Goal: Task Accomplishment & Management: Manage account settings

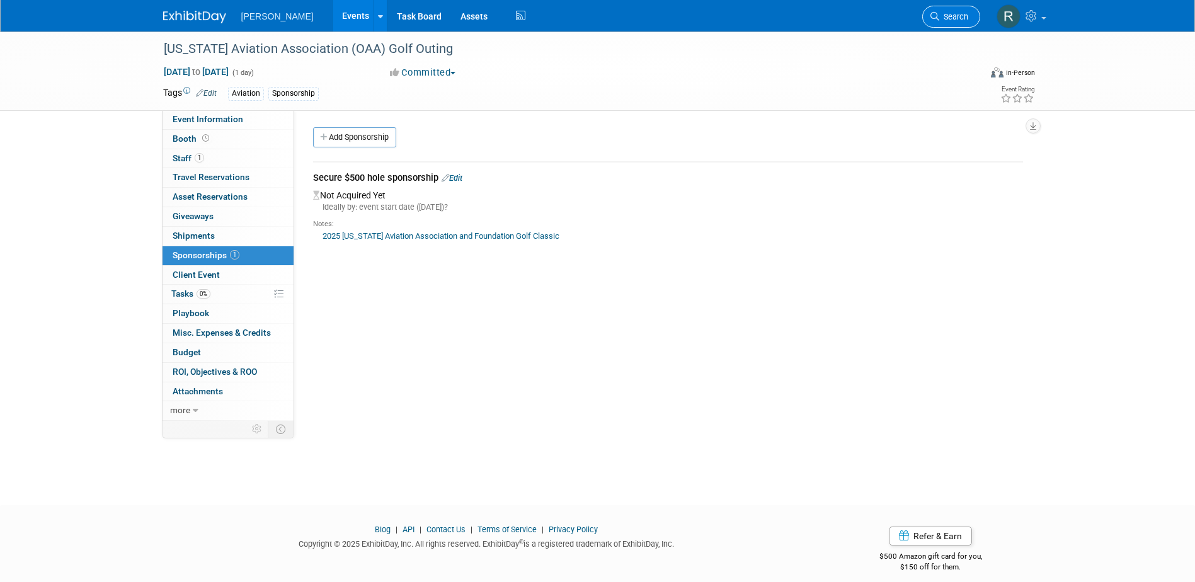
click at [950, 23] on link "Search" at bounding box center [951, 17] width 58 height 22
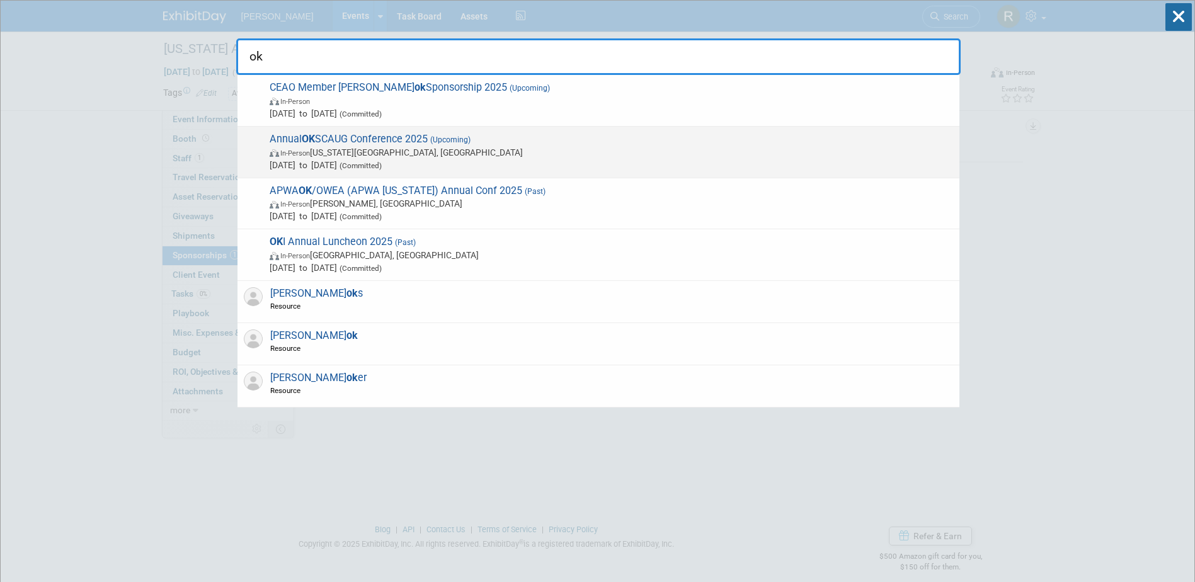
type input "ok"
click at [393, 142] on span "Annual OK SCAUG Conference 2025 (Upcoming) In-Person [US_STATE][GEOGRAPHIC_DATA…" at bounding box center [609, 152] width 687 height 38
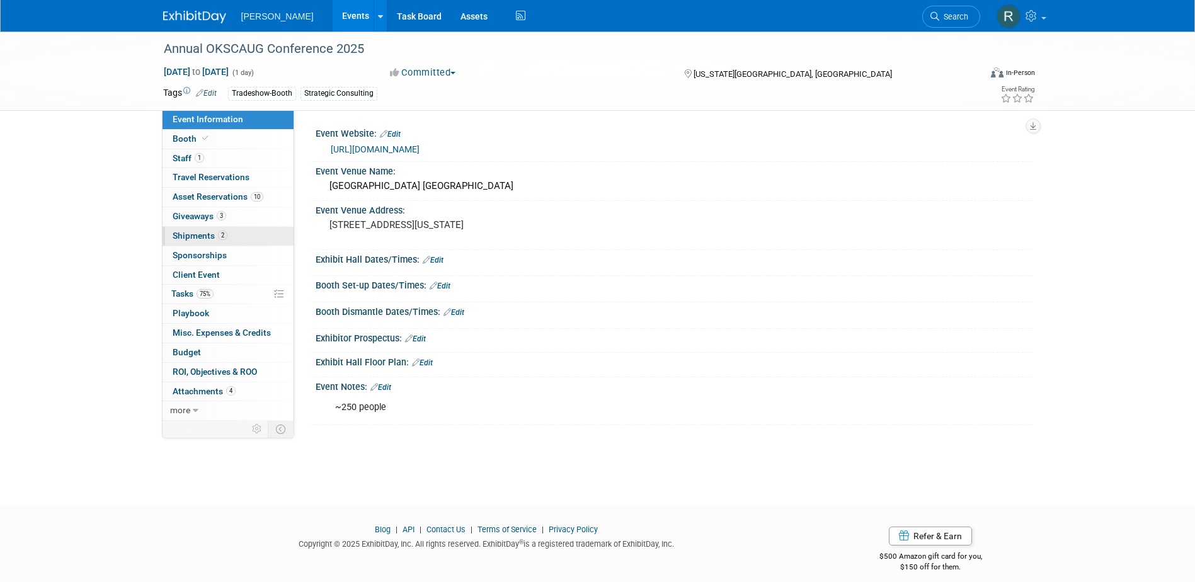
click at [207, 236] on span "Shipments 2" at bounding box center [200, 235] width 55 height 10
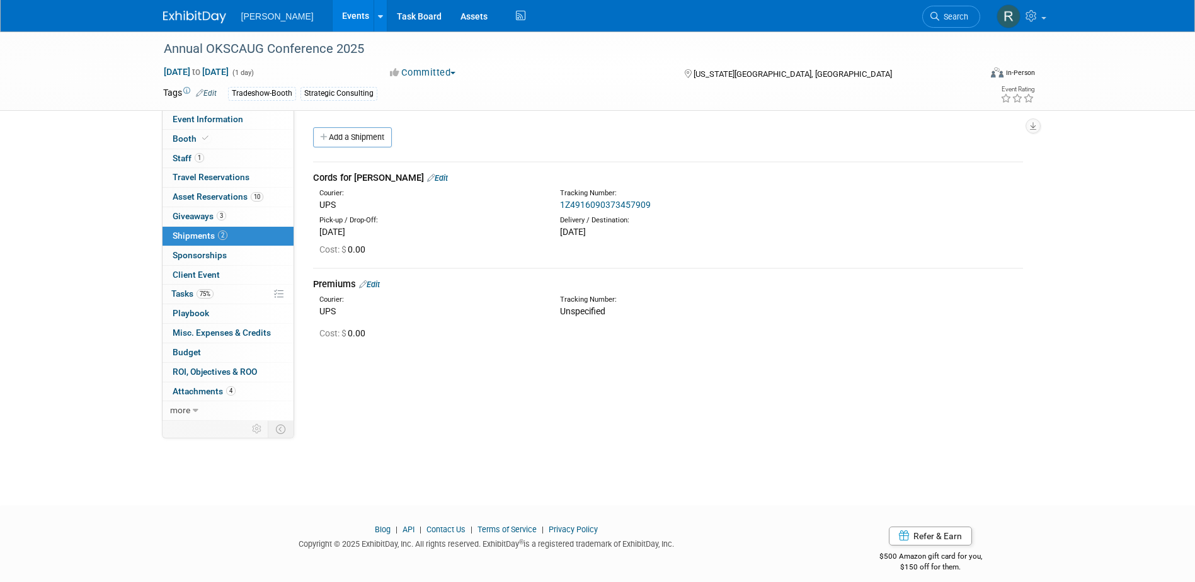
click at [373, 286] on link "Edit" at bounding box center [369, 284] width 21 height 9
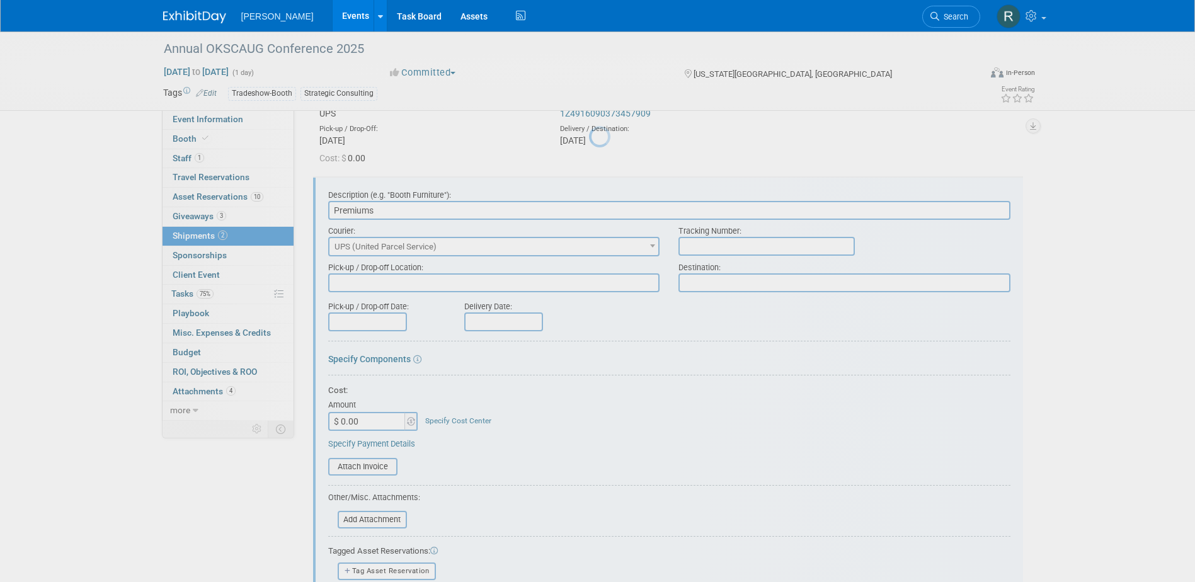
scroll to position [125, 0]
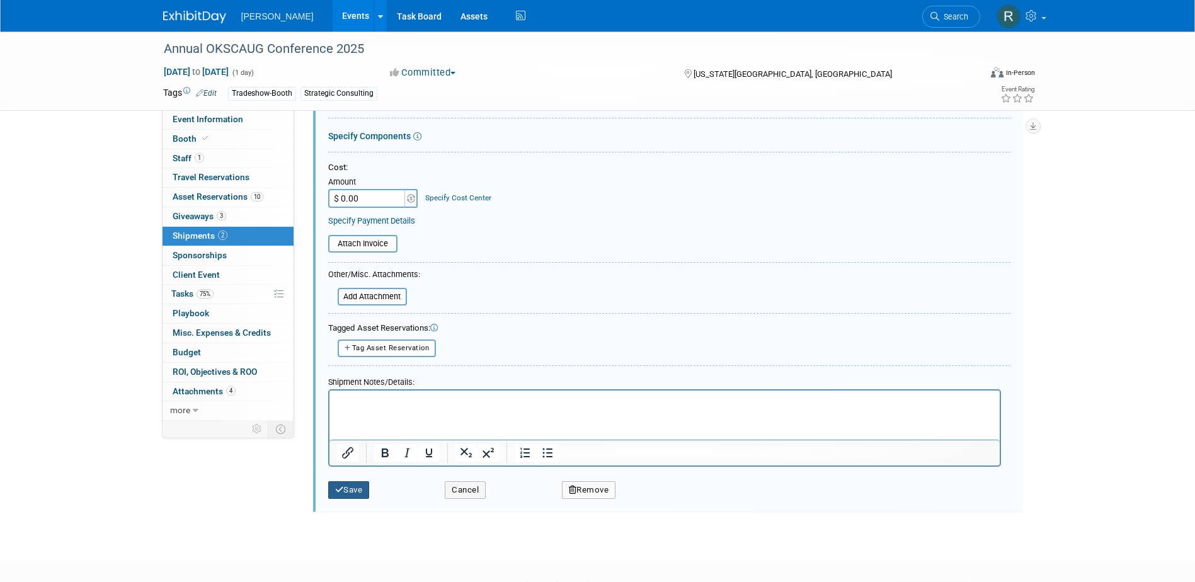
click at [355, 483] on button "Save" at bounding box center [349, 490] width 42 height 18
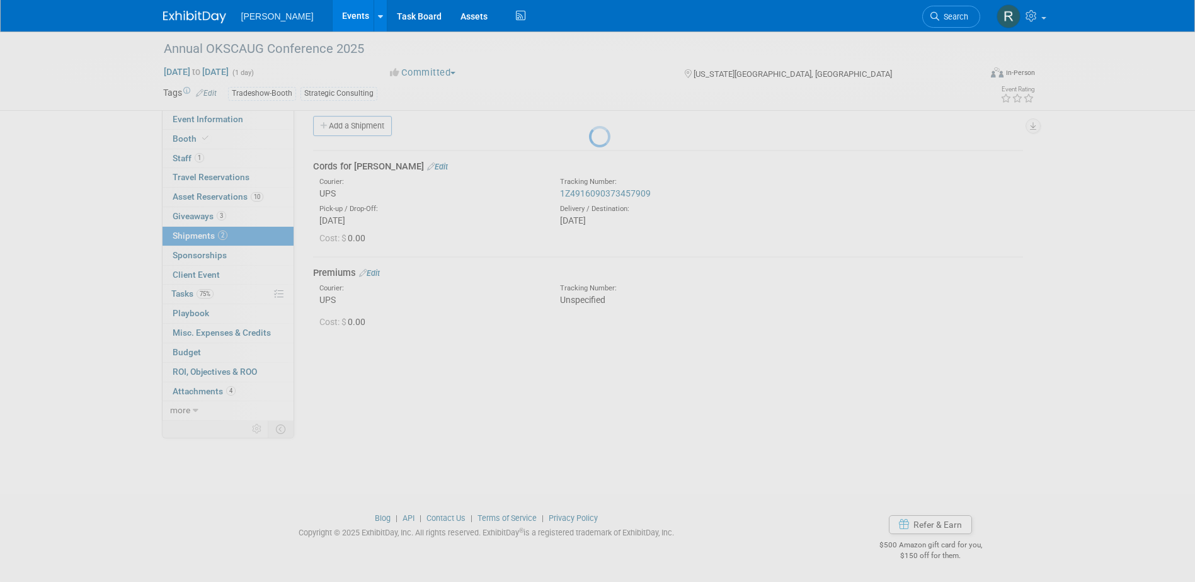
scroll to position [11, 0]
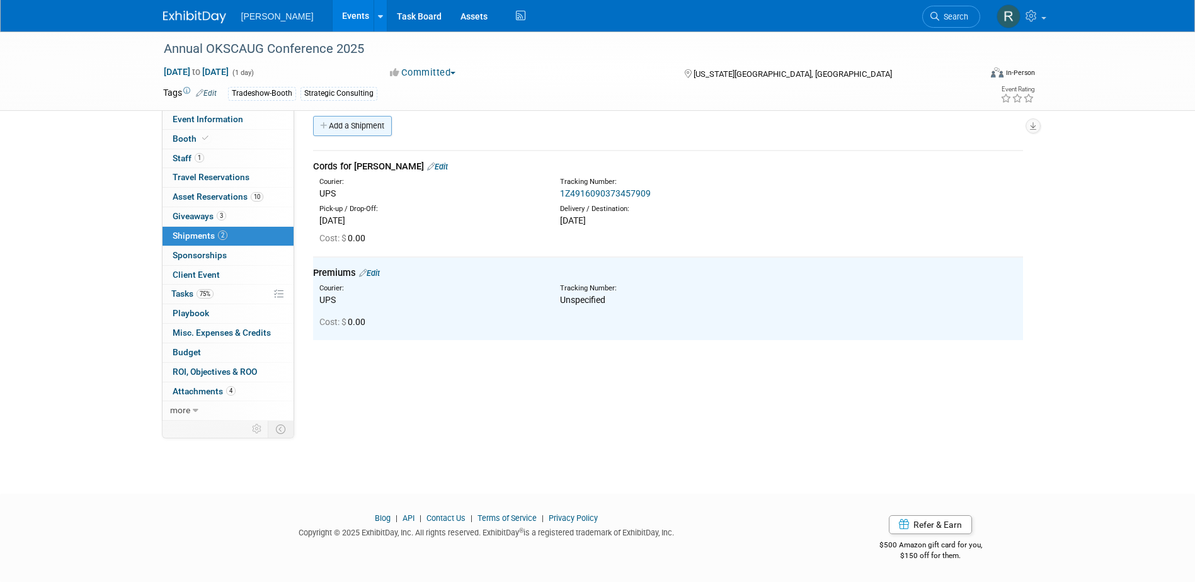
click at [355, 124] on link "Add a Shipment" at bounding box center [352, 126] width 79 height 20
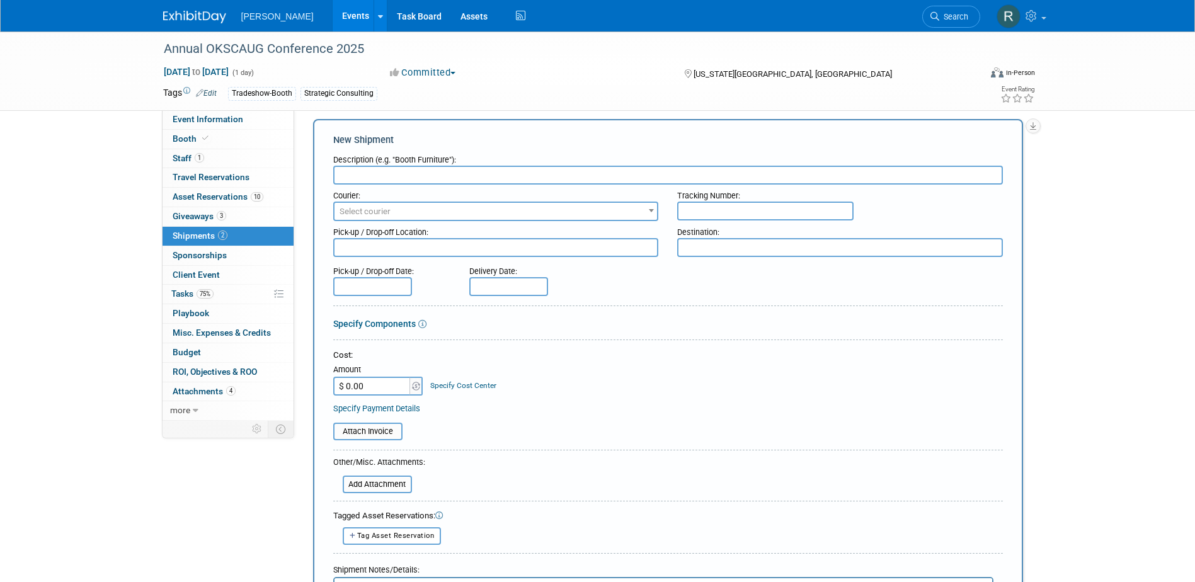
scroll to position [0, 0]
type input "Return - Premiums"
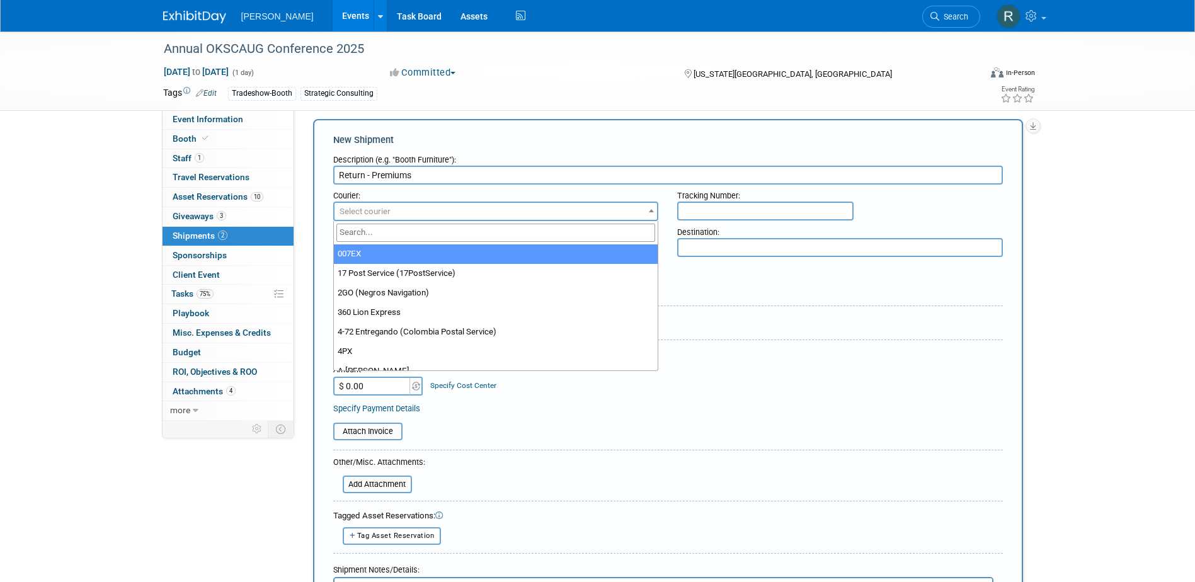
click at [394, 208] on span "Select courier" at bounding box center [495, 212] width 323 height 18
type input "UPS"
select select "508"
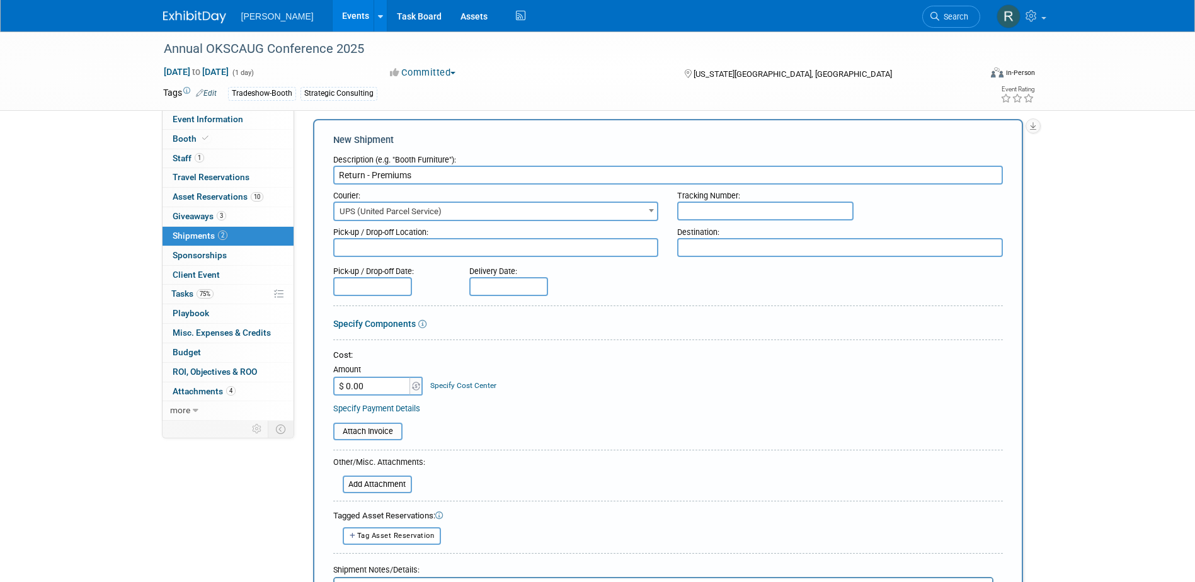
click at [714, 214] on input "text" at bounding box center [765, 211] width 176 height 19
paste input "1Z4916099073539372"
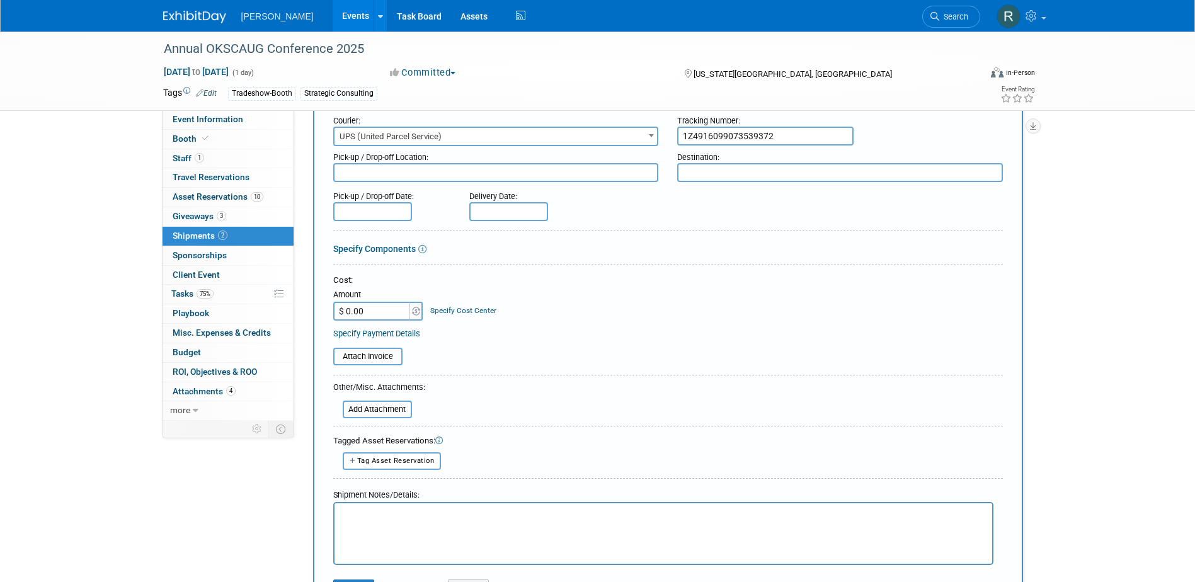
scroll to position [200, 0]
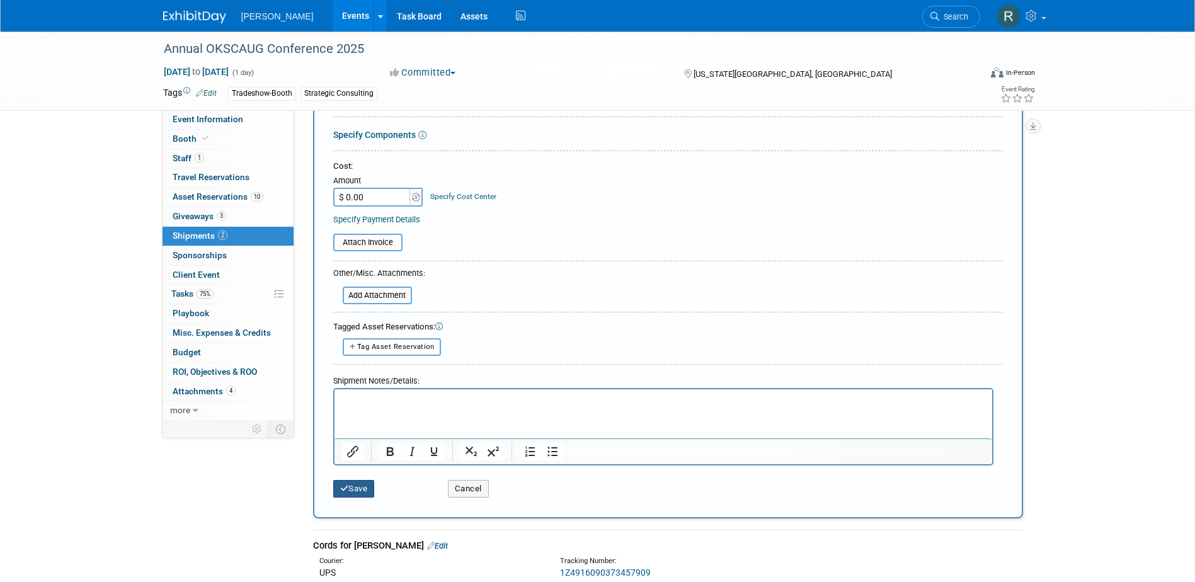
type input "1Z4916099073539372"
click at [363, 496] on button "Save" at bounding box center [354, 489] width 42 height 18
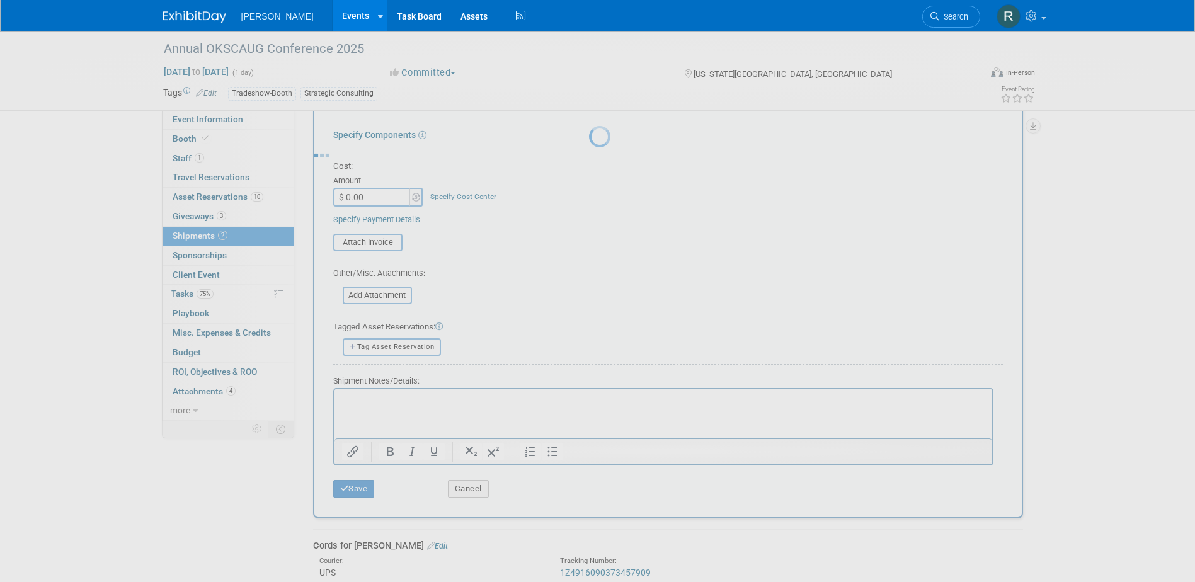
scroll to position [11, 0]
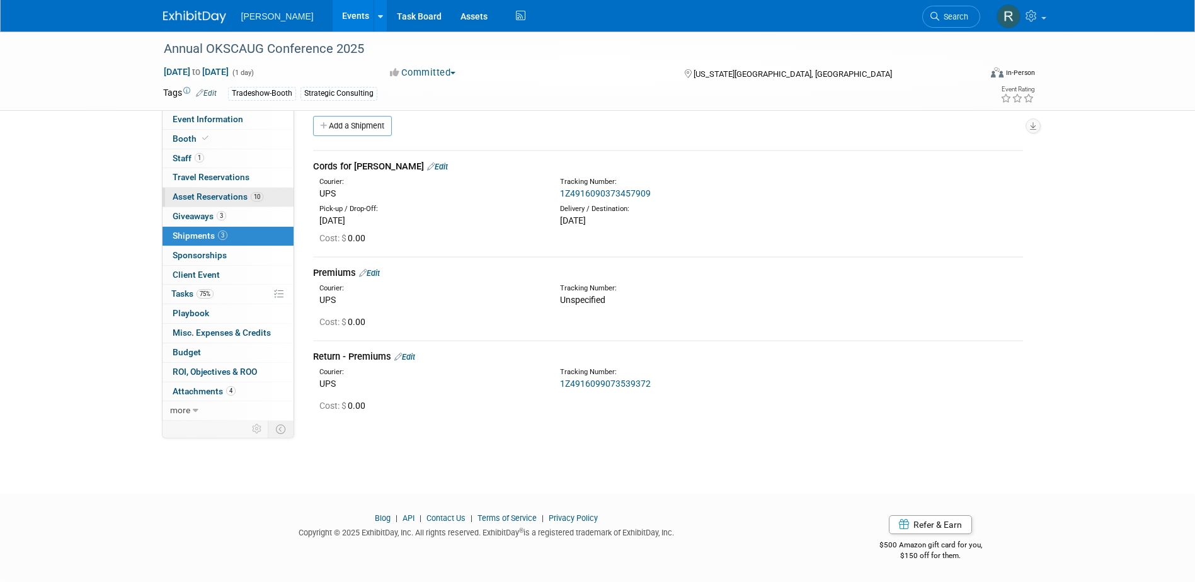
drag, startPoint x: 215, startPoint y: 198, endPoint x: 208, endPoint y: 197, distance: 7.0
click at [215, 198] on span "Asset Reservations 10" at bounding box center [218, 196] width 91 height 10
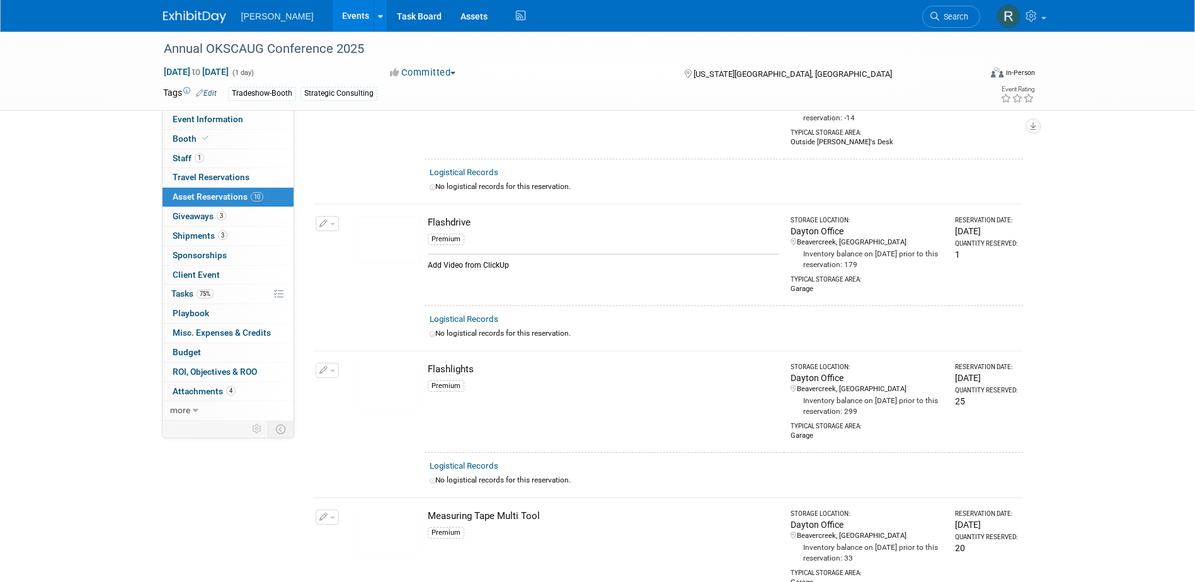
scroll to position [368, 0]
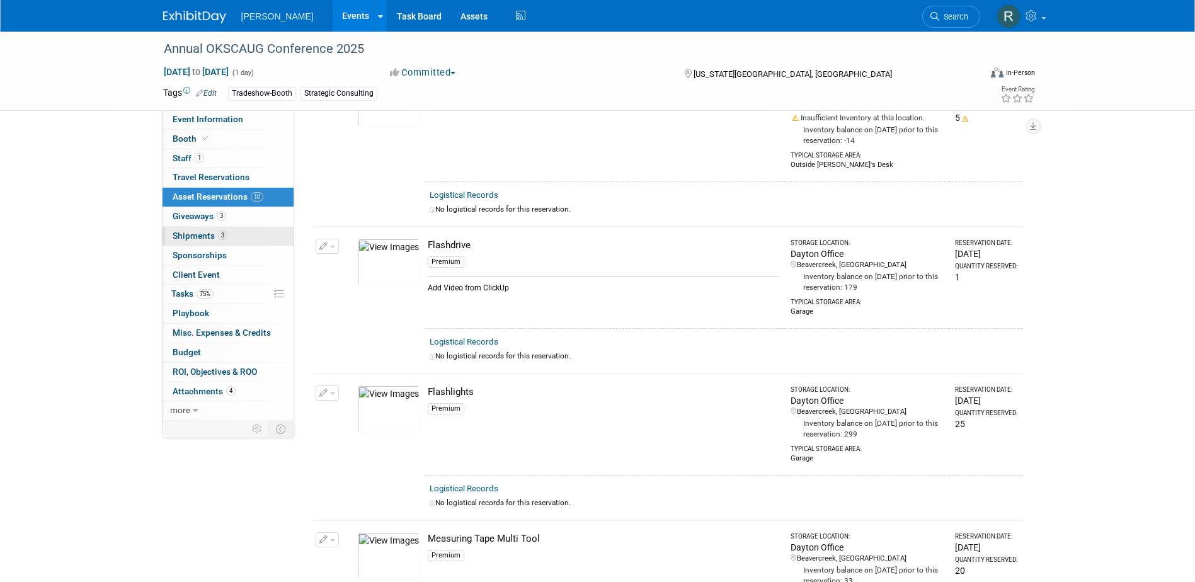
click at [202, 230] on span "Shipments 3" at bounding box center [200, 235] width 55 height 10
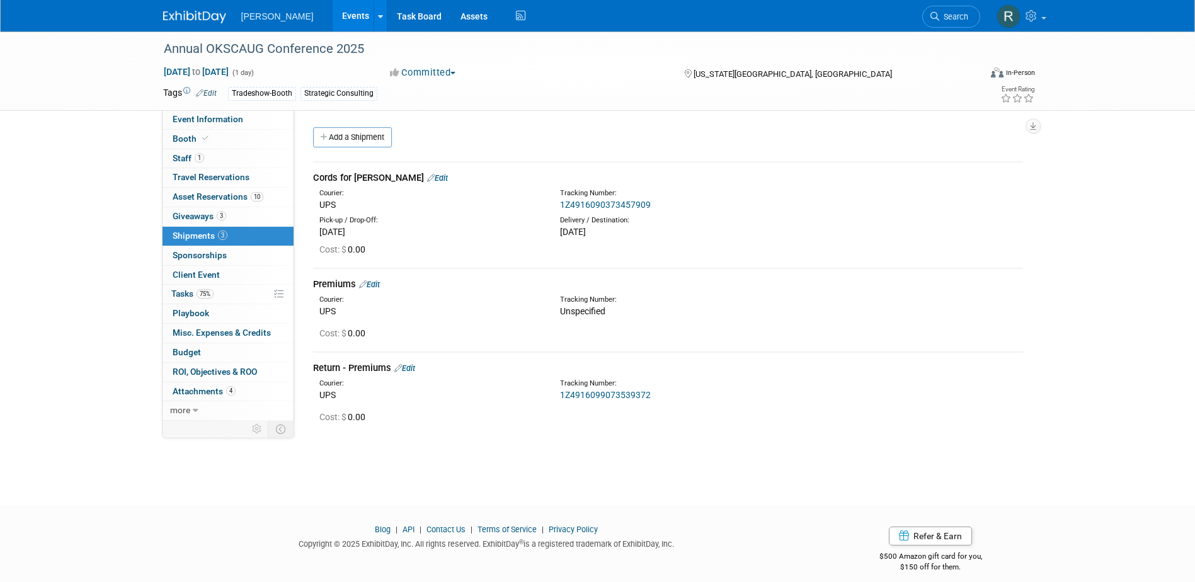
click at [374, 280] on link "Edit" at bounding box center [369, 284] width 21 height 9
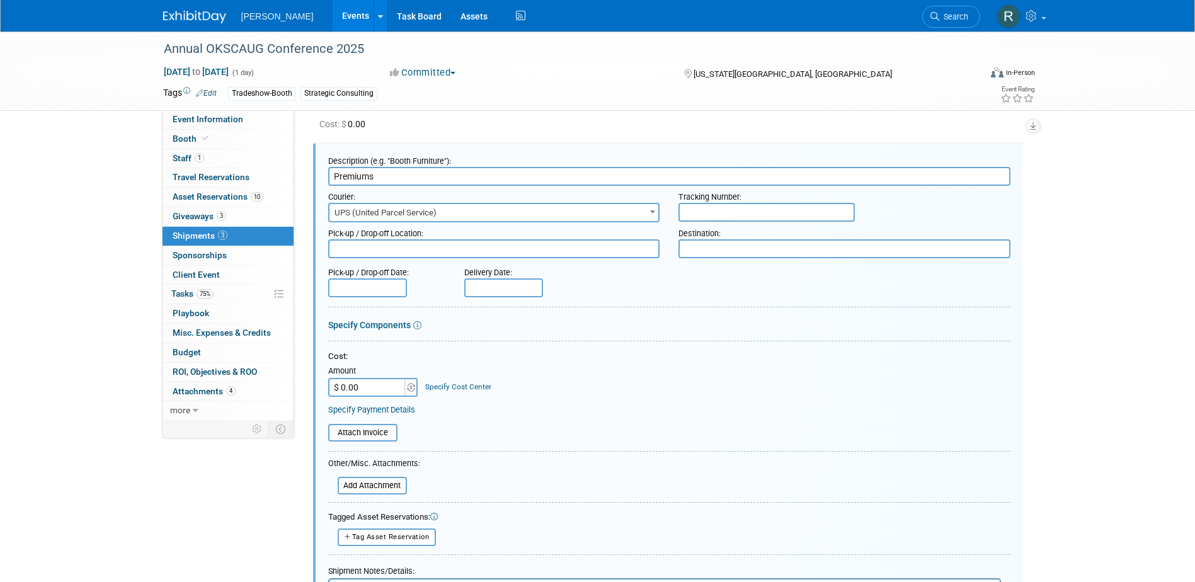
click at [837, 215] on input "text" at bounding box center [766, 212] width 176 height 19
paste input "1Z4916090375723368"
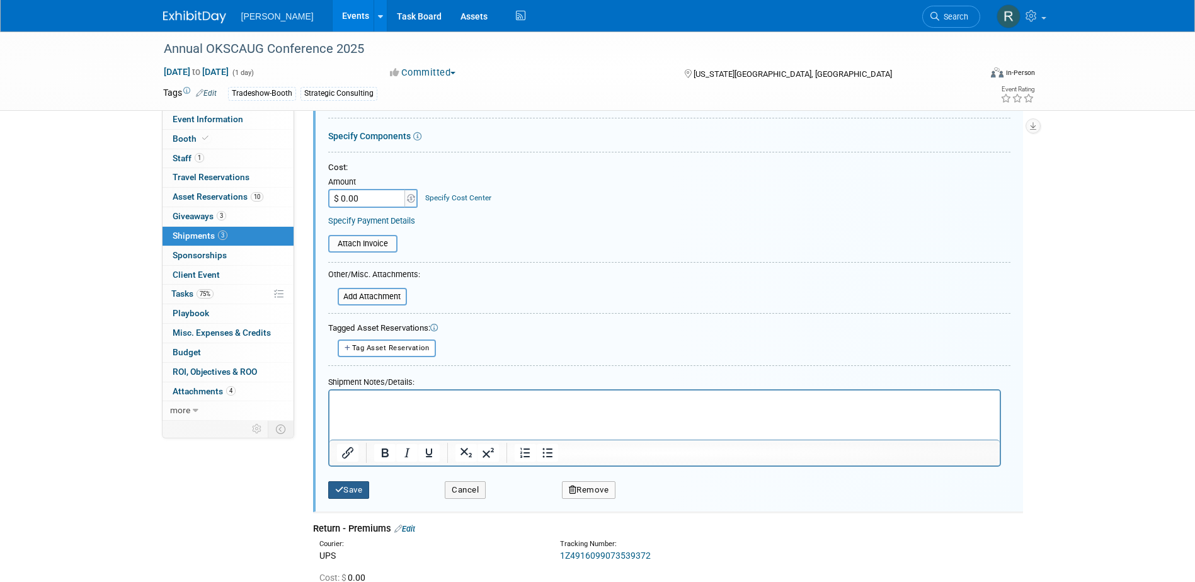
type input "1Z4916090375723368"
click at [349, 485] on button "Save" at bounding box center [349, 490] width 42 height 18
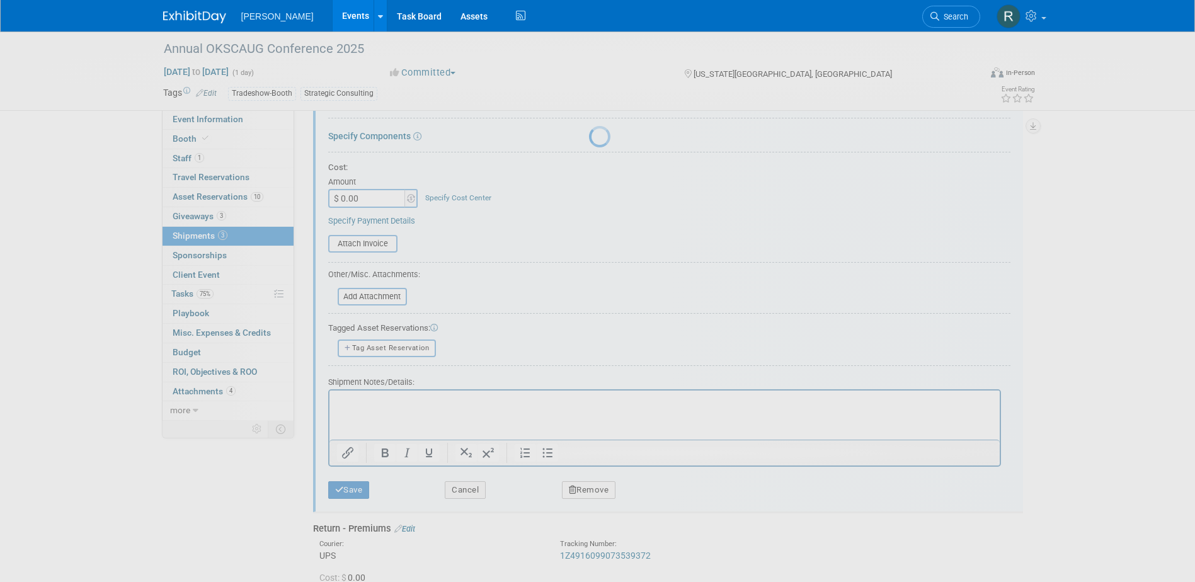
scroll to position [11, 0]
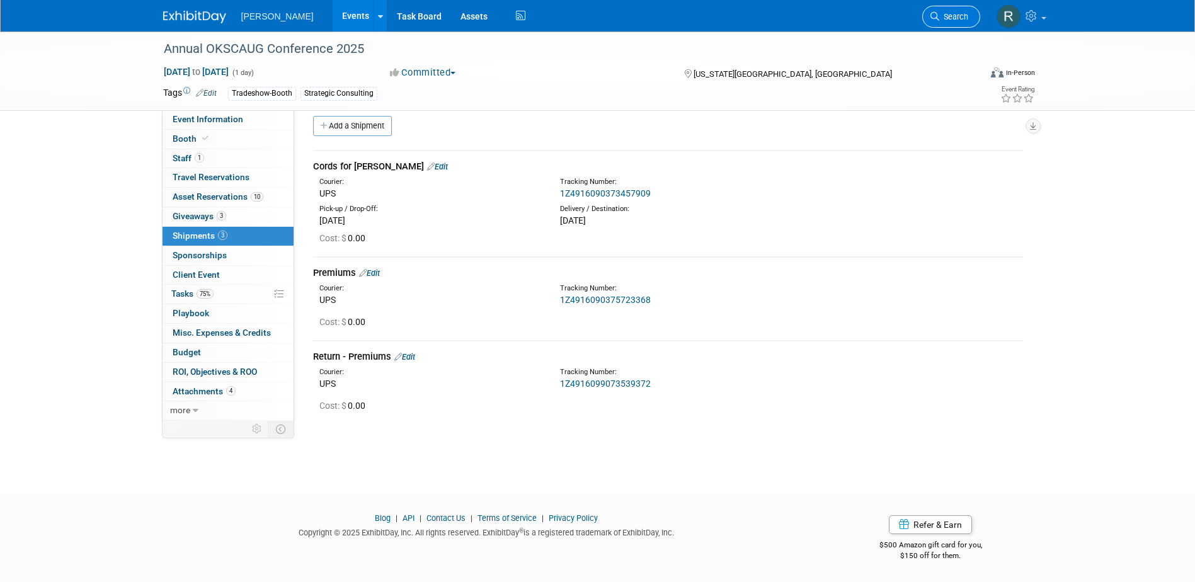
click at [951, 12] on span "Search" at bounding box center [953, 16] width 29 height 9
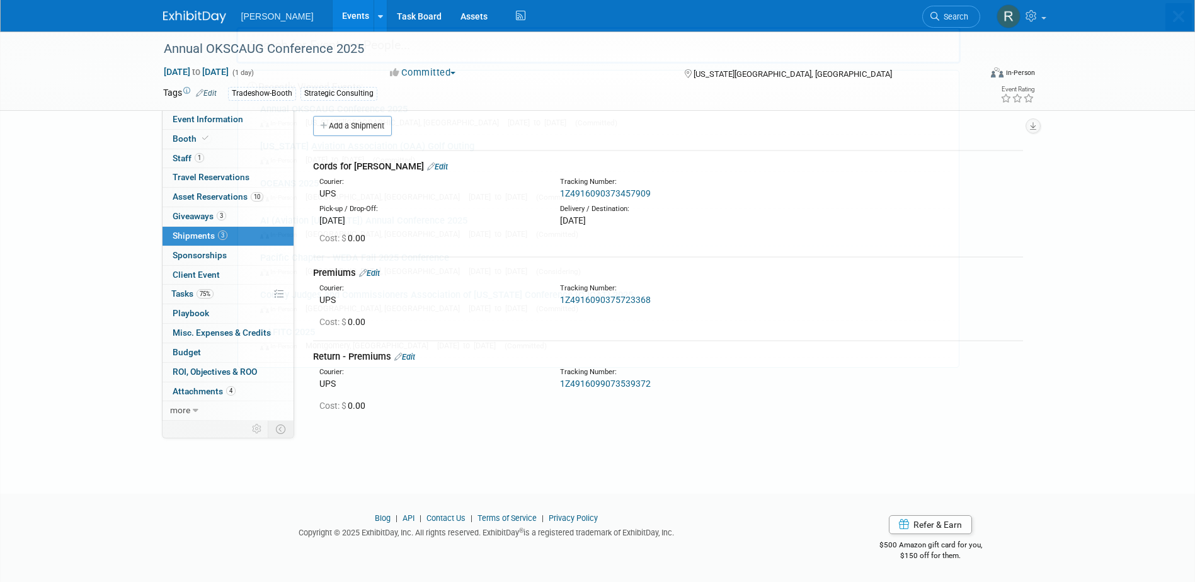
scroll to position [0, 0]
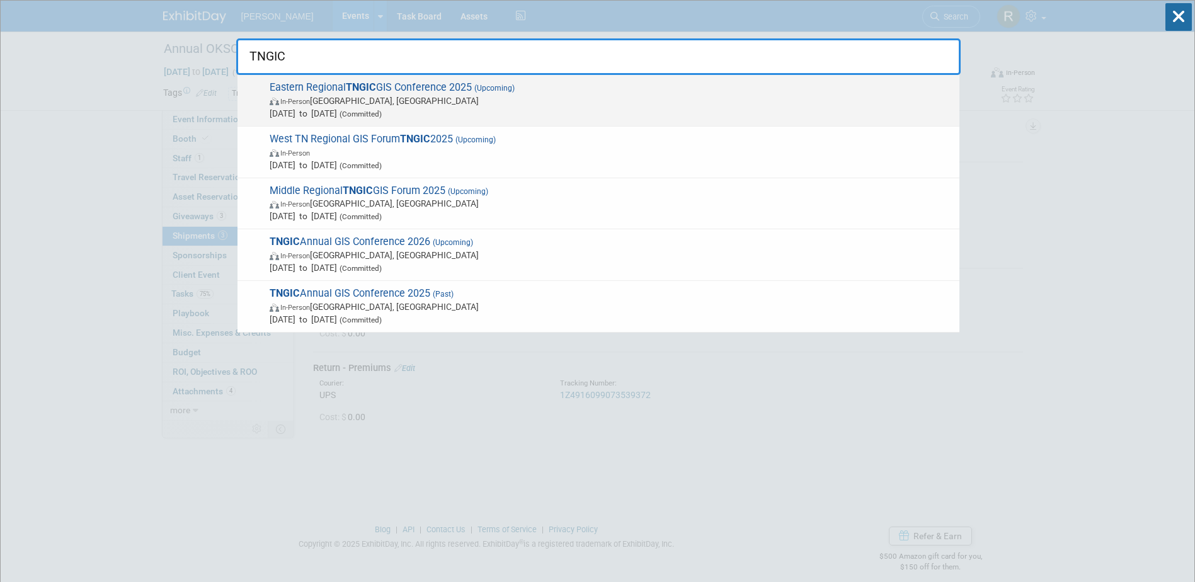
type input "TNGIC"
click at [352, 115] on span "Sep 4, 2025 to Sep 4, 2025 (Committed)" at bounding box center [611, 113] width 683 height 13
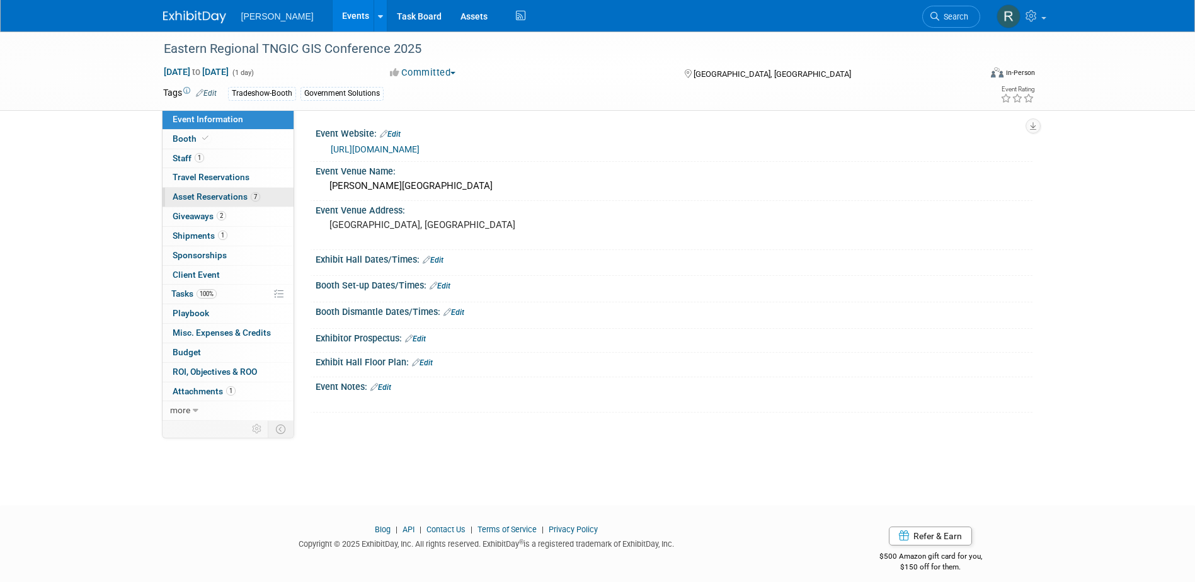
click at [207, 200] on span "Asset Reservations 7" at bounding box center [217, 196] width 88 height 10
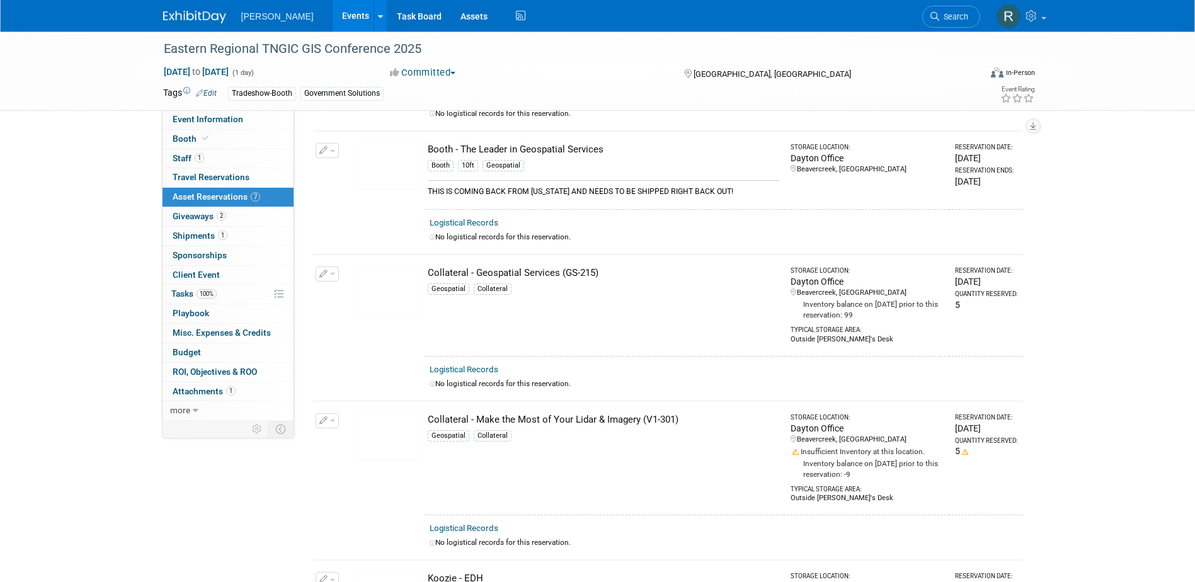
scroll to position [252, 0]
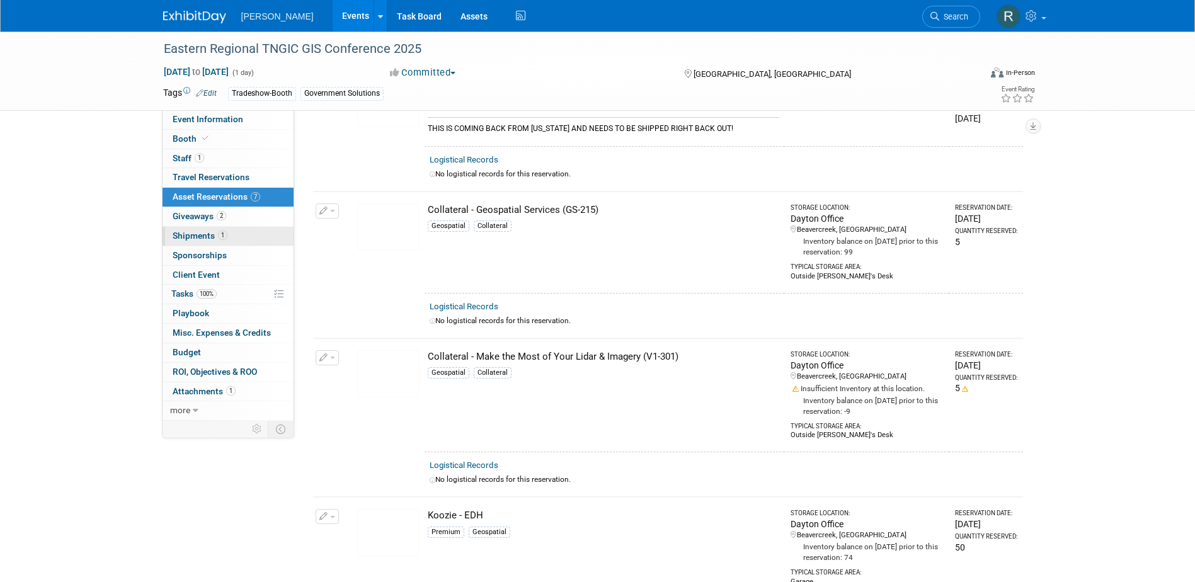
click at [208, 237] on span "Shipments 1" at bounding box center [200, 235] width 55 height 10
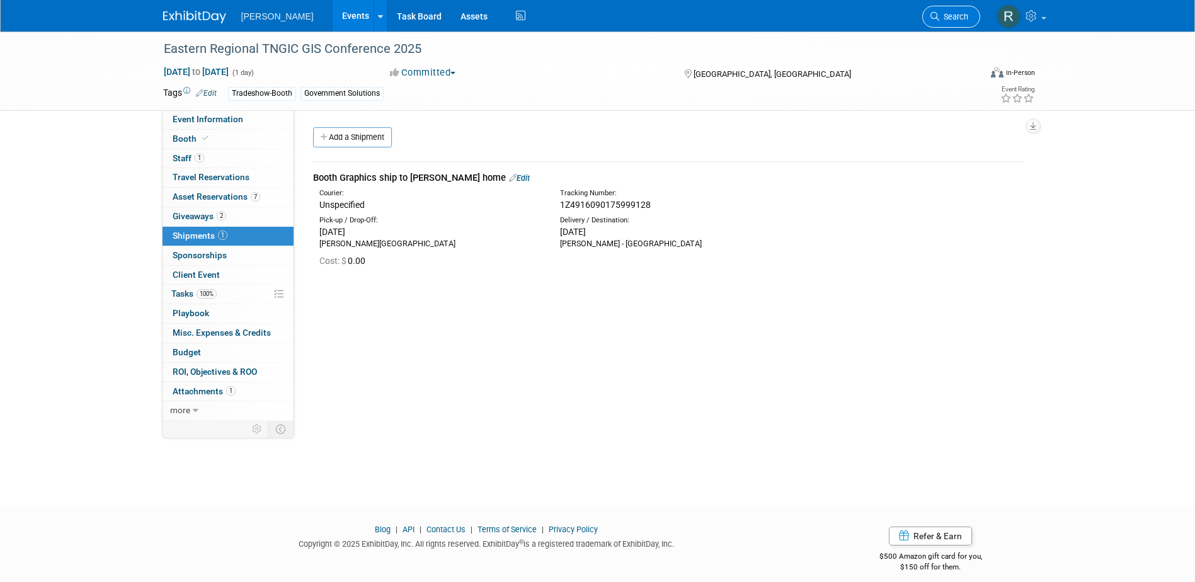
click at [957, 20] on span "Search" at bounding box center [953, 16] width 29 height 9
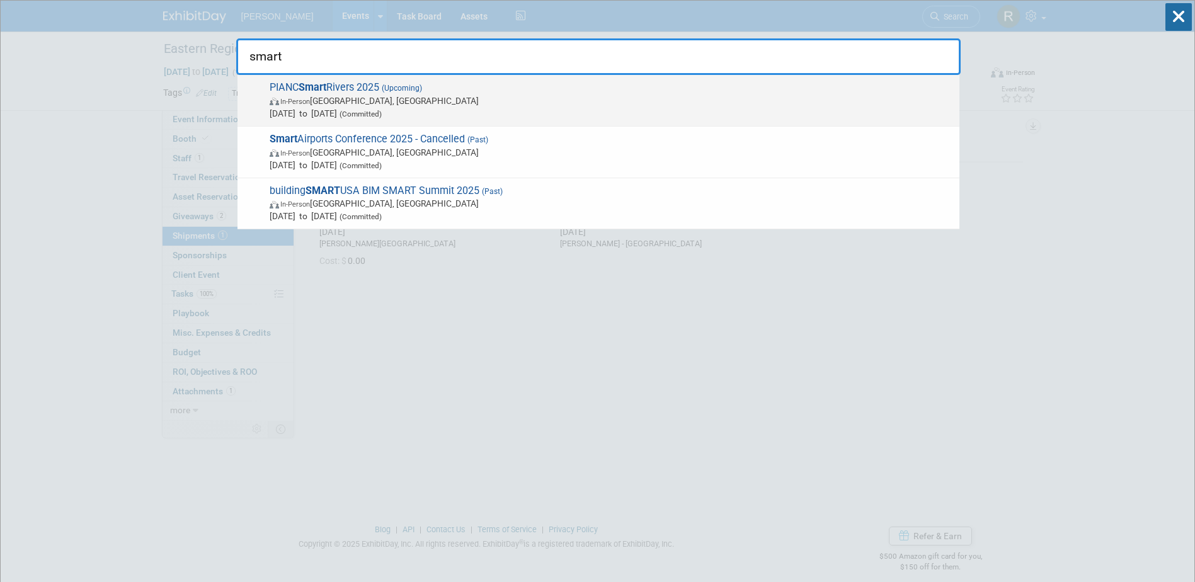
type input "smart"
click at [453, 92] on span "PIANC Smart Rivers 2025 (Upcoming) In-Person Memphis, TN Sep 8, 2025 to Sep 11,…" at bounding box center [609, 100] width 687 height 38
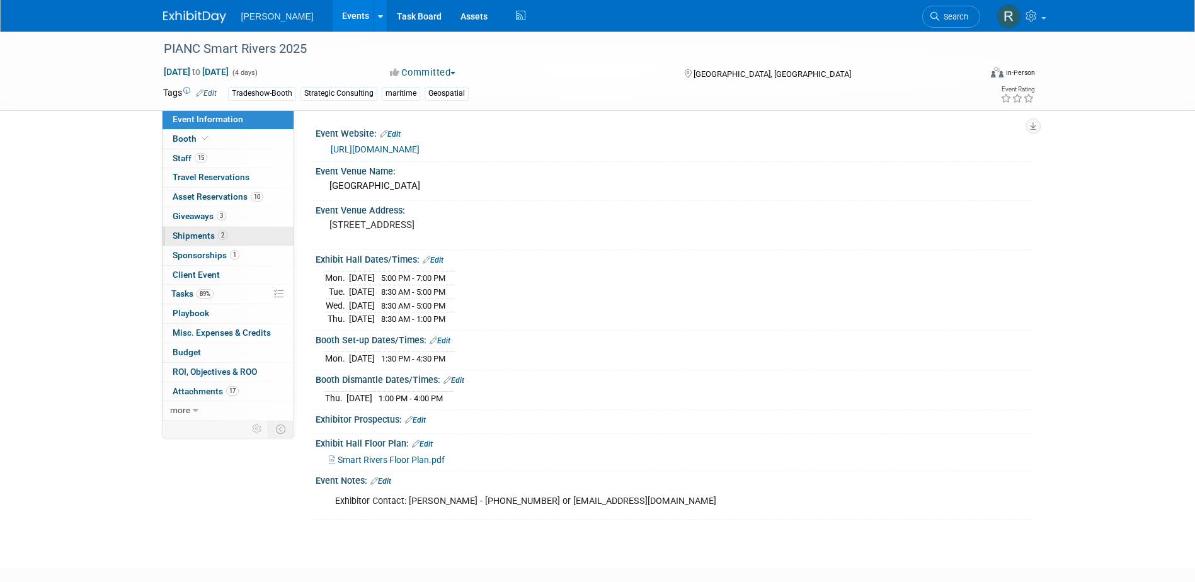
click at [193, 230] on link "2 Shipments 2" at bounding box center [227, 236] width 131 height 19
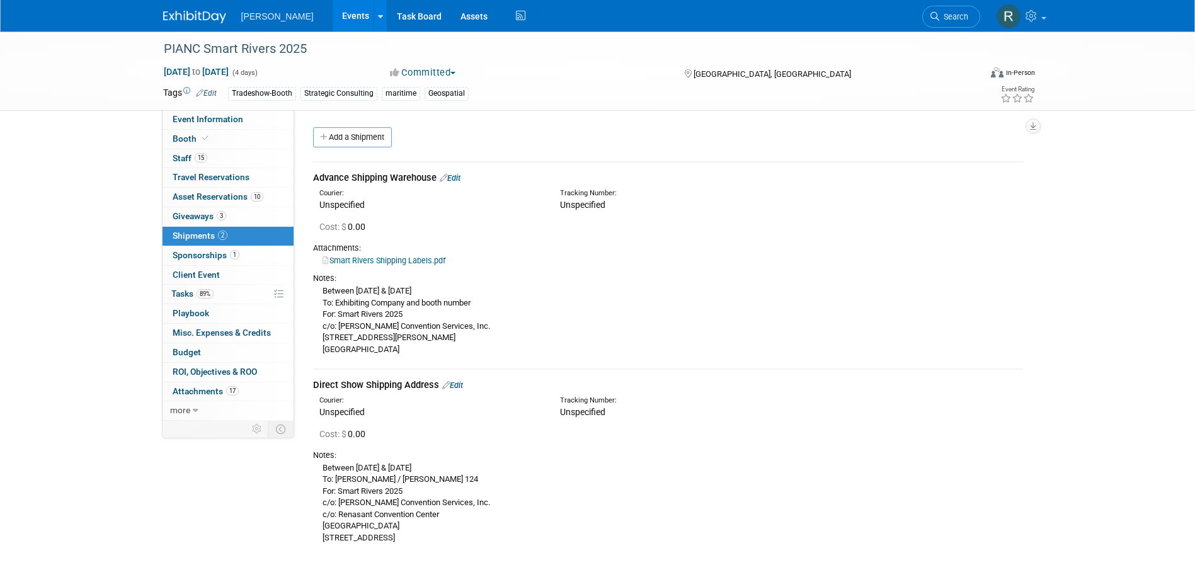
click at [457, 178] on link "Edit" at bounding box center [450, 177] width 21 height 9
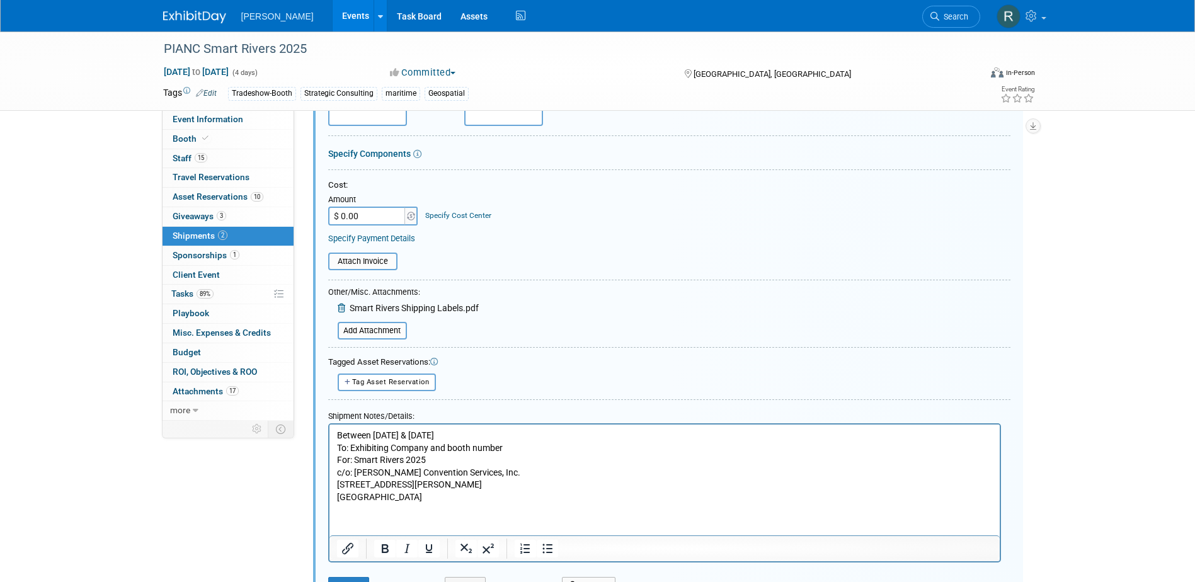
scroll to position [208, 0]
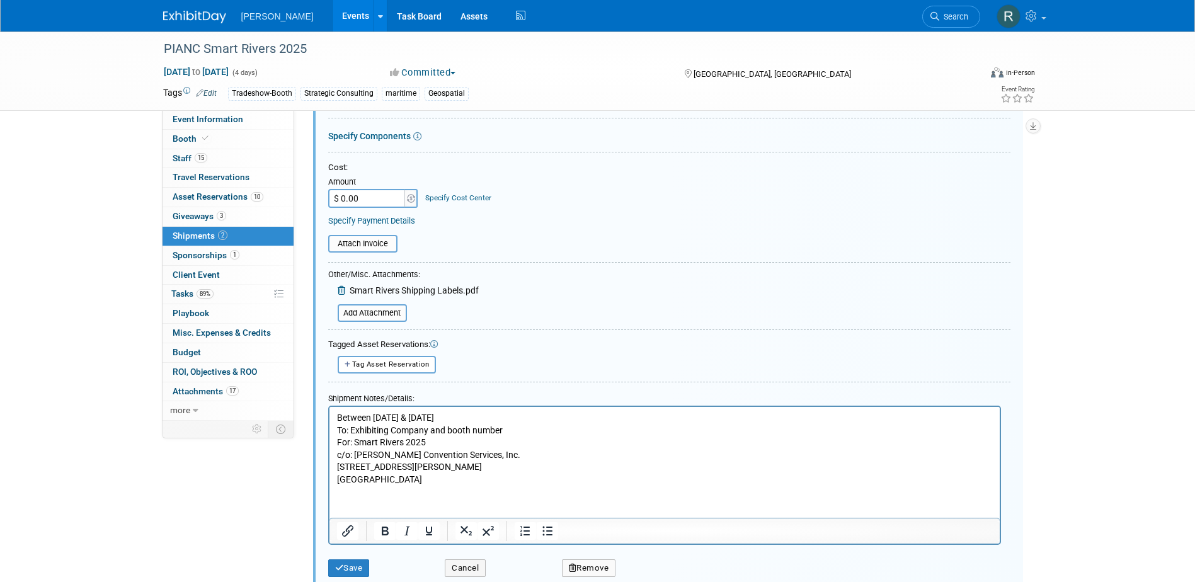
click at [603, 562] on button "Remove" at bounding box center [589, 568] width 54 height 18
click at [647, 564] on icon at bounding box center [649, 565] width 8 height 7
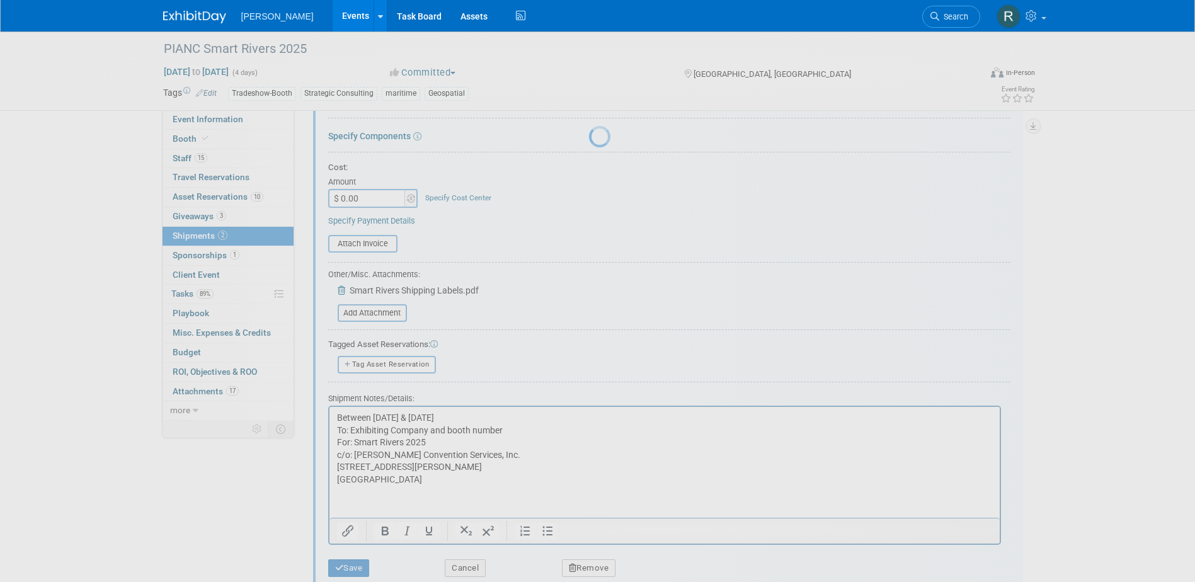
scroll to position [11, 0]
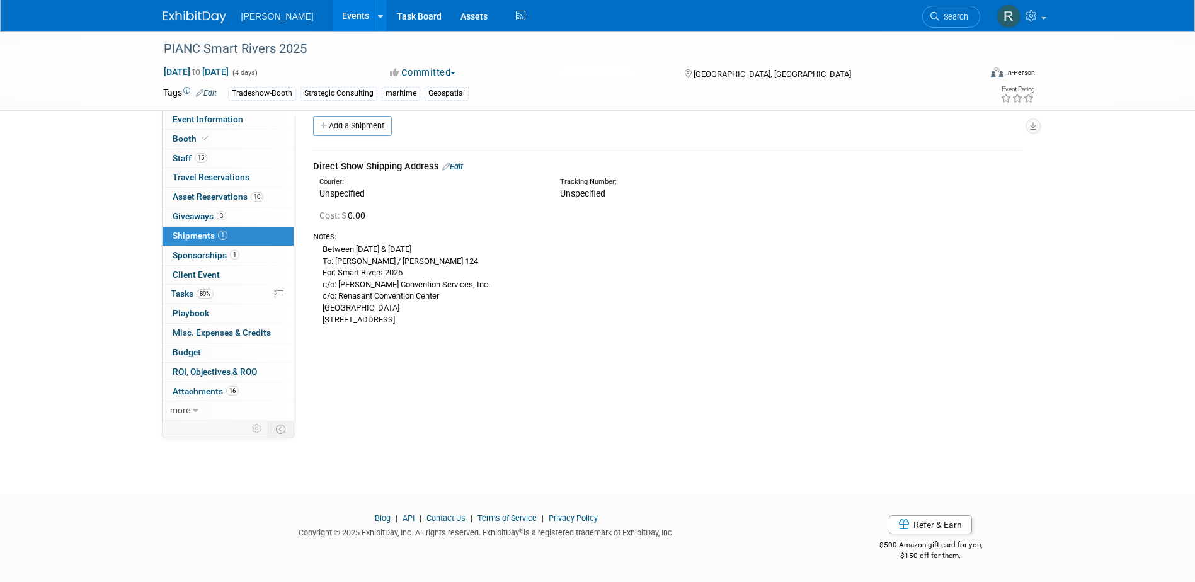
click at [458, 166] on link "Edit" at bounding box center [452, 166] width 21 height 9
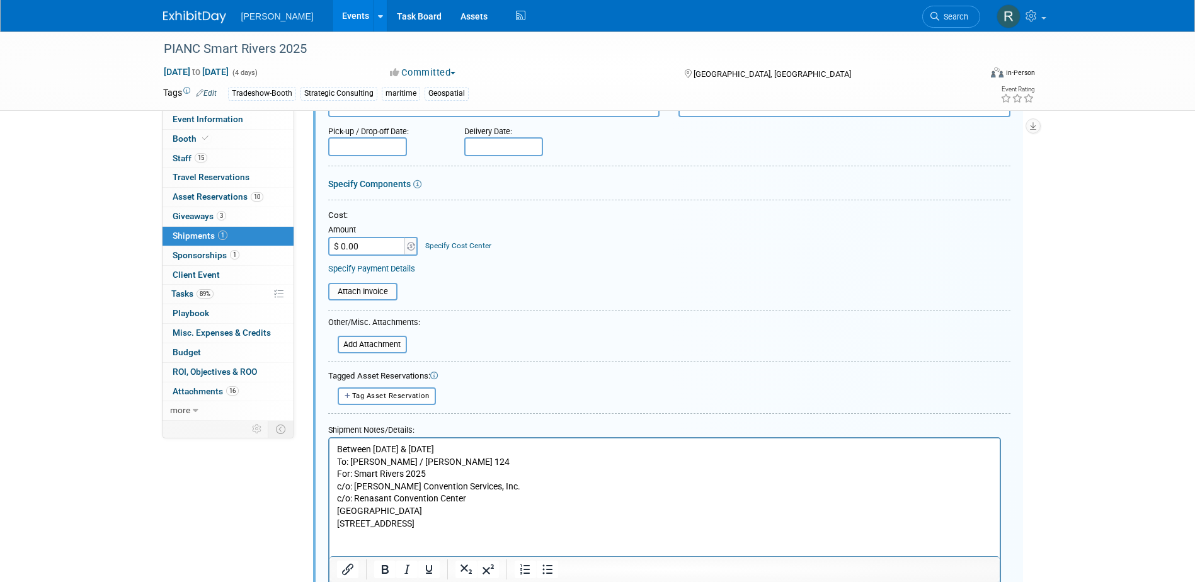
scroll to position [19, 0]
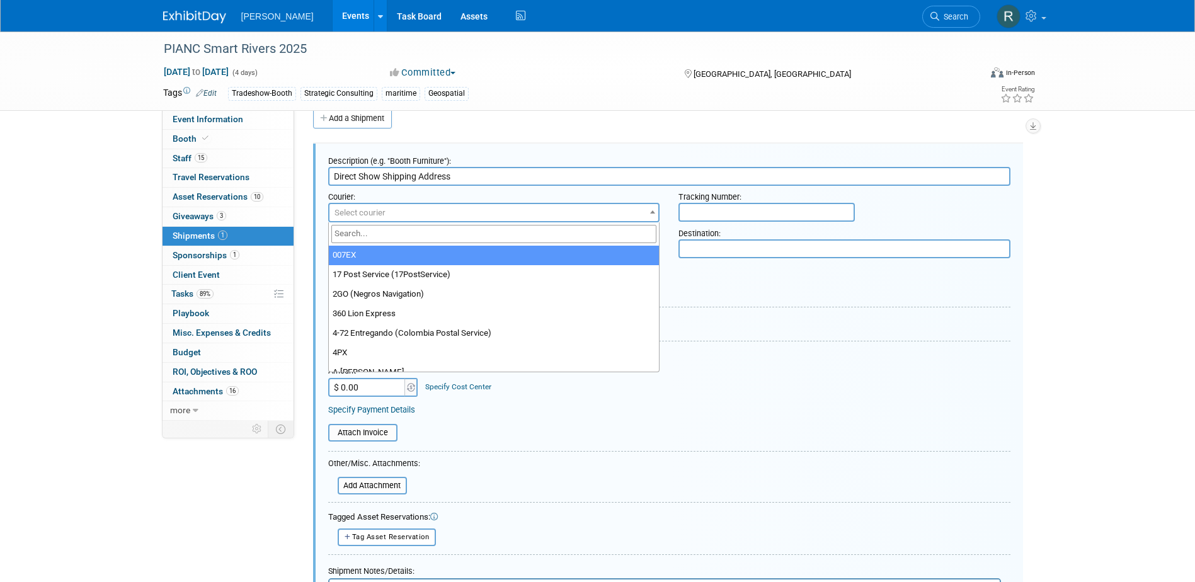
click at [597, 209] on span "Select courier" at bounding box center [493, 213] width 329 height 18
type input "Fed"
select select "206"
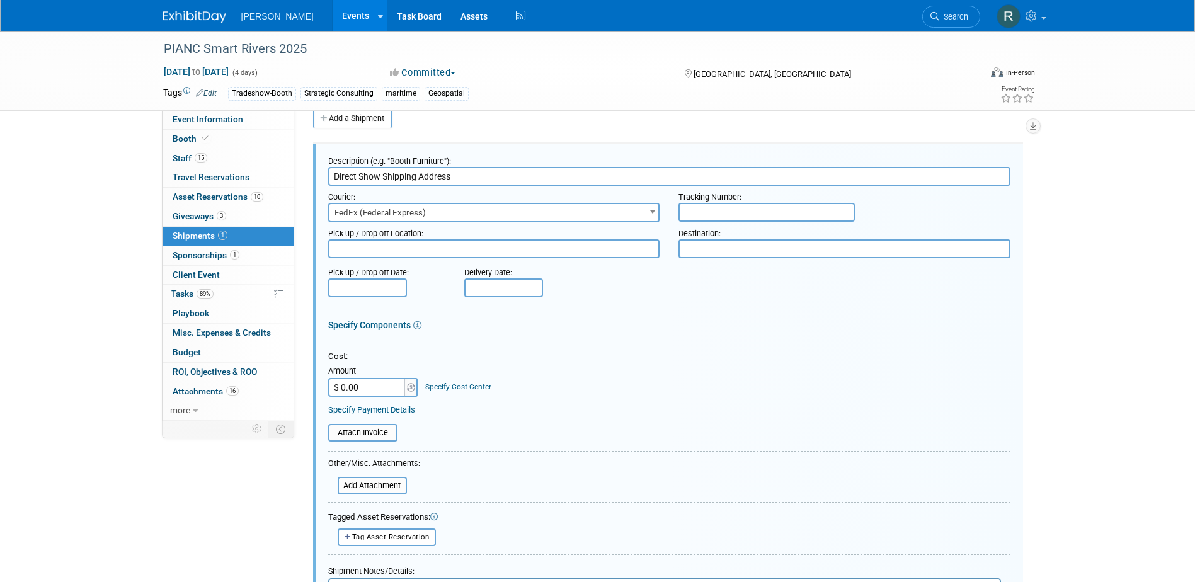
click at [725, 212] on input "text" at bounding box center [766, 212] width 176 height 19
paste input "412141238691"
type input "412141238691"
click at [387, 289] on input "text" at bounding box center [367, 287] width 79 height 19
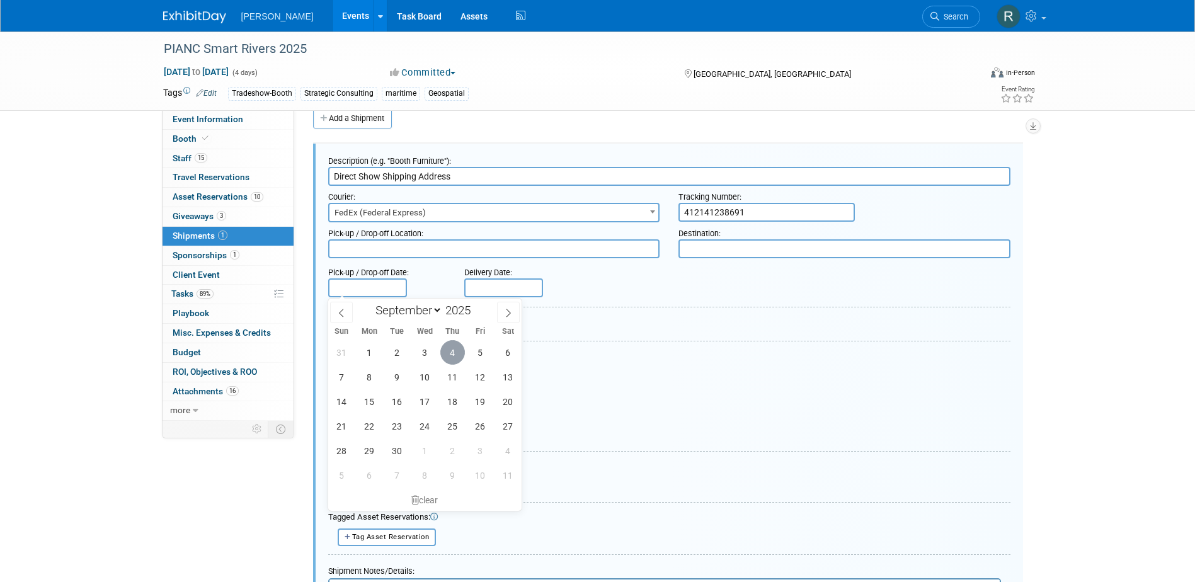
click at [455, 351] on span "4" at bounding box center [452, 352] width 25 height 25
type input "Sep 4, 2025"
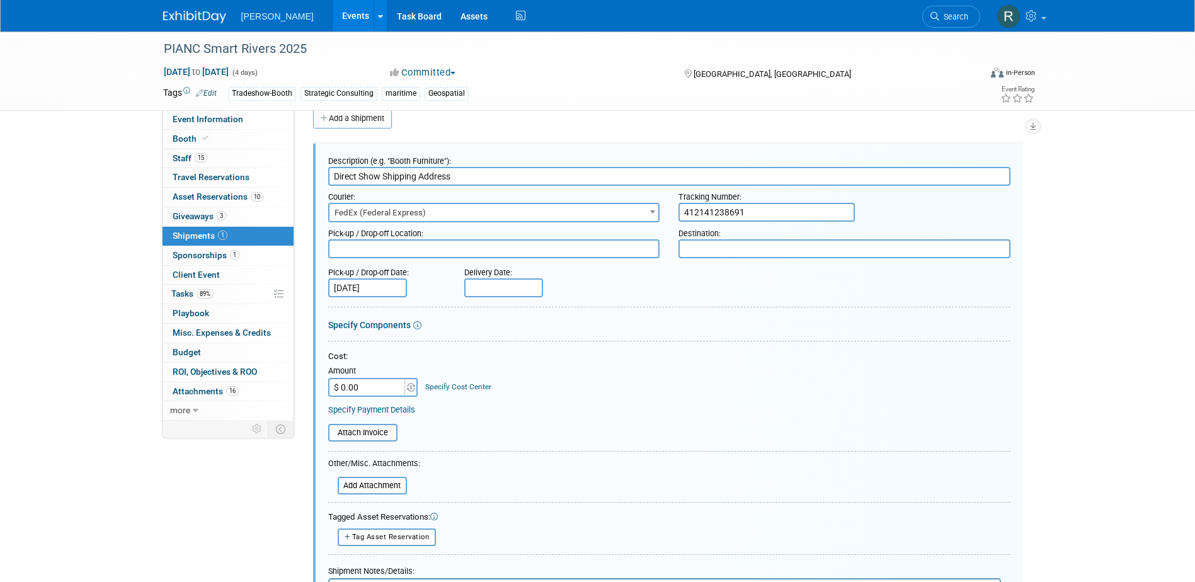
click at [522, 292] on input "text" at bounding box center [503, 287] width 79 height 19
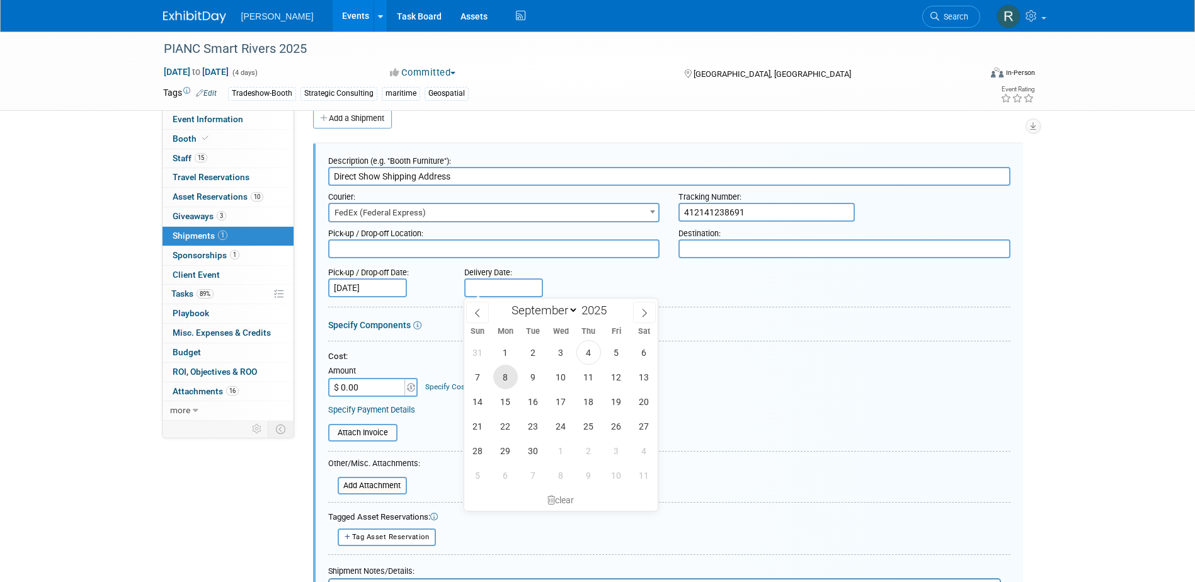
click at [508, 380] on span "8" at bounding box center [505, 377] width 25 height 25
type input "Sep 8, 2025"
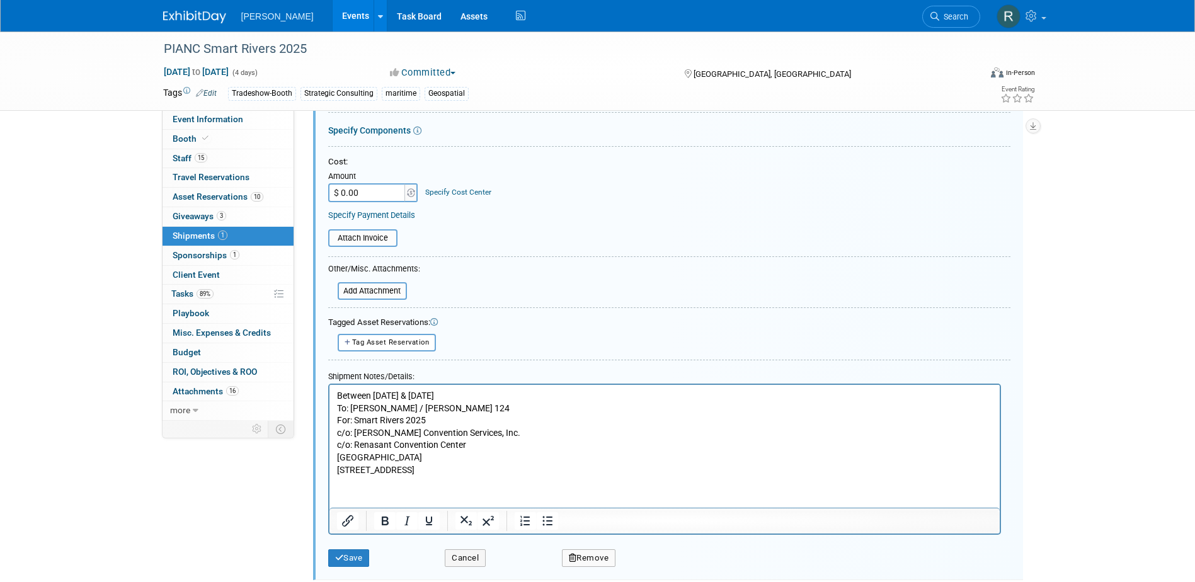
scroll to position [271, 0]
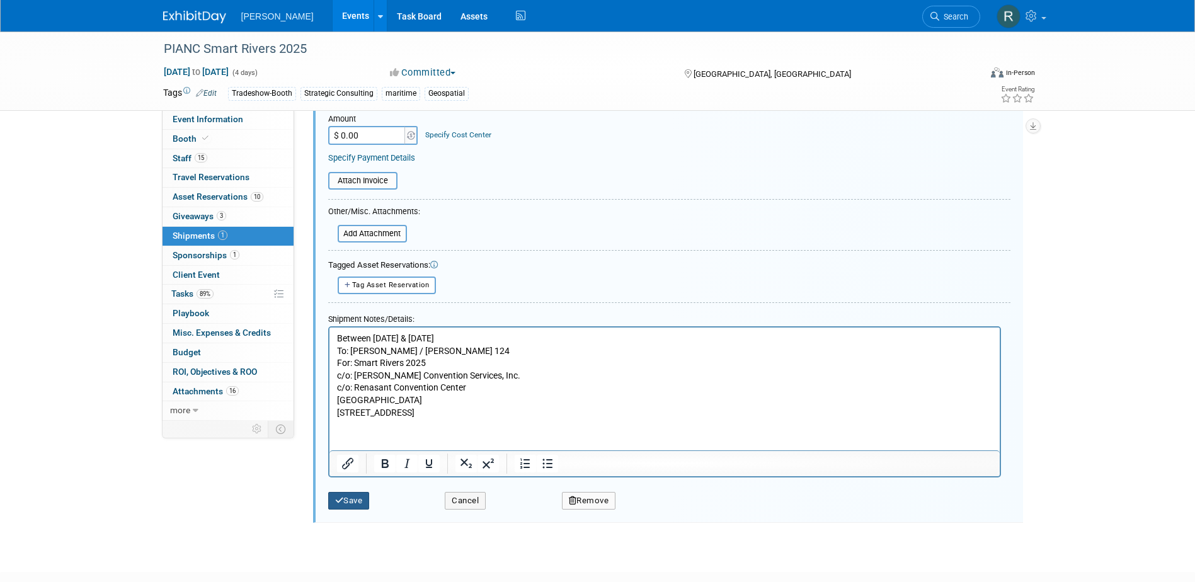
click at [353, 496] on button "Save" at bounding box center [349, 501] width 42 height 18
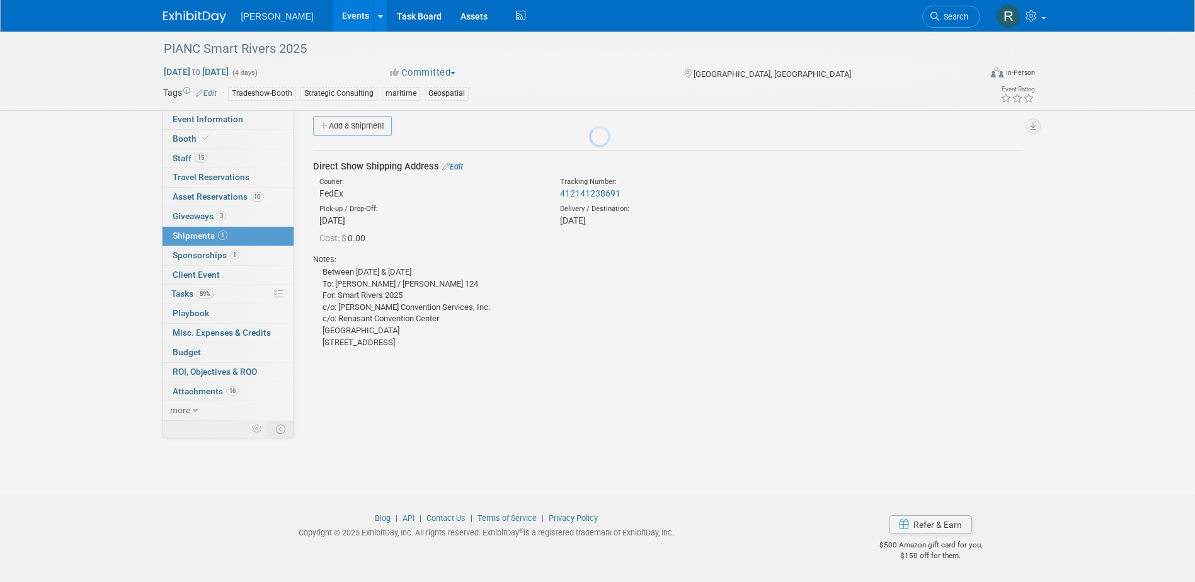
scroll to position [11, 0]
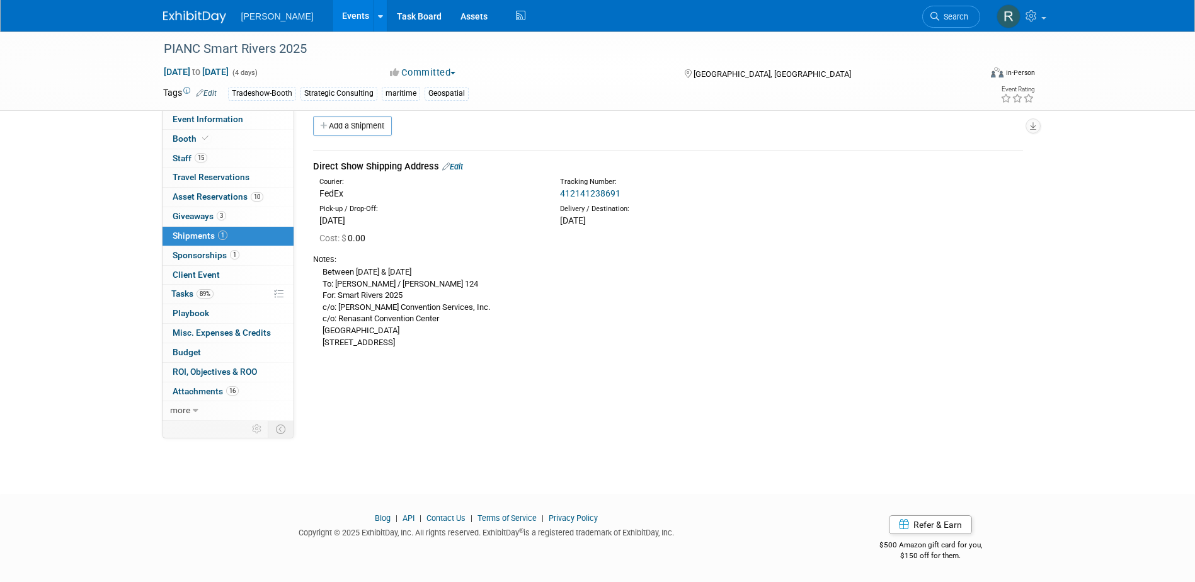
click at [950, 13] on span "Search" at bounding box center [953, 16] width 29 height 9
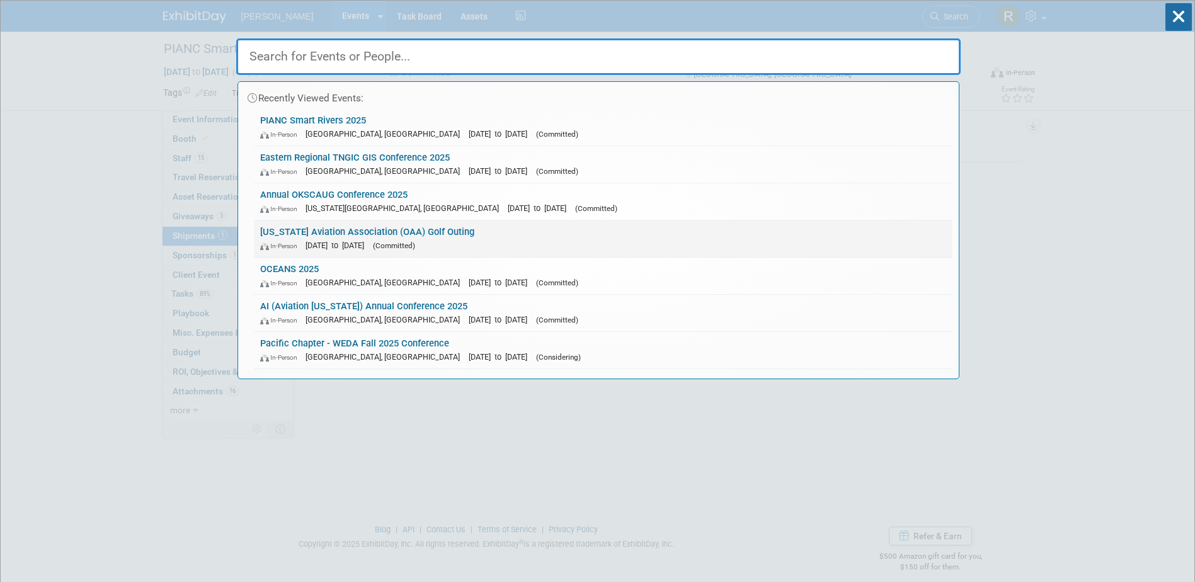
click at [349, 236] on link "Ohio Aviation Association (OAA) Golf Outing In-Person Sep 26, 2025 to Sep 26, 2…" at bounding box center [603, 238] width 698 height 37
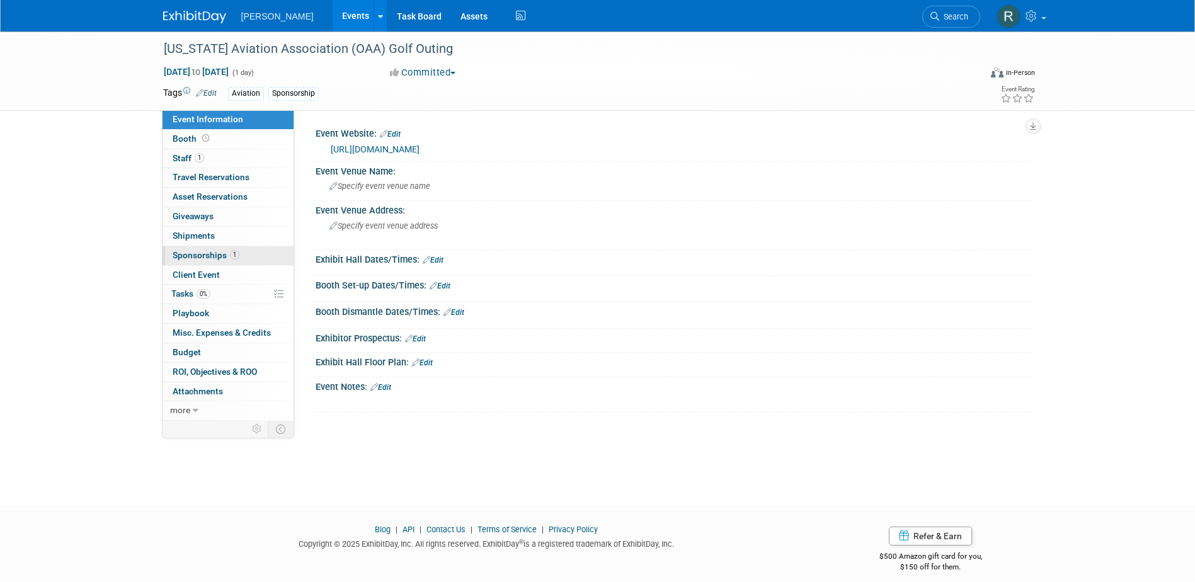
click at [200, 258] on span "Sponsorships 1" at bounding box center [206, 255] width 67 height 10
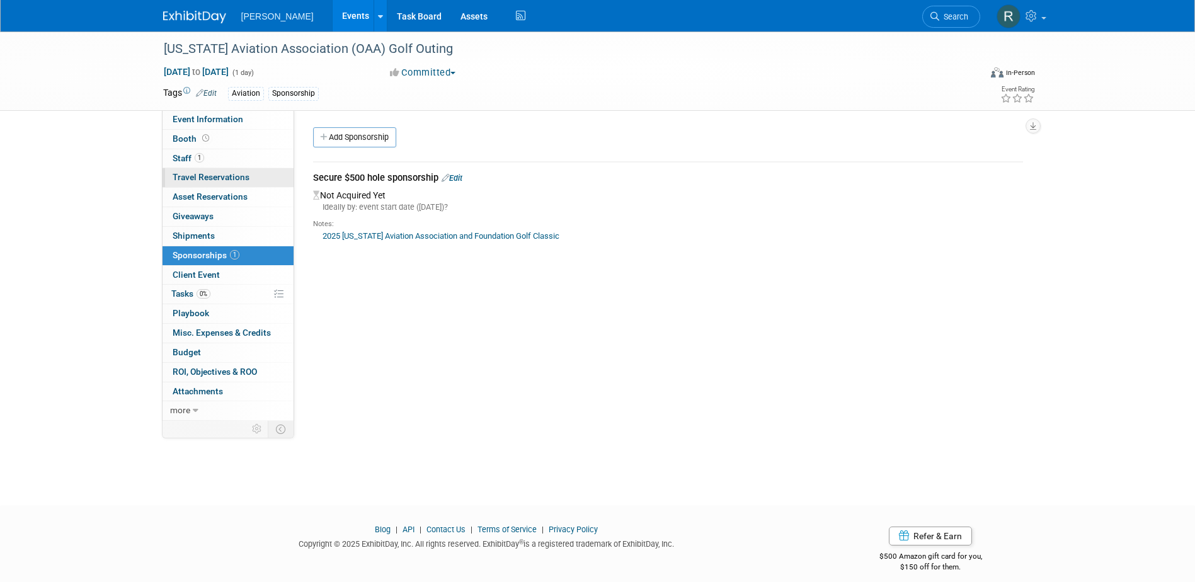
drag, startPoint x: 205, startPoint y: 161, endPoint x: 220, endPoint y: 187, distance: 29.6
click at [205, 161] on link "1 Staff 1" at bounding box center [227, 158] width 131 height 19
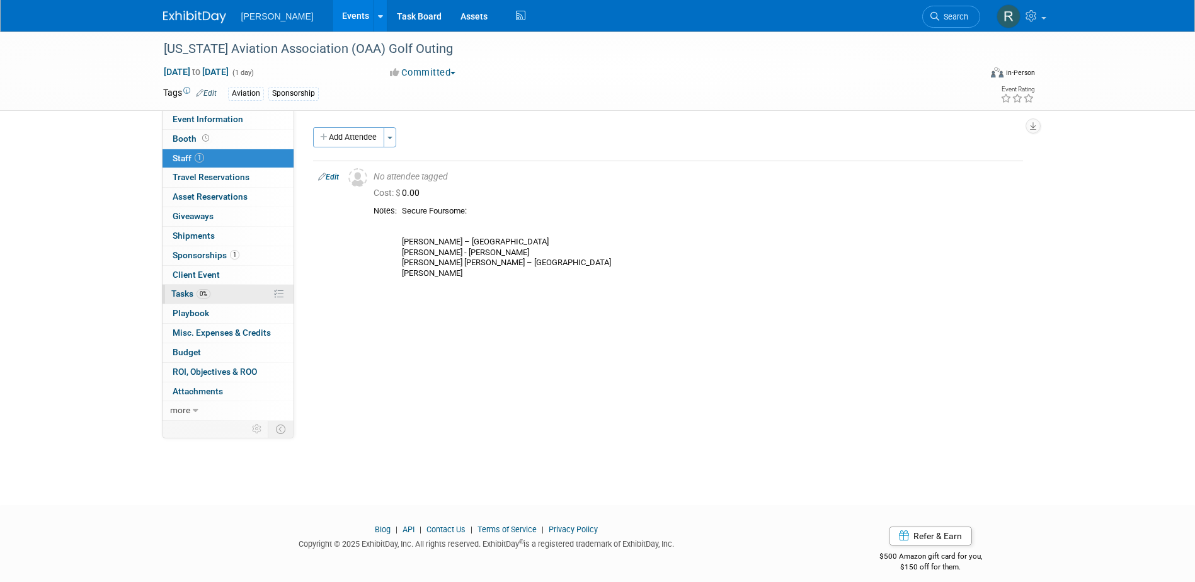
click at [191, 291] on span "Tasks 0%" at bounding box center [190, 293] width 39 height 10
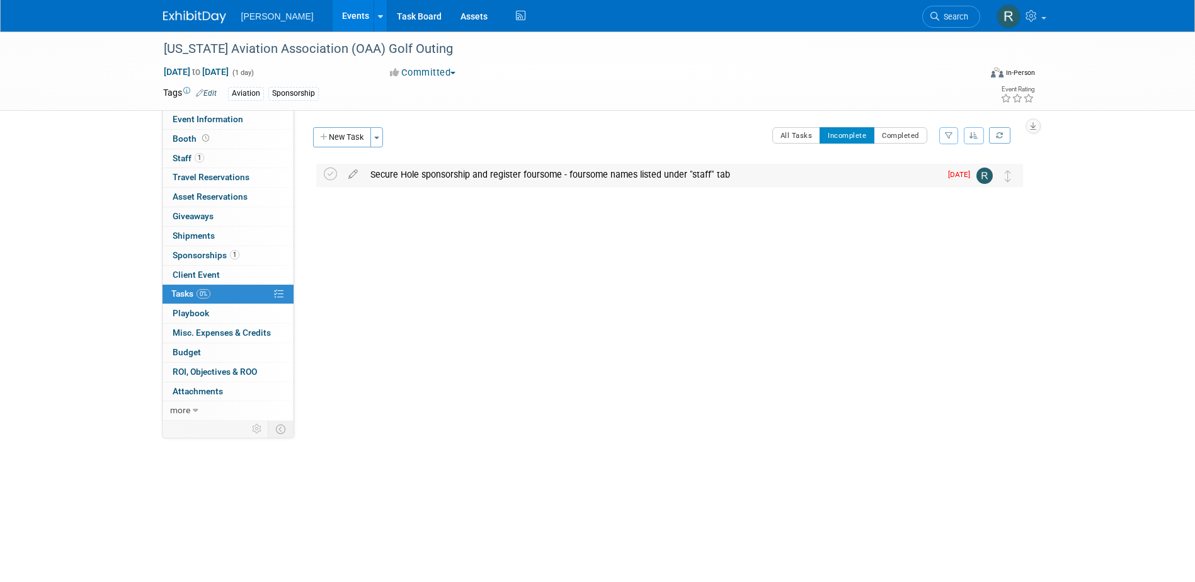
click at [472, 179] on div "Secure Hole sponsorship and register foursome - foursome names listed under "st…" at bounding box center [652, 174] width 576 height 21
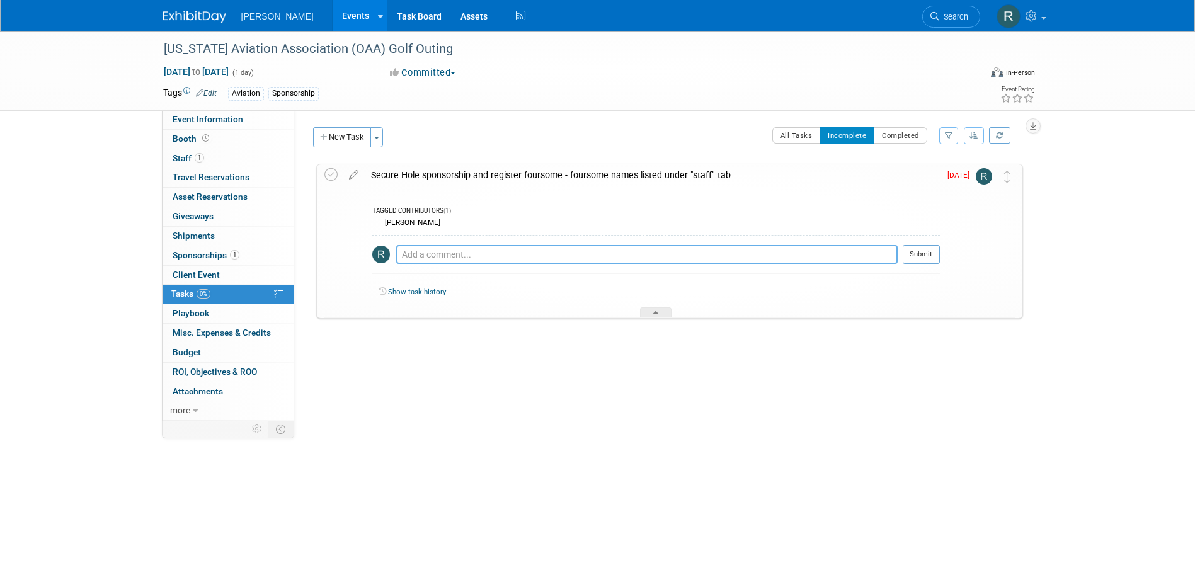
click at [482, 257] on textarea at bounding box center [646, 254] width 501 height 19
type textarea "Hey Lindsey, I will need the emails for the 2 non-Woolpert golfers please."
click at [205, 156] on link "1 Staff 1" at bounding box center [227, 158] width 131 height 19
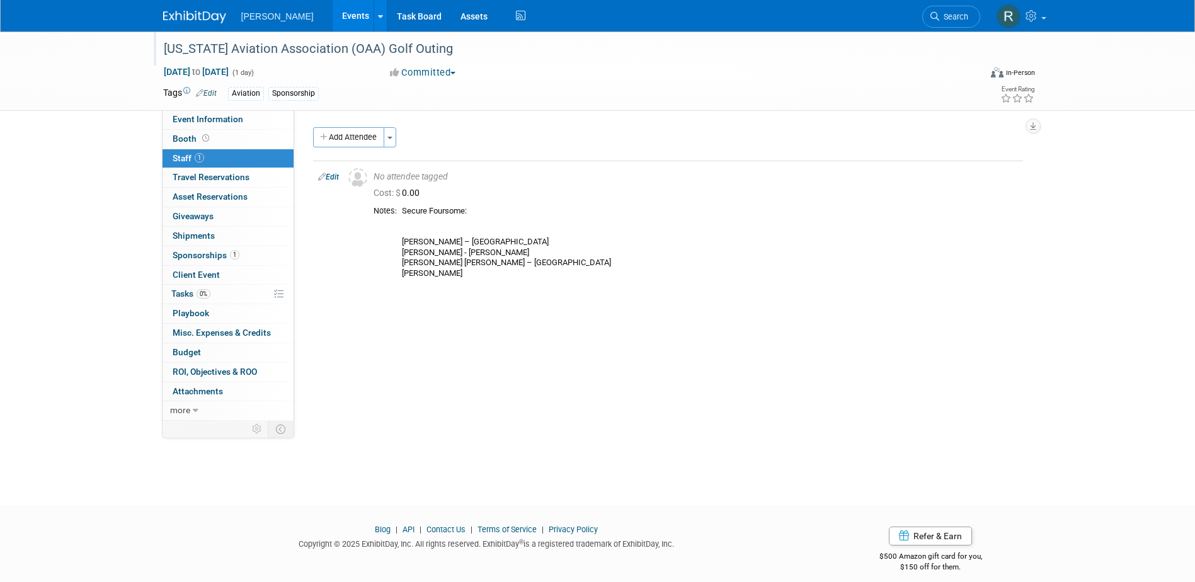
click at [382, 50] on div "[US_STATE] Aviation Association (OAA) Golf Outing" at bounding box center [560, 49] width 802 height 23
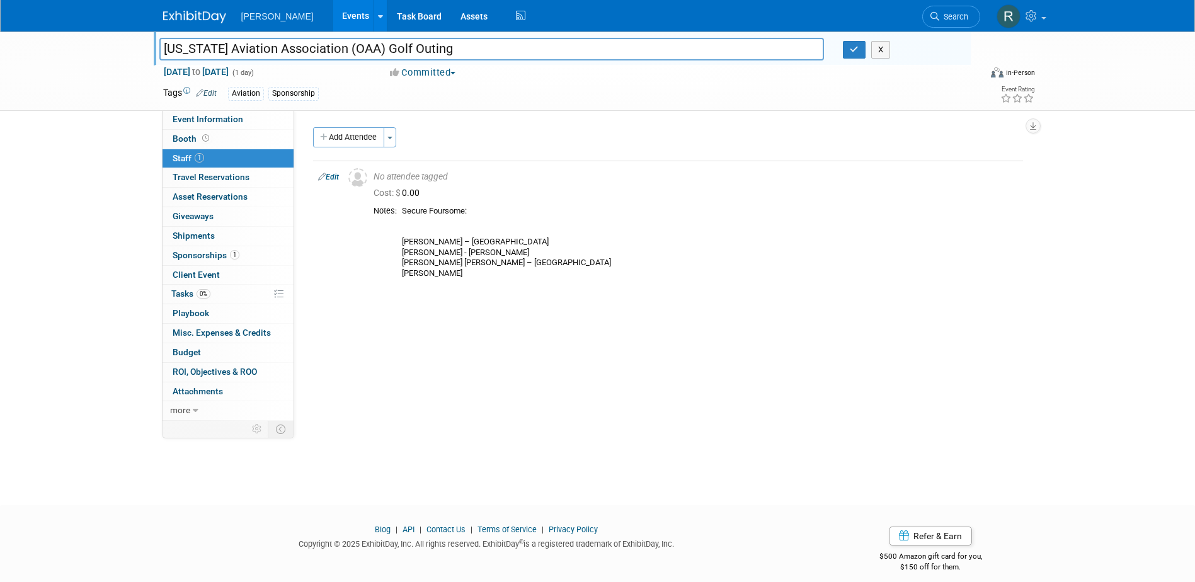
drag, startPoint x: 417, startPoint y: 50, endPoint x: 99, endPoint y: 55, distance: 318.0
click at [99, 55] on div "Ohio Aviation Association (OAA) Golf Outing Ohio Aviation Association (OAA) Gol…" at bounding box center [597, 70] width 1195 height 79
click at [852, 49] on icon "button" at bounding box center [853, 49] width 9 height 8
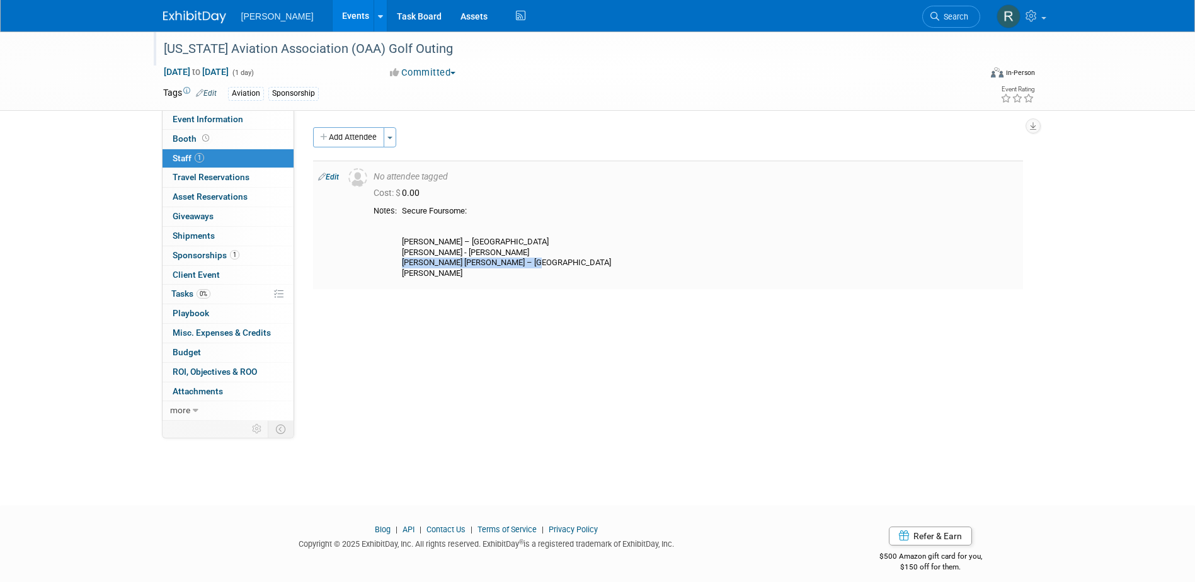
drag, startPoint x: 529, startPoint y: 262, endPoint x: 400, endPoint y: 259, distance: 128.5
click at [400, 259] on td "Secure Foursome: Tom Franzen – City of Springfield Chris Snyder - Woolpert Kenn…" at bounding box center [707, 242] width 621 height 73
copy div "Kennedy Briggs – Clermont County"
click at [336, 177] on link "Edit" at bounding box center [328, 177] width 21 height 9
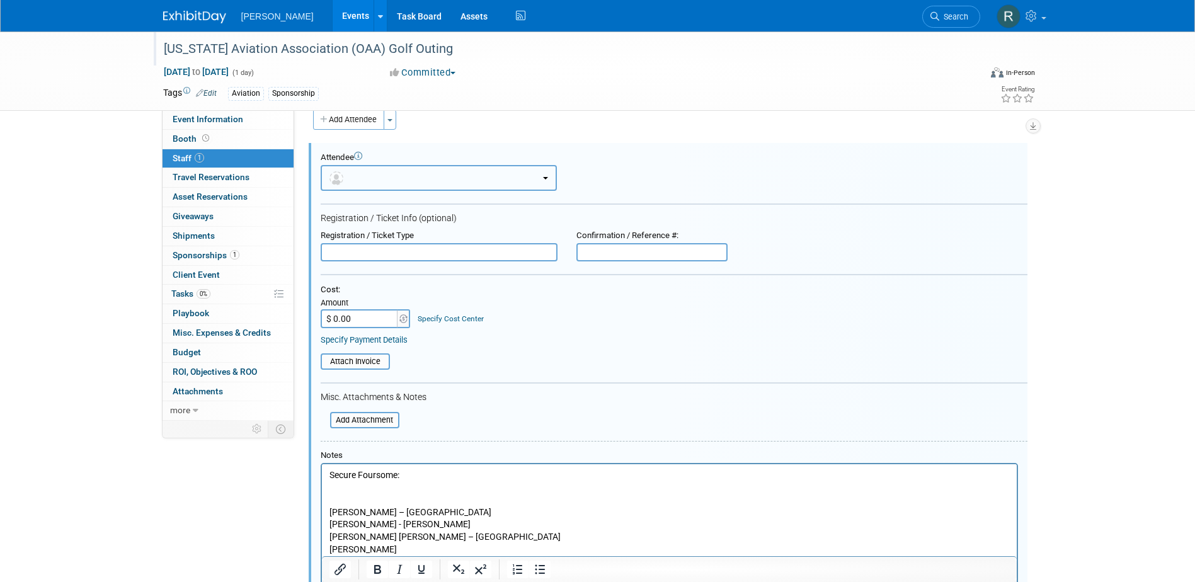
click at [382, 180] on button "button" at bounding box center [439, 178] width 236 height 26
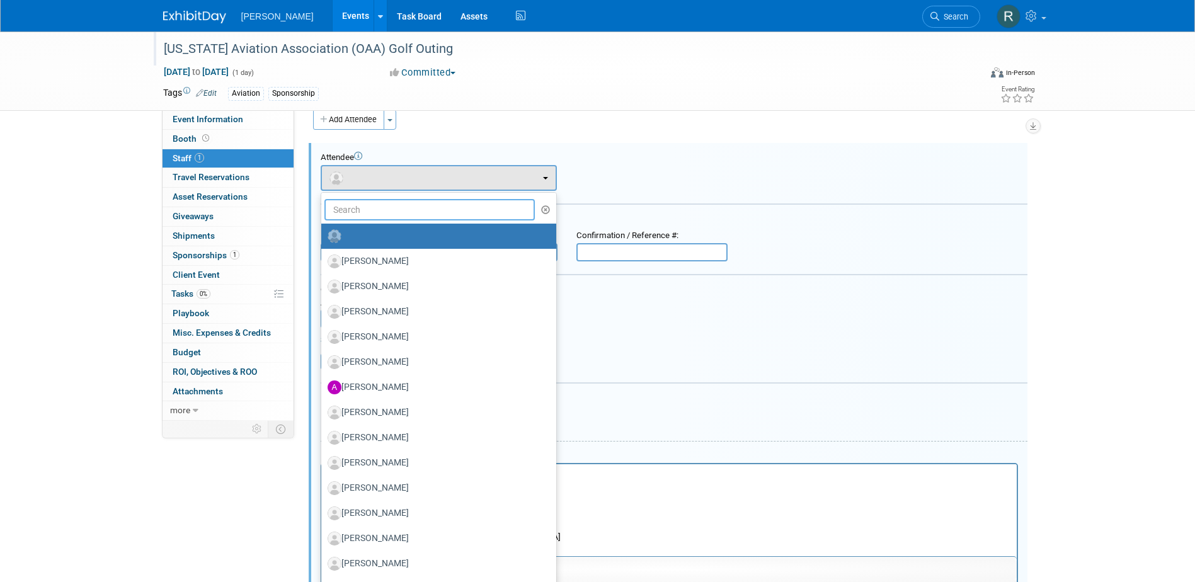
click at [384, 215] on input "text" at bounding box center [429, 209] width 211 height 21
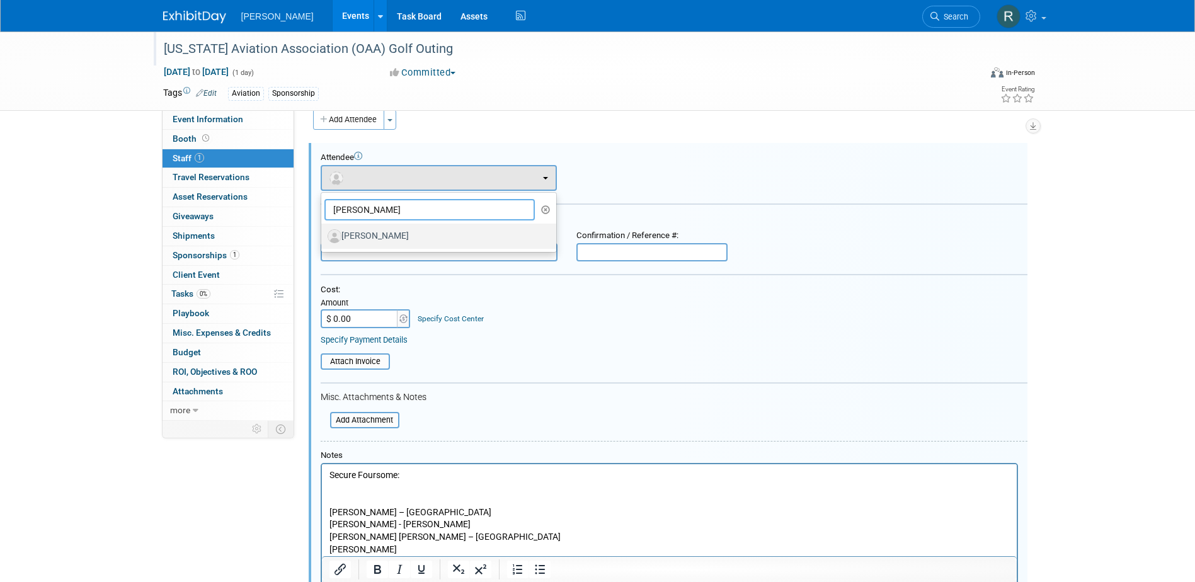
type input "[PERSON_NAME]"
click at [387, 233] on label "[PERSON_NAME]" at bounding box center [435, 236] width 216 height 20
click at [323, 233] on input "[PERSON_NAME]" at bounding box center [319, 234] width 8 height 8
select select "15e7850e-6c2f-41d6-8007-fa1d5e91a1da"
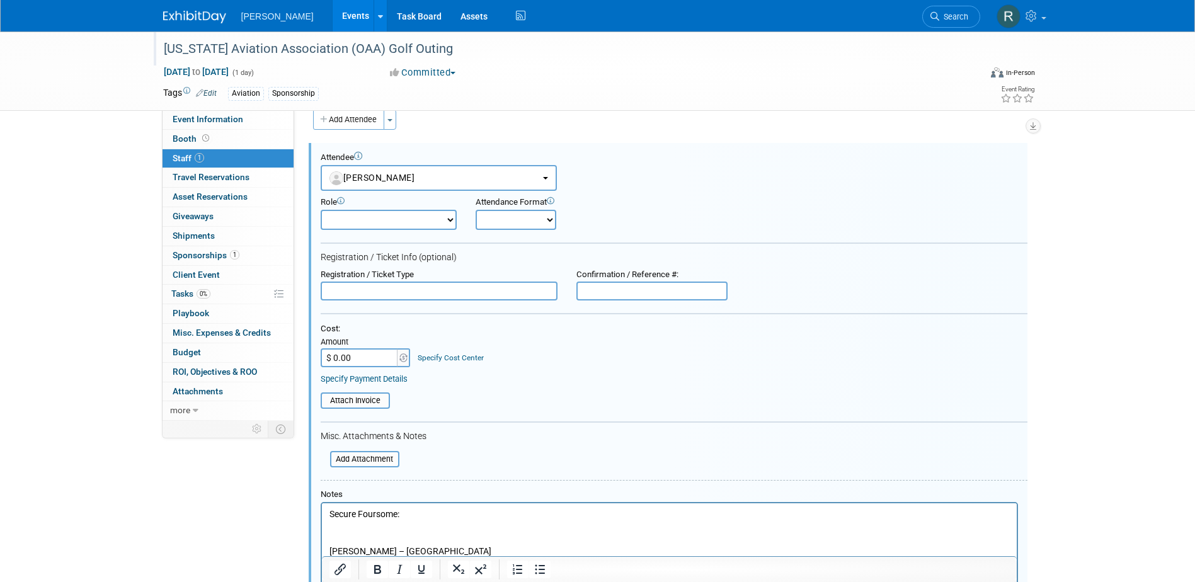
click at [399, 297] on input "text" at bounding box center [439, 290] width 237 height 19
type input "Golf Foursome"
type input "$ 125.00"
click at [434, 360] on link "Specify Cost Center" at bounding box center [450, 357] width 66 height 9
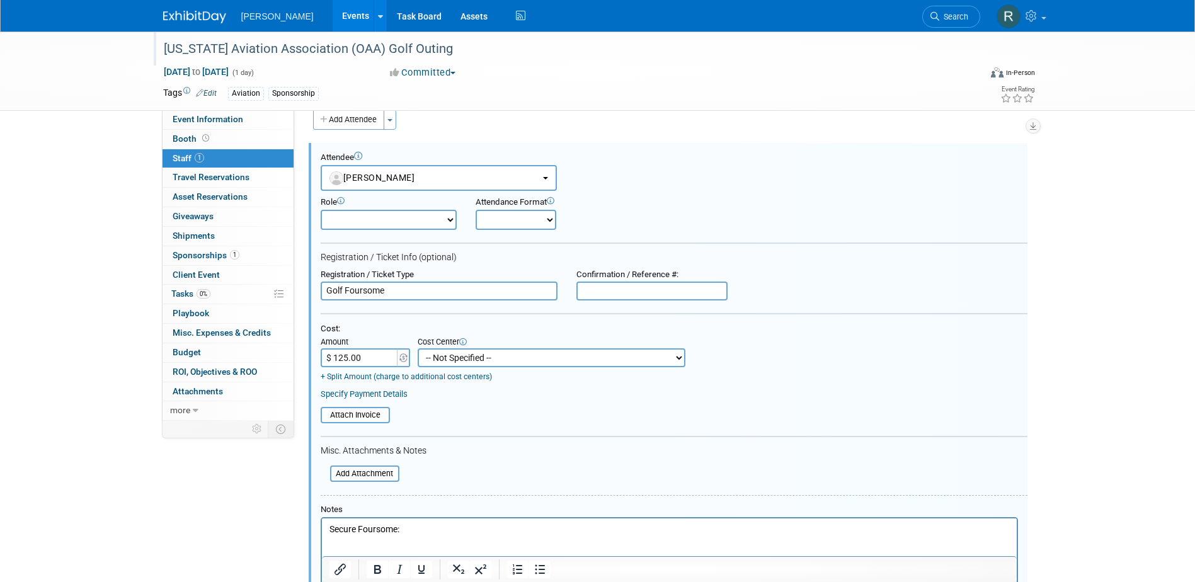
click at [441, 361] on select "-- Not Specified -- Advisory Services - Expenses_1001.502 Aerial Acquisition - …" at bounding box center [551, 357] width 268 height 19
select select "18966233"
click at [417, 349] on select "-- Not Specified -- Advisory Services - Expenses_1001.502 Aerial Acquisition - …" at bounding box center [551, 357] width 268 height 19
click at [373, 395] on link "Specify Payment Details" at bounding box center [364, 393] width 87 height 9
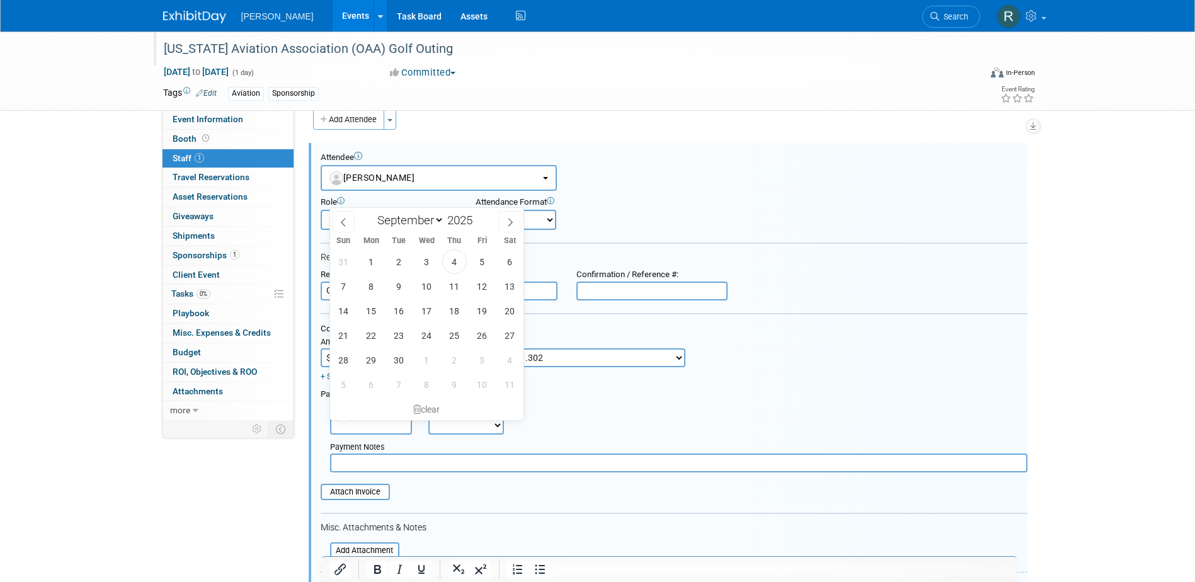
click at [358, 434] on input "text" at bounding box center [371, 425] width 82 height 19
click at [454, 265] on span "4" at bounding box center [454, 261] width 25 height 25
type input "Sep 4, 2025"
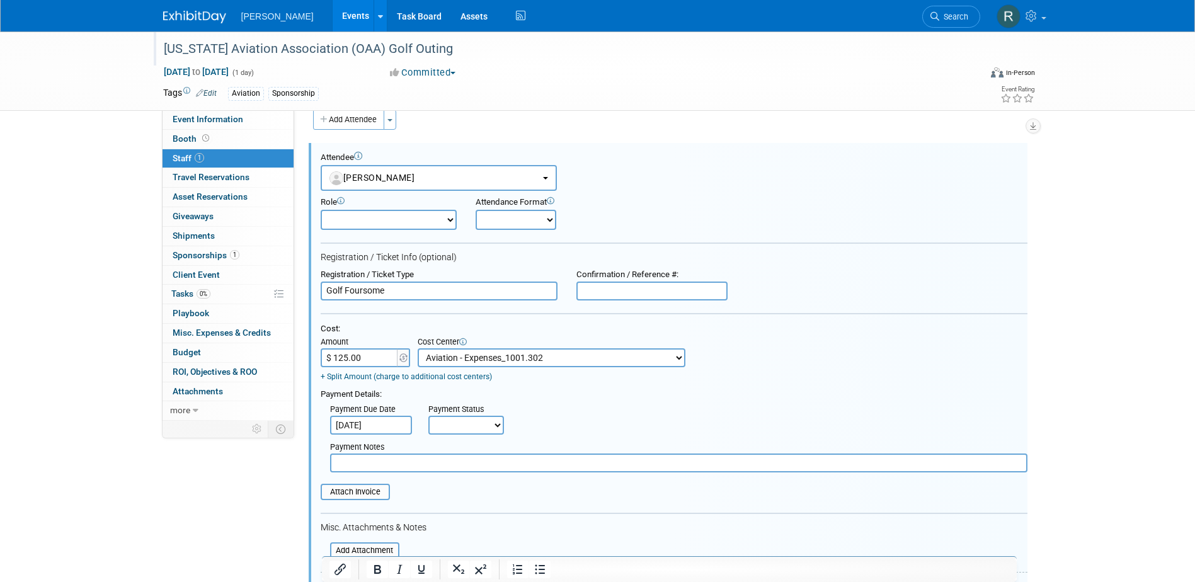
drag, startPoint x: 443, startPoint y: 430, endPoint x: 443, endPoint y: 438, distance: 7.6
click at [443, 430] on select "Not Paid Yet Partially Paid Paid in Full" at bounding box center [466, 425] width 76 height 19
select select "1"
click at [428, 417] on select "Not Paid Yet Partially Paid Paid in Full" at bounding box center [466, 425] width 76 height 19
click at [458, 463] on input "text" at bounding box center [678, 462] width 697 height 19
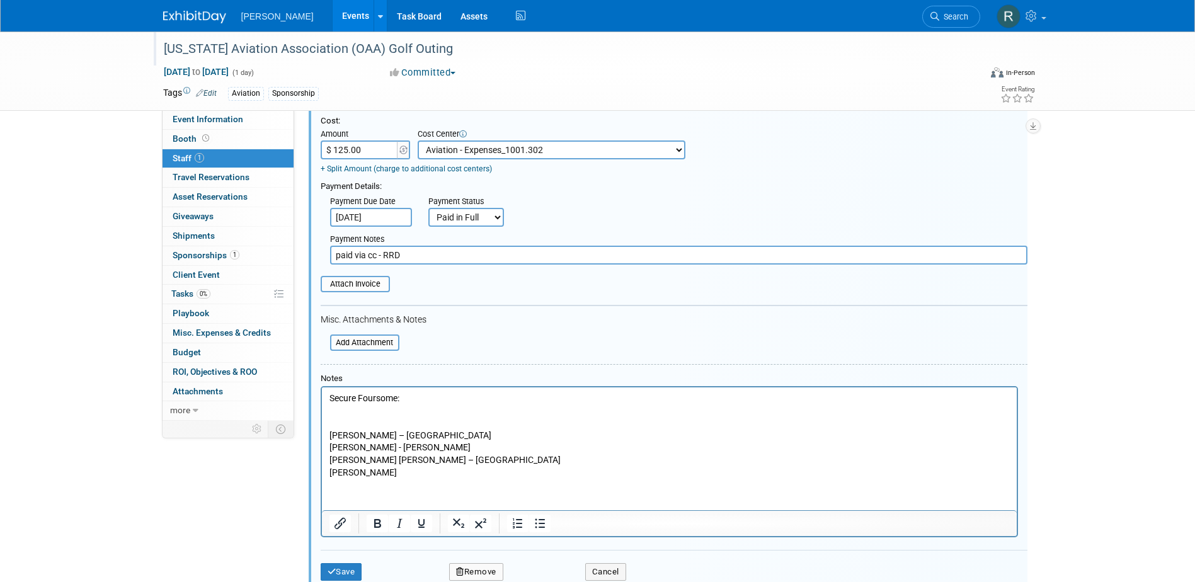
scroll to position [332, 0]
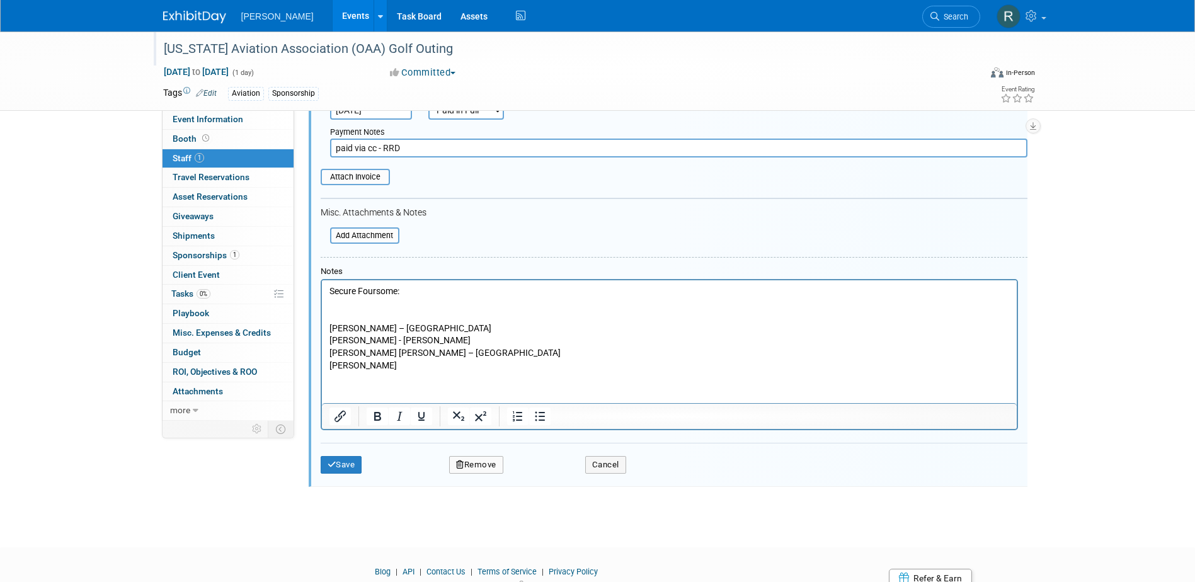
type input "paid via cc - RRD"
drag, startPoint x: 451, startPoint y: 310, endPoint x: 637, endPoint y: 569, distance: 318.9
click at [321, 294] on html "Secure Foursome: Tom Franzen – City of Springfield Chris Snyder - Woolpert Kenn…" at bounding box center [668, 325] width 695 height 91
click at [324, 293] on html "Secure Foursome: Tom Franzen – City of Springfield Chris Snyder - Woolpert Kenn…" at bounding box center [668, 325] width 695 height 91
drag, startPoint x: 327, startPoint y: 285, endPoint x: 387, endPoint y: 314, distance: 67.3
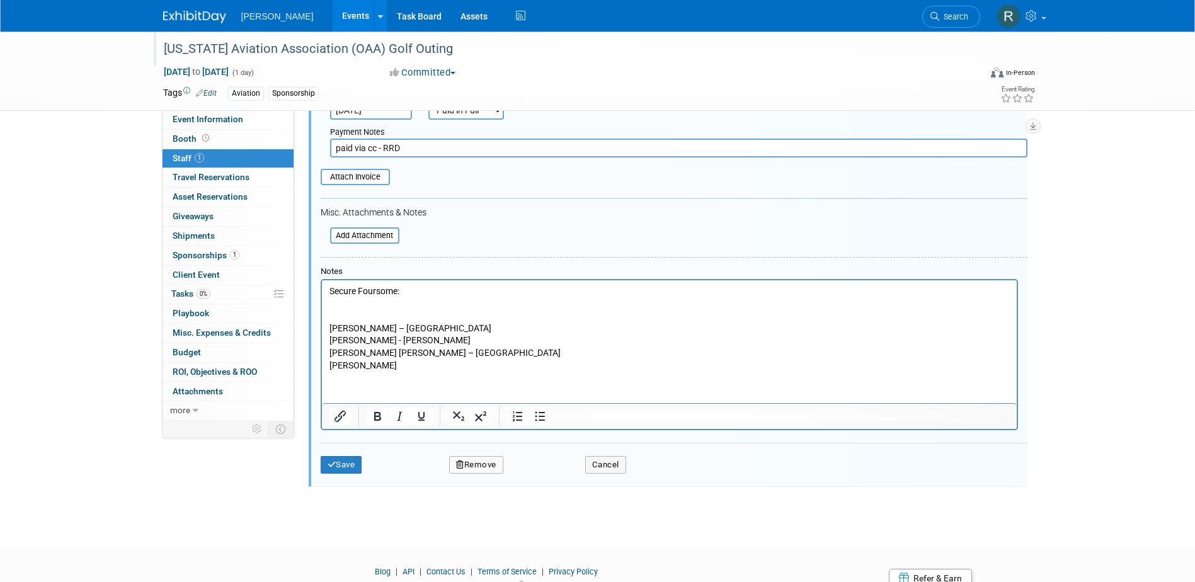
click at [390, 317] on html "Secure Foursome: Tom Franzen – City of Springfield Chris Snyder - Woolpert Kenn…" at bounding box center [668, 325] width 695 height 91
drag, startPoint x: 330, startPoint y: 289, endPoint x: 473, endPoint y: 312, distance: 144.8
click at [473, 312] on p "Secure Foursome: Tom Franzen – City of Springfield Chris Snyder - Woolpert Kenn…" at bounding box center [669, 328] width 680 height 86
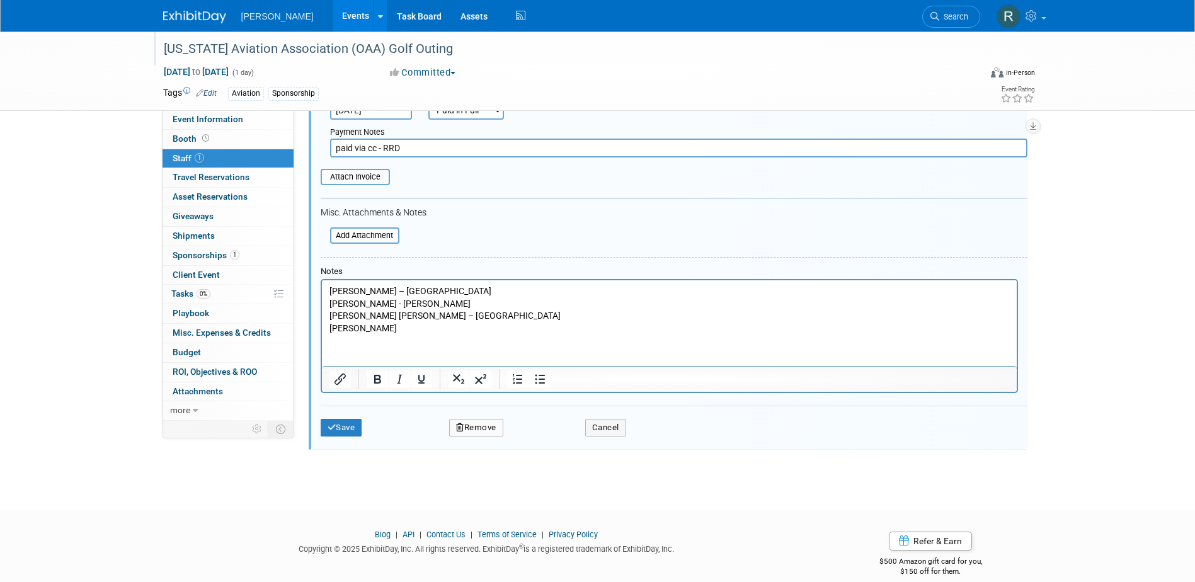
drag, startPoint x: 328, startPoint y: 315, endPoint x: 432, endPoint y: 337, distance: 106.2
click at [432, 334] on html "Tom Franzen – City of Springfield Chris Snyder - Woolpert Kennedy Briggs – Cler…" at bounding box center [668, 307] width 695 height 54
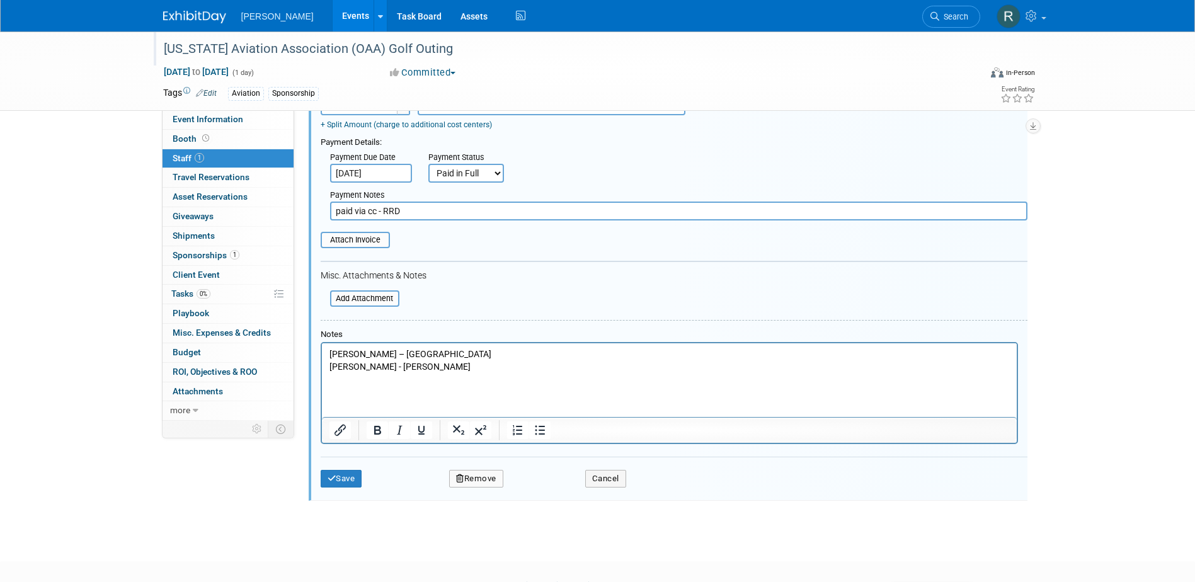
scroll to position [0, 0]
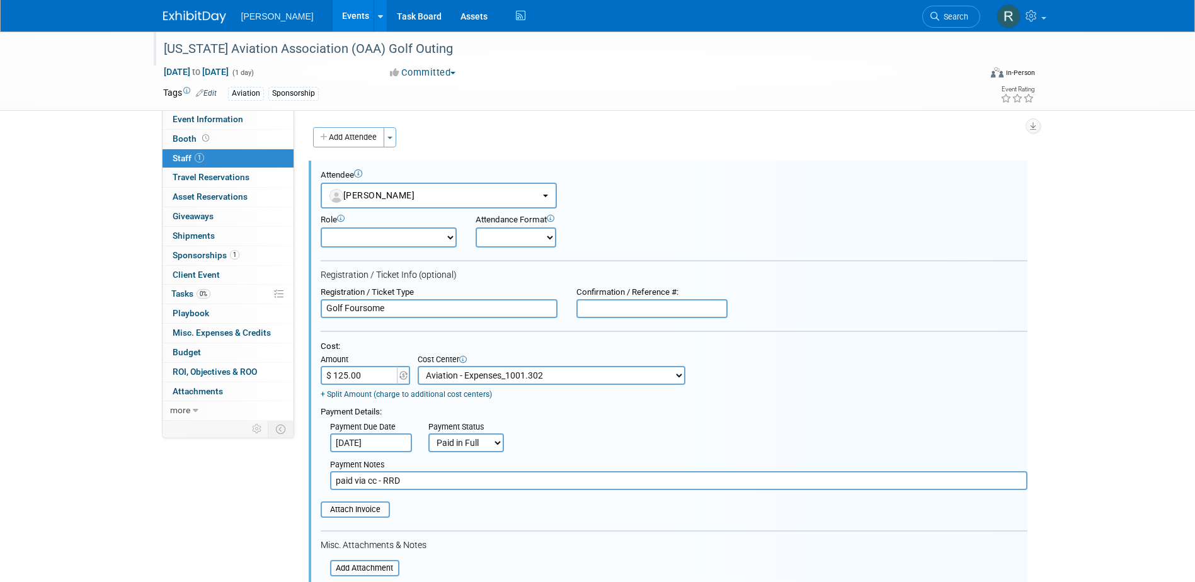
click at [340, 376] on input "$ 125.00" at bounding box center [360, 375] width 79 height 19
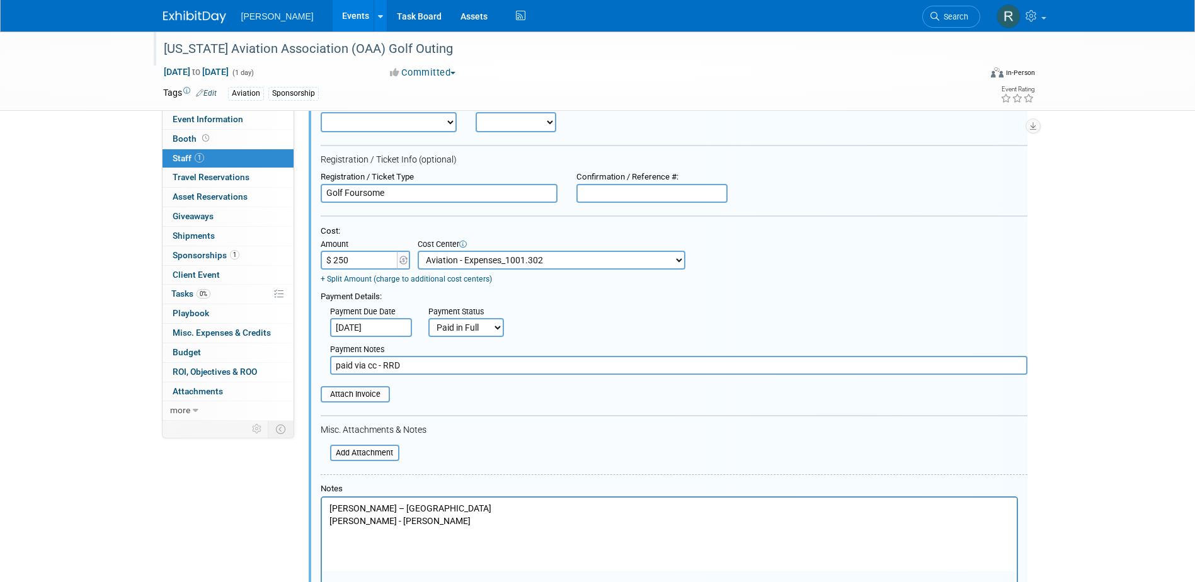
scroll to position [126, 0]
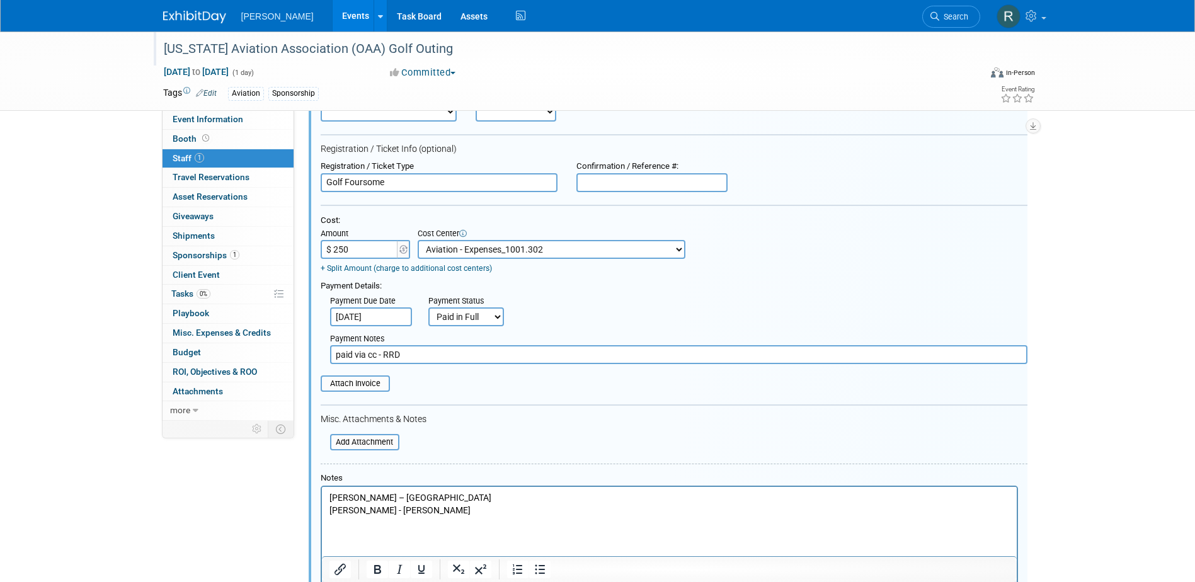
type input "$ 250.00"
click at [431, 382] on table "Attach Invoice" at bounding box center [674, 383] width 707 height 16
click at [365, 387] on input "file" at bounding box center [314, 384] width 150 height 14
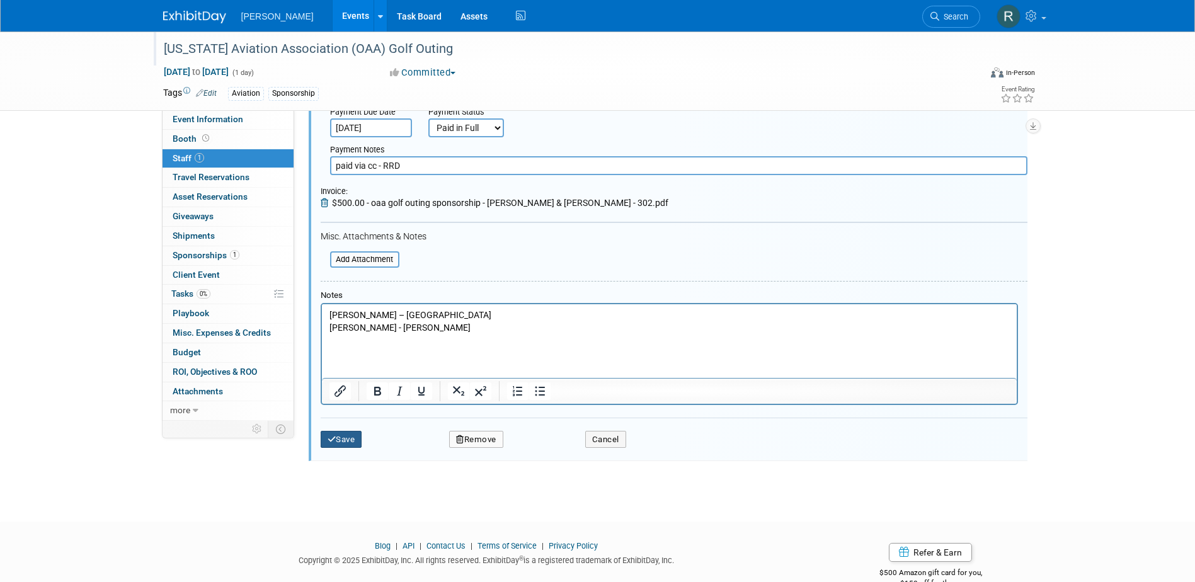
click at [350, 439] on button "Save" at bounding box center [342, 440] width 42 height 18
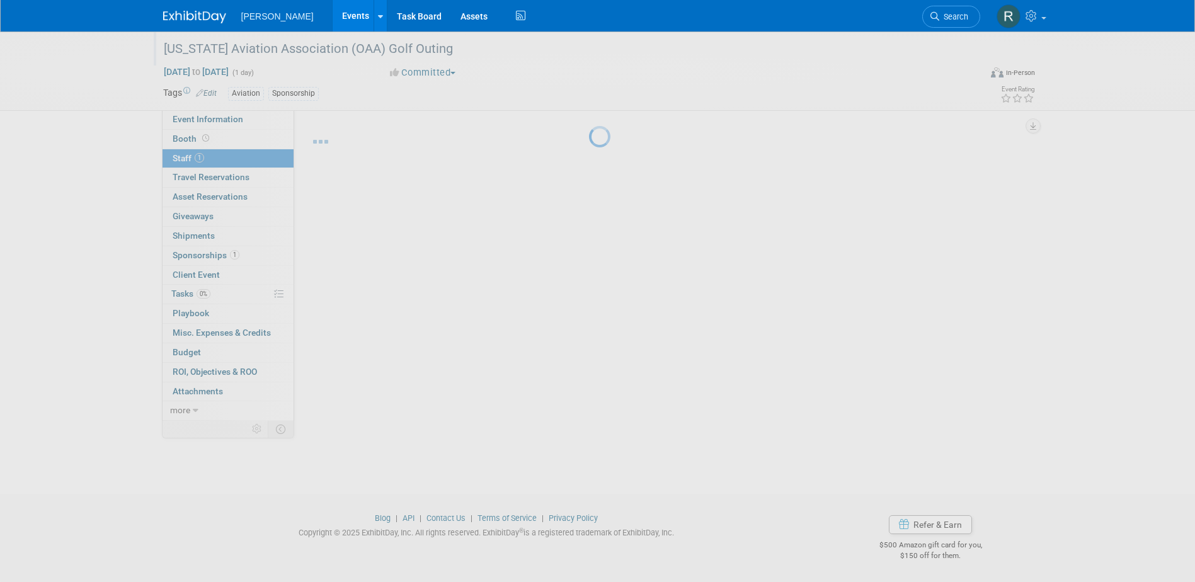
scroll to position [11, 0]
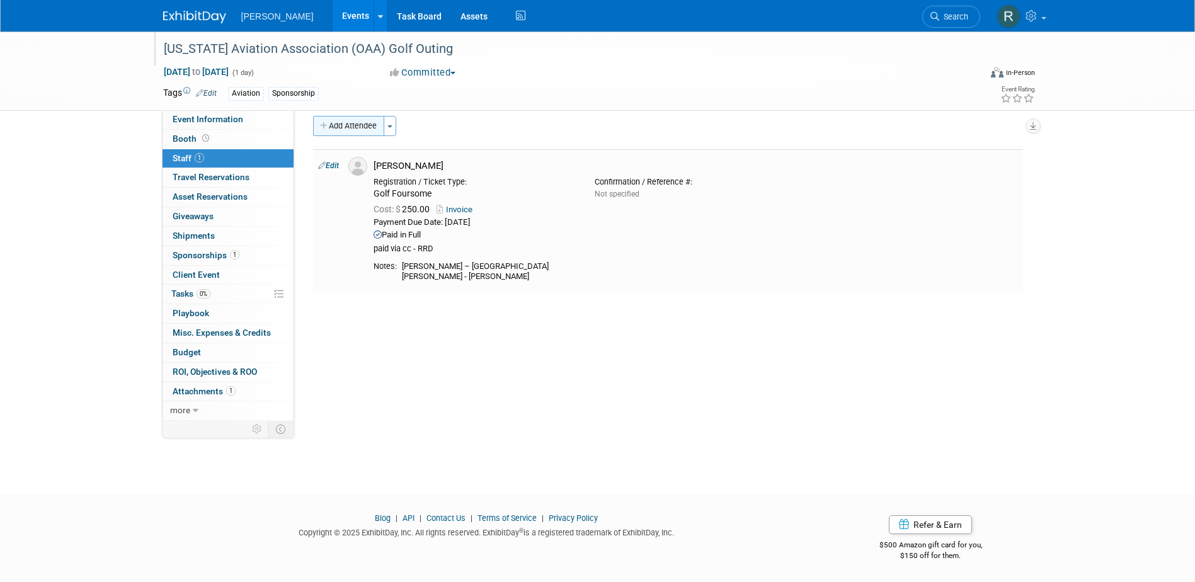
click at [364, 127] on button "Add Attendee" at bounding box center [348, 126] width 71 height 20
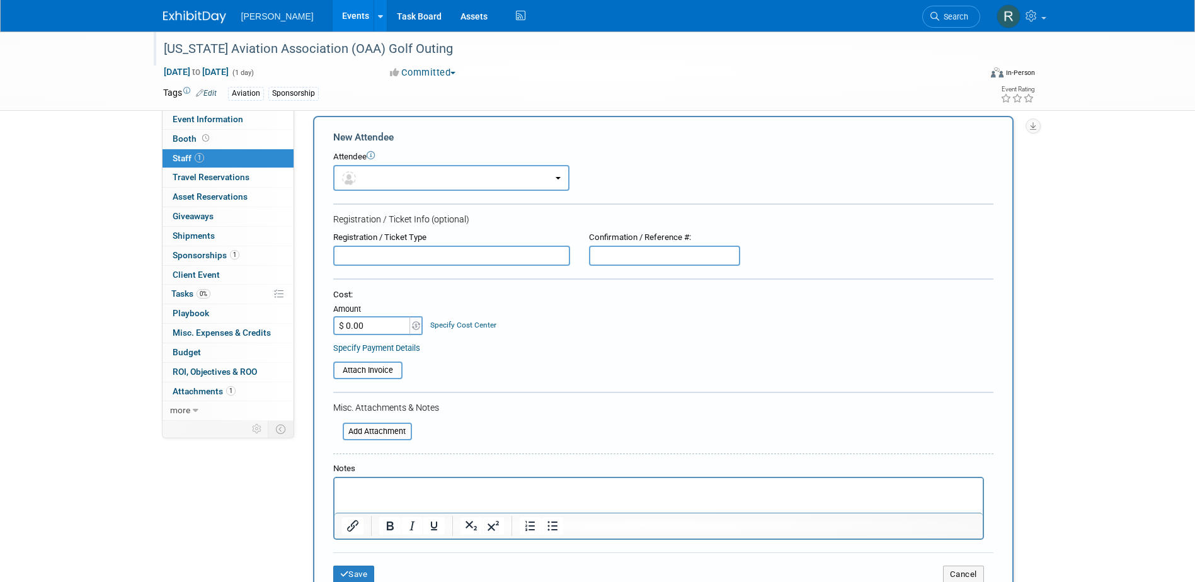
scroll to position [0, 0]
click at [368, 481] on html at bounding box center [658, 487] width 648 height 18
click at [417, 176] on button "button" at bounding box center [451, 178] width 236 height 26
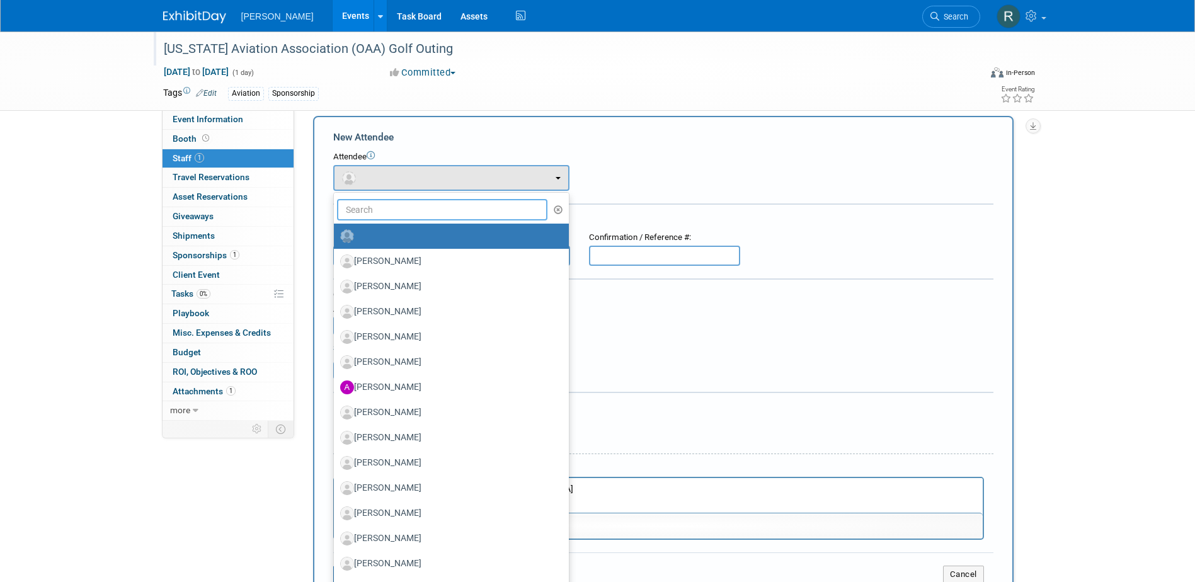
click at [412, 213] on input "text" at bounding box center [442, 209] width 211 height 21
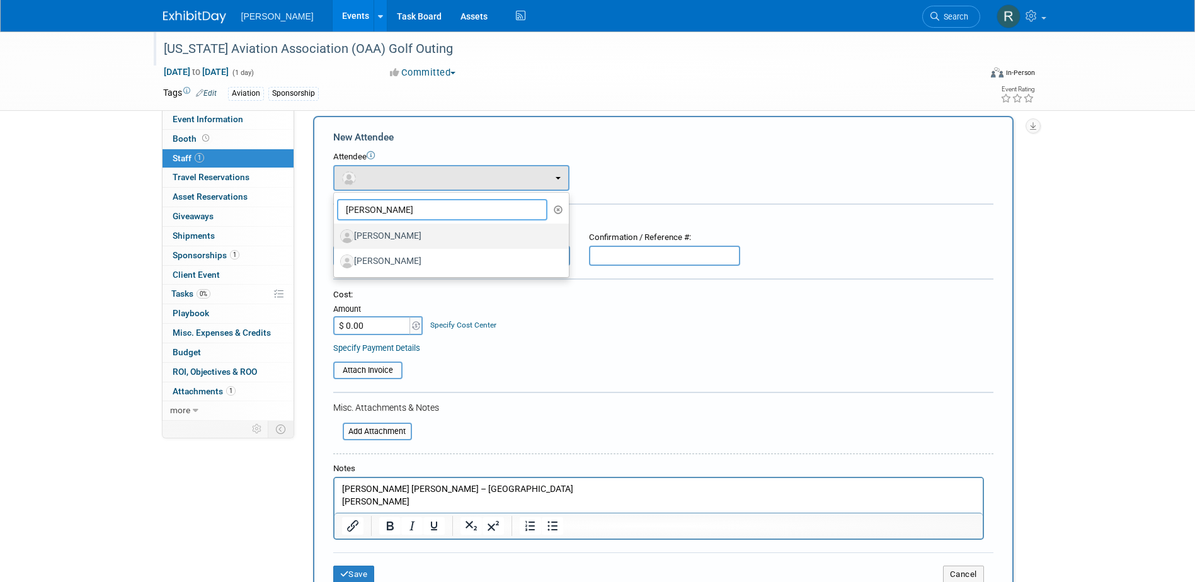
type input "Thomas"
click at [411, 231] on label "[PERSON_NAME]" at bounding box center [448, 236] width 216 height 20
click at [336, 231] on input "[PERSON_NAME]" at bounding box center [331, 234] width 8 height 8
select select "0612c352-dbb9-45b0-8031-5acd90b0f26d"
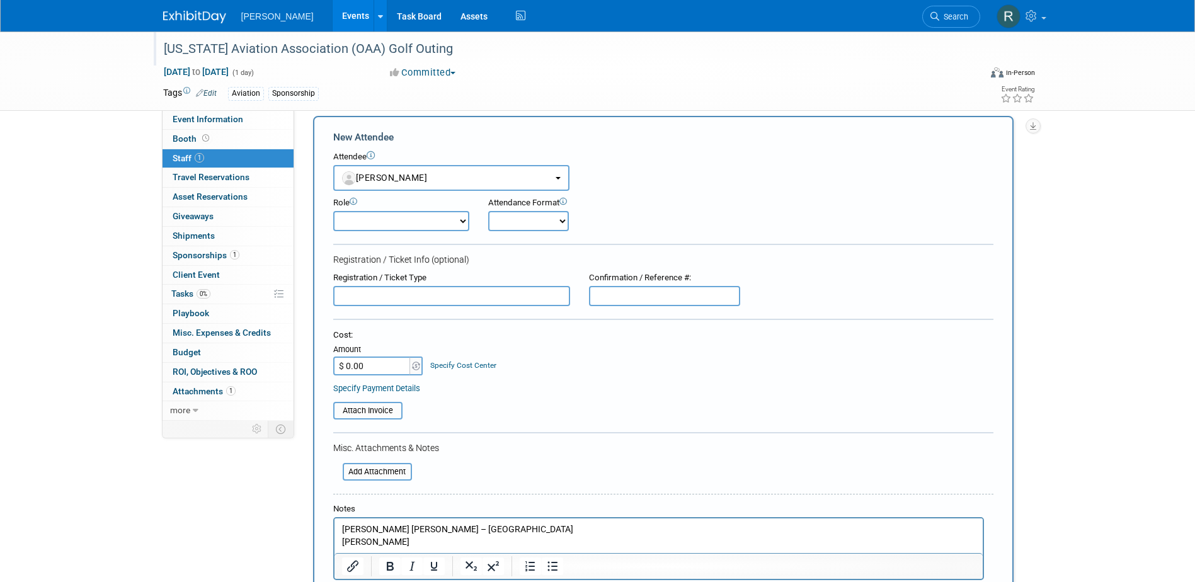
click at [416, 290] on input "text" at bounding box center [451, 296] width 237 height 20
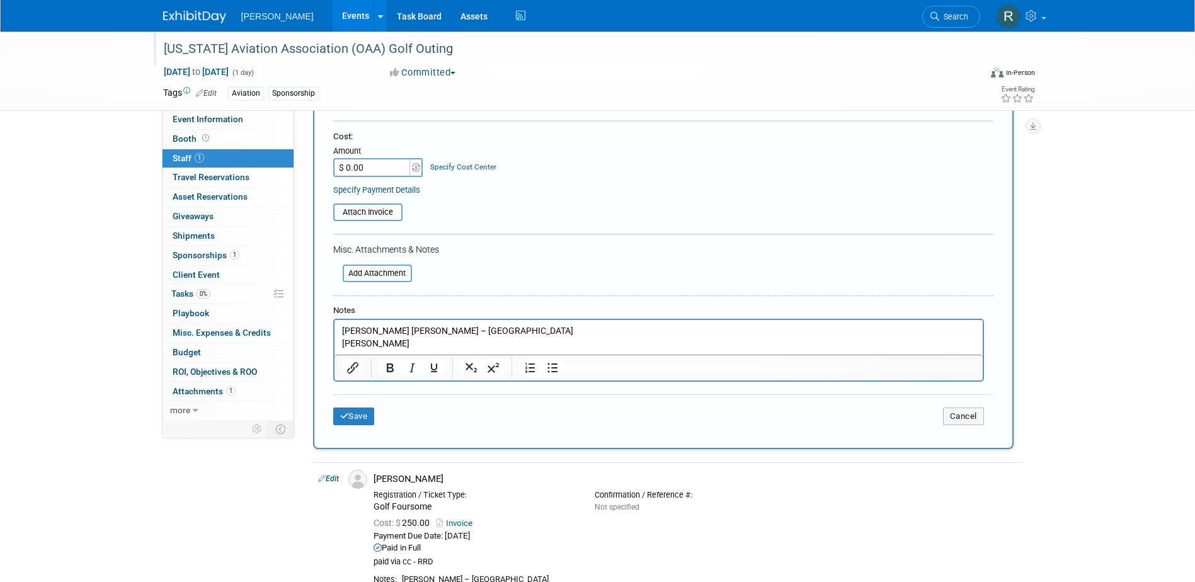
scroll to position [189, 0]
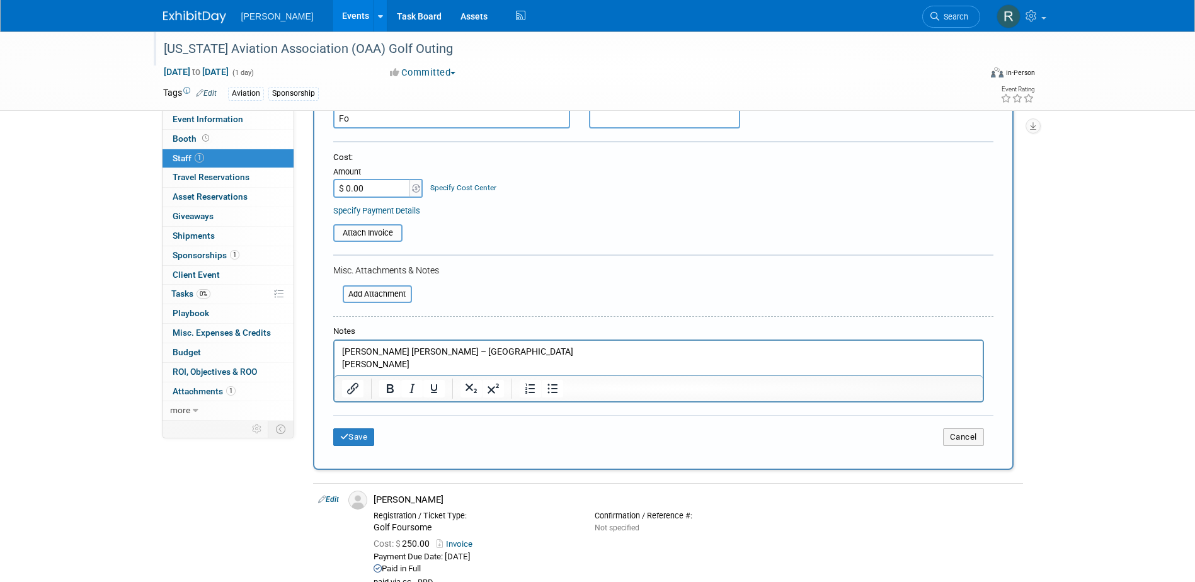
type input "F"
type input "Golf Foursome"
type input "$ 250.00"
click at [459, 191] on link "Specify Cost Center" at bounding box center [463, 187] width 66 height 9
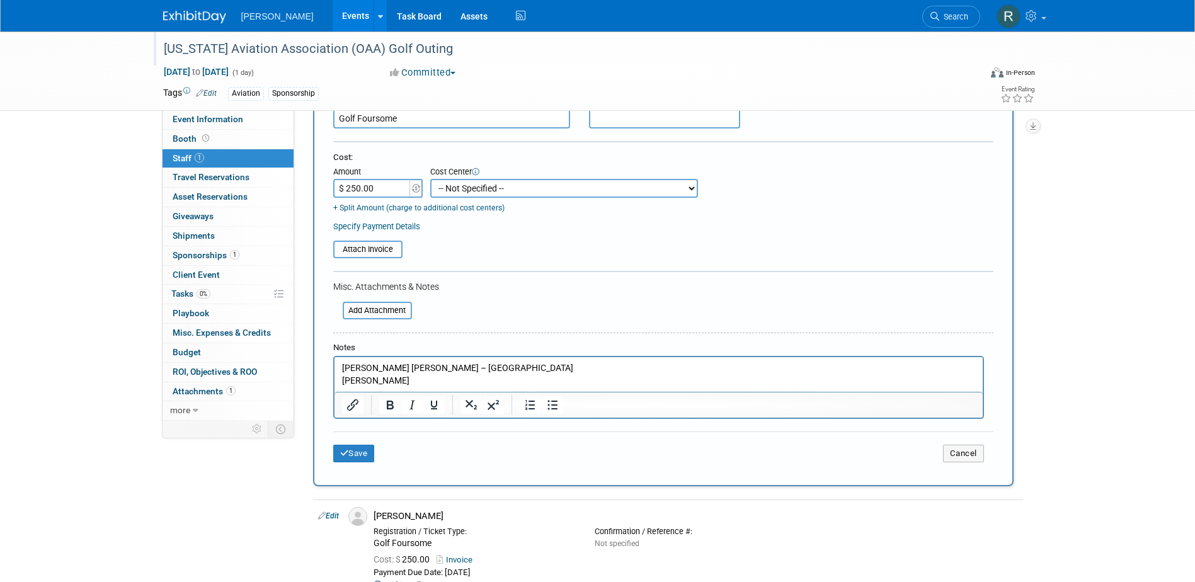
click at [462, 193] on select "-- Not Specified -- Advisory Services - Expenses_1001.502 Aerial Acquisition - …" at bounding box center [564, 188] width 268 height 19
select select "18966233"
click at [430, 179] on select "-- Not Specified -- Advisory Services - Expenses_1001.502 Aerial Acquisition - …" at bounding box center [564, 188] width 268 height 19
click at [411, 226] on link "Specify Payment Details" at bounding box center [376, 226] width 87 height 9
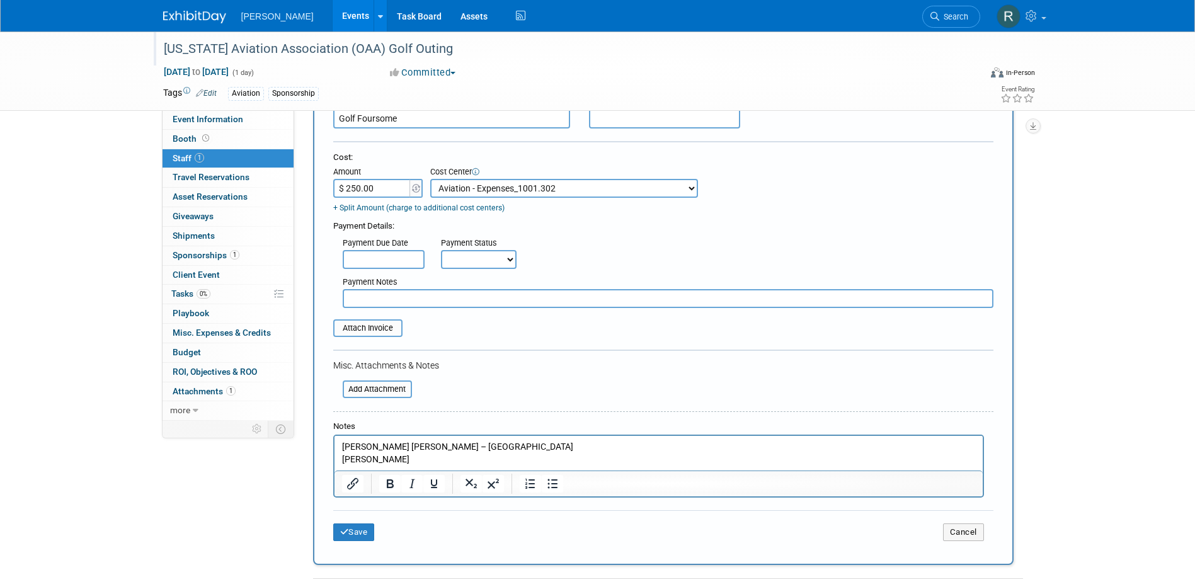
click at [400, 257] on input "text" at bounding box center [384, 259] width 82 height 19
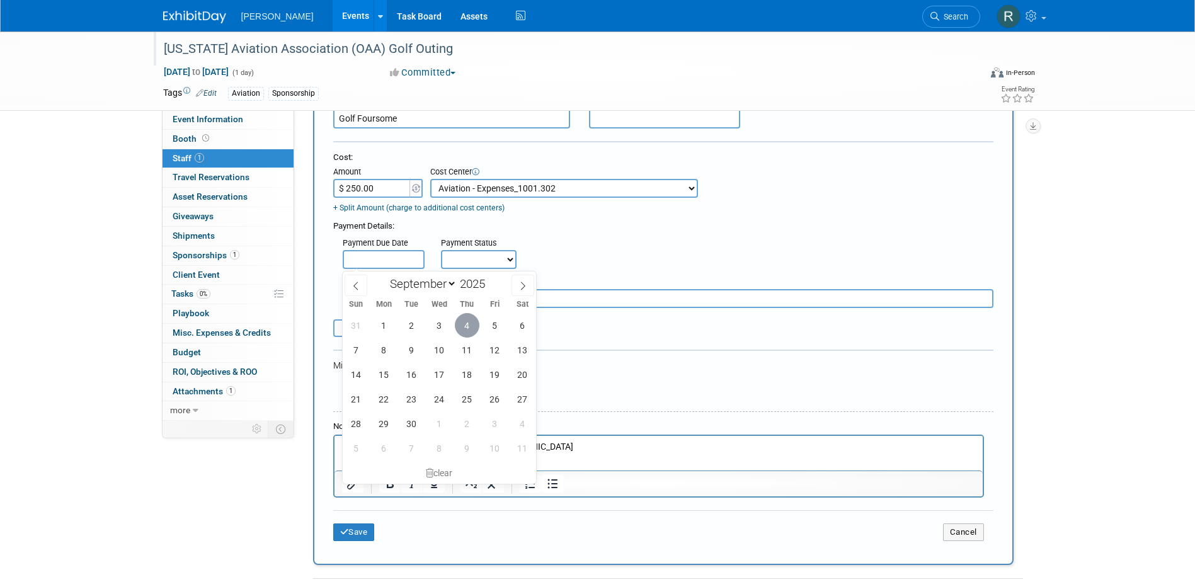
click at [470, 326] on span "4" at bounding box center [467, 325] width 25 height 25
type input "Sep 4, 2025"
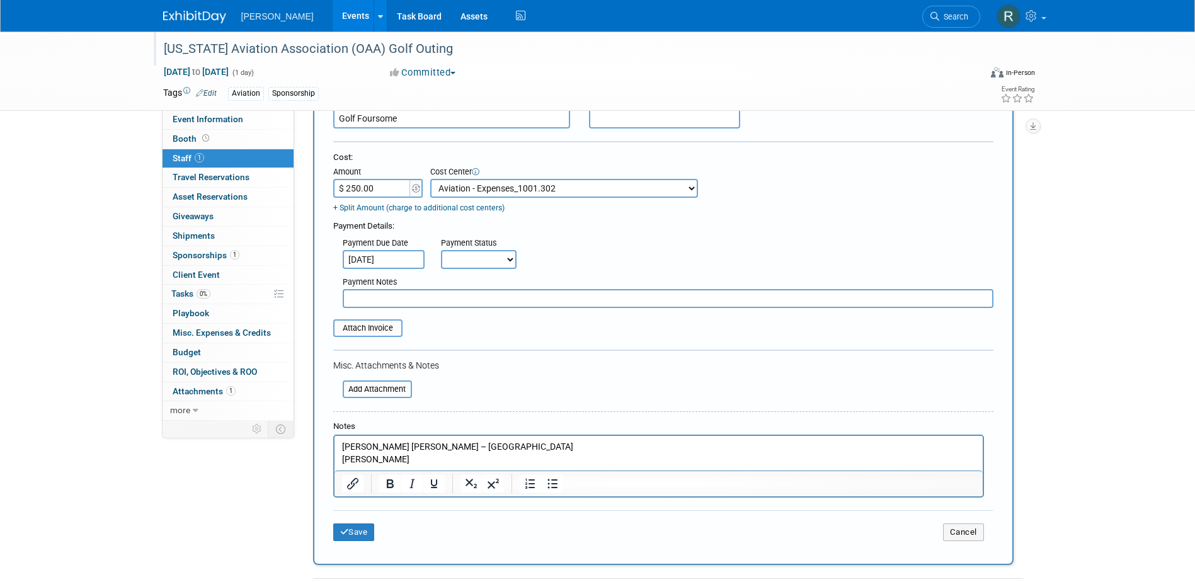
drag, startPoint x: 474, startPoint y: 264, endPoint x: 475, endPoint y: 271, distance: 7.0
click at [474, 264] on select "Not Paid Yet Partially Paid Paid in Full" at bounding box center [479, 259] width 76 height 19
select select "1"
click at [441, 251] on select "Not Paid Yet Partially Paid Paid in Full" at bounding box center [479, 259] width 76 height 19
click at [451, 297] on input "text" at bounding box center [668, 298] width 650 height 19
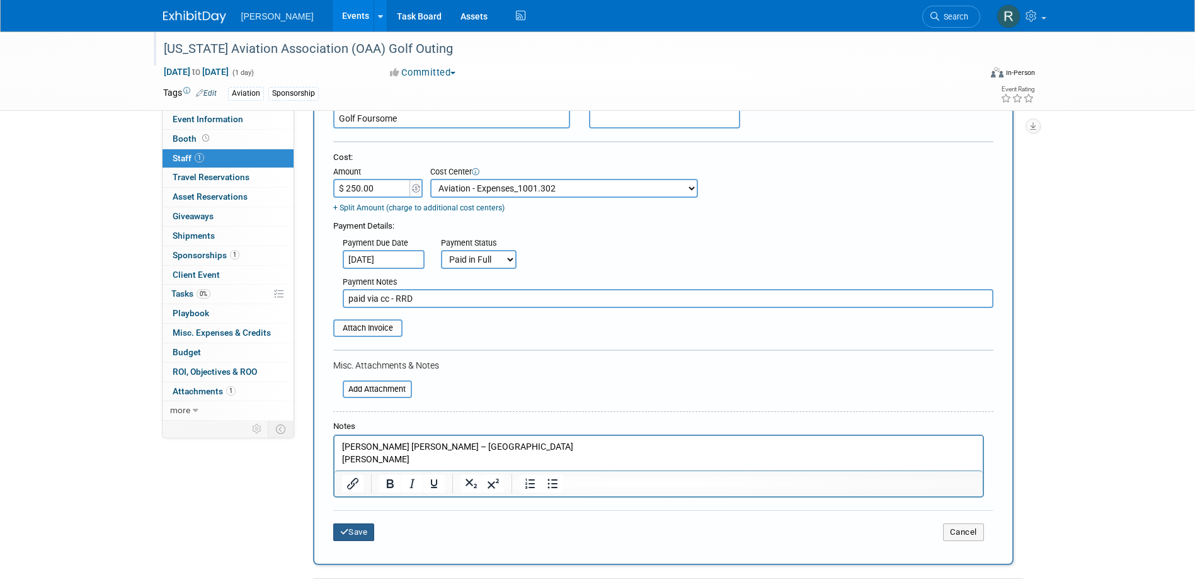
type input "paid via cc - RRD"
click at [361, 534] on button "Save" at bounding box center [354, 532] width 42 height 18
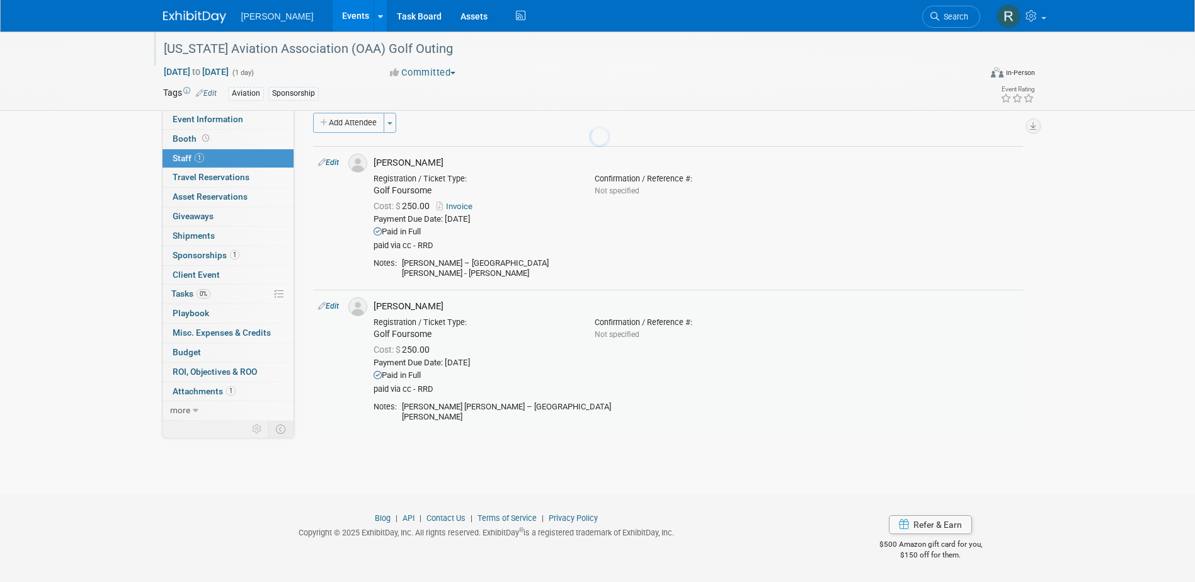
scroll to position [14, 0]
drag, startPoint x: 203, startPoint y: 249, endPoint x: 203, endPoint y: 256, distance: 7.6
click at [203, 249] on link "1 Sponsorships 1" at bounding box center [227, 255] width 131 height 19
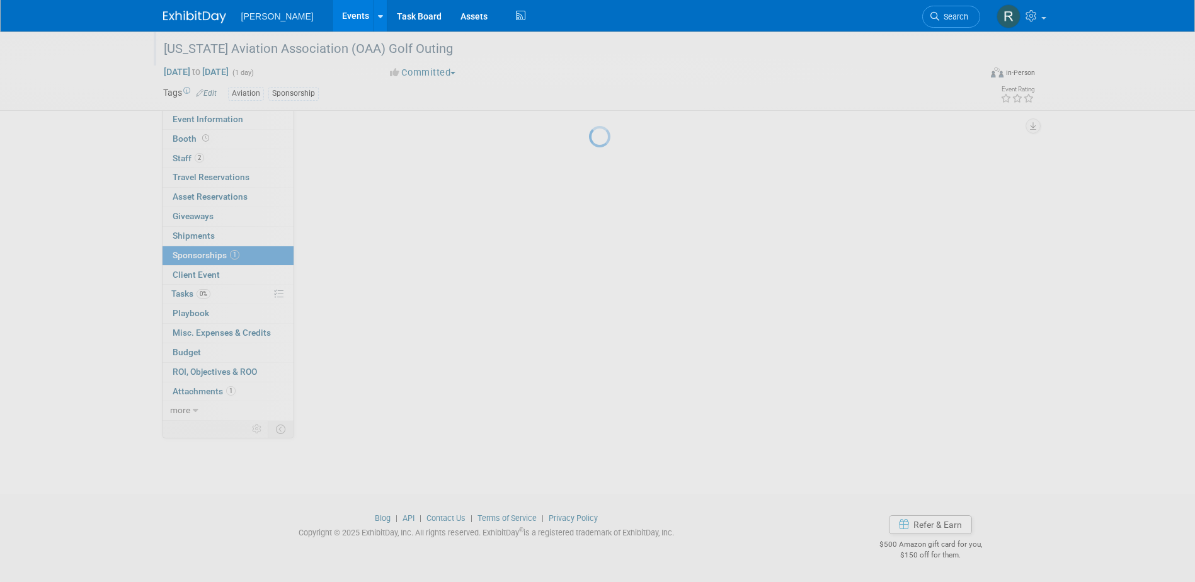
scroll to position [0, 0]
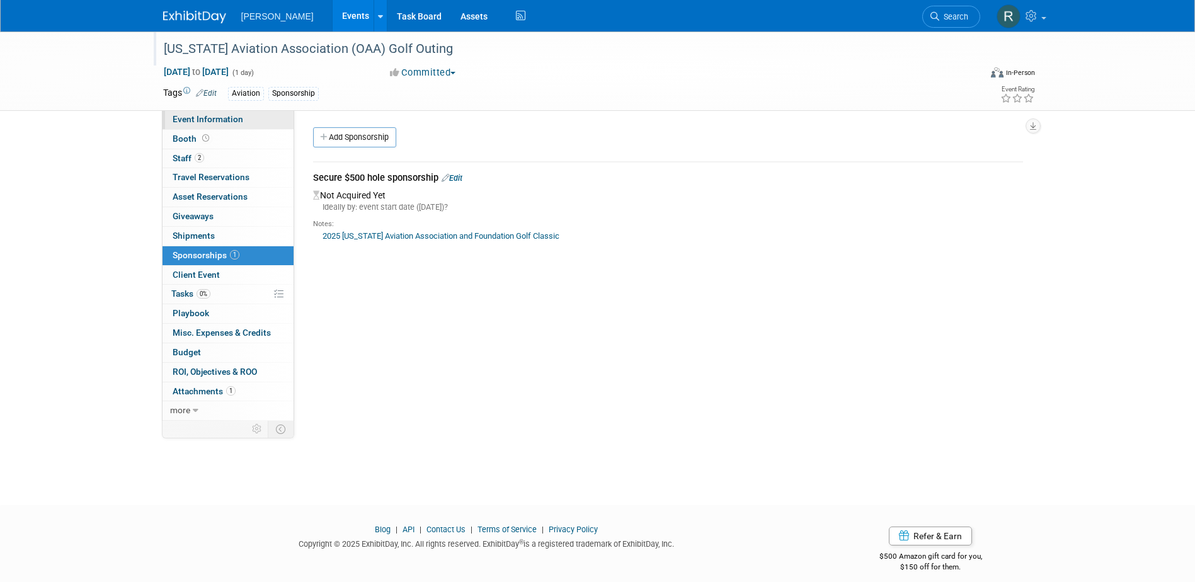
click at [231, 117] on span "Event Information" at bounding box center [208, 119] width 71 height 10
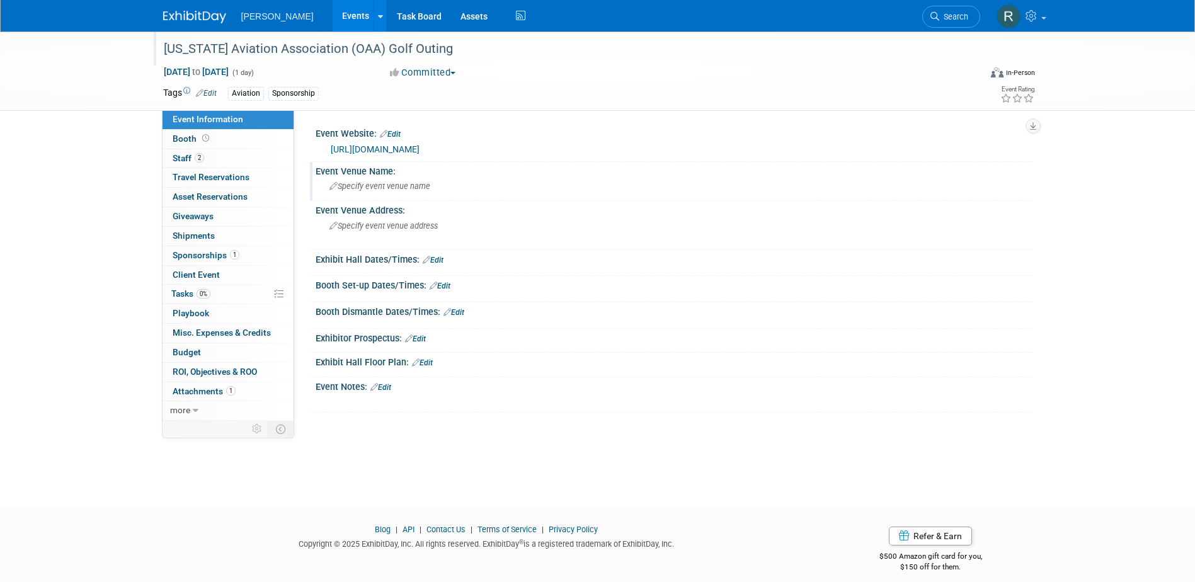
click at [398, 192] on div "Specify event venue name" at bounding box center [674, 186] width 698 height 20
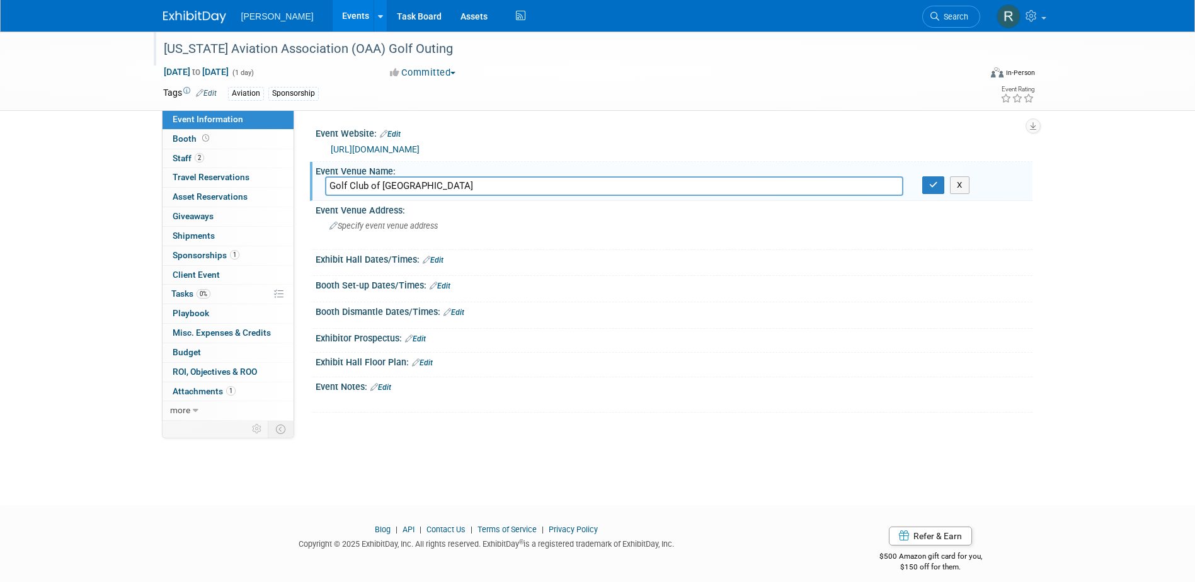
type input "Golf Club of Dublin"
click at [922, 176] on button "button" at bounding box center [933, 185] width 23 height 18
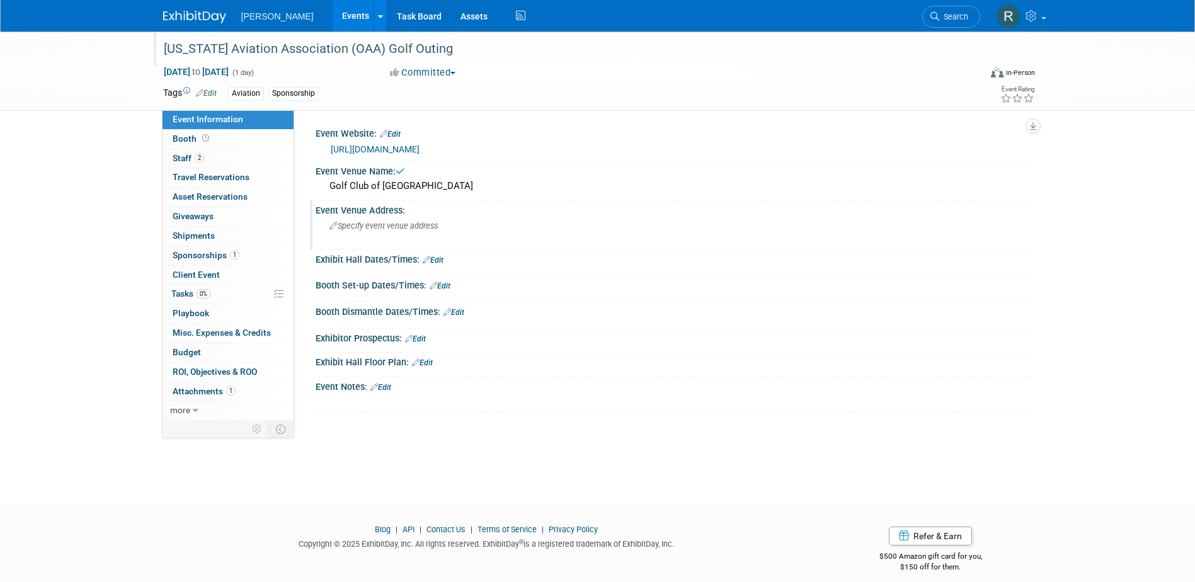
click at [382, 222] on span "Specify event venue address" at bounding box center [383, 225] width 108 height 9
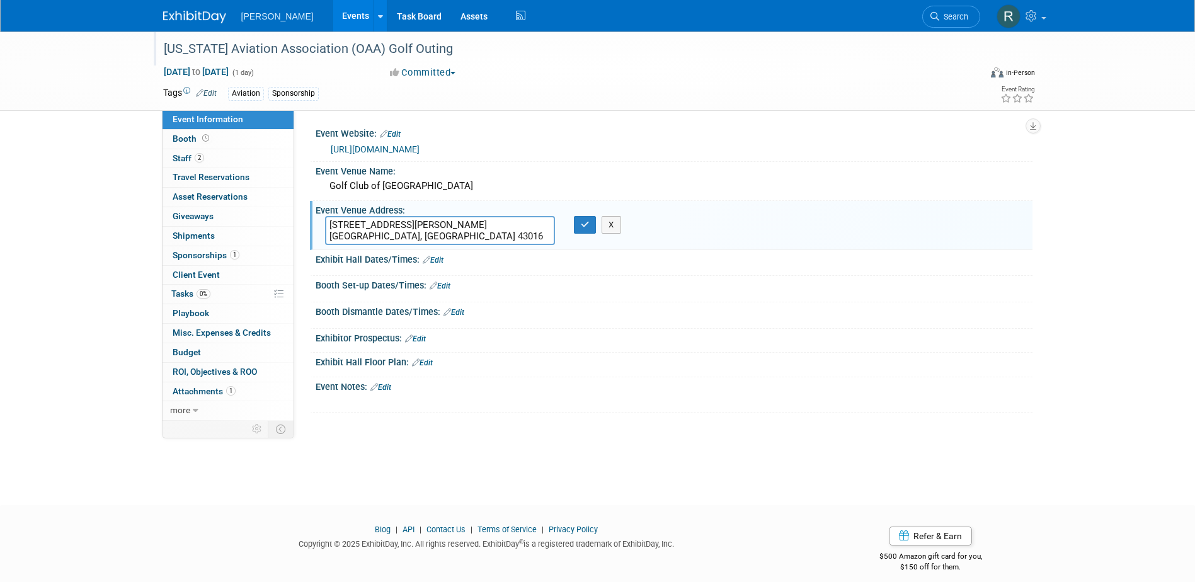
type textarea "5805 Eiterman Rd. Dublin, OH 43016"
click at [574, 216] on button "button" at bounding box center [585, 225] width 23 height 18
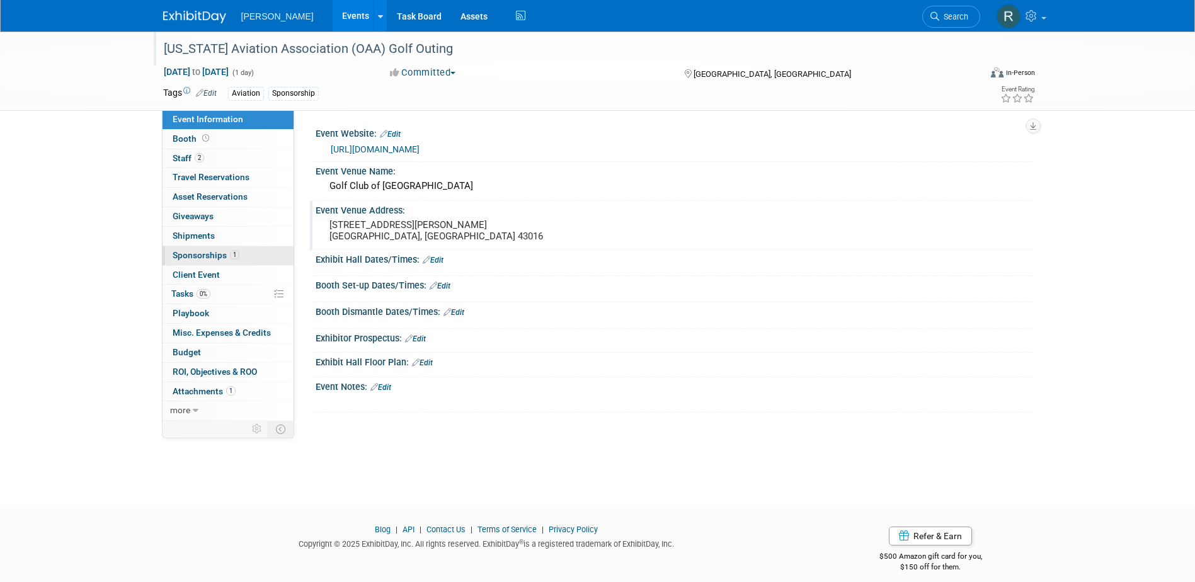
click at [205, 259] on span "Sponsorships 1" at bounding box center [206, 255] width 67 height 10
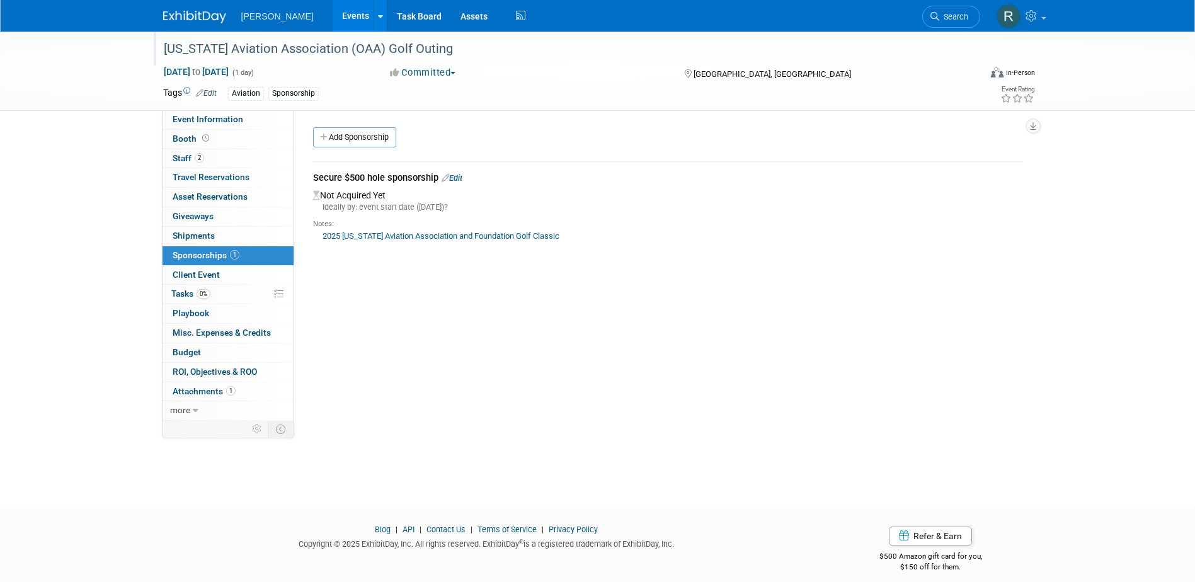
click at [459, 179] on link "Edit" at bounding box center [451, 177] width 21 height 9
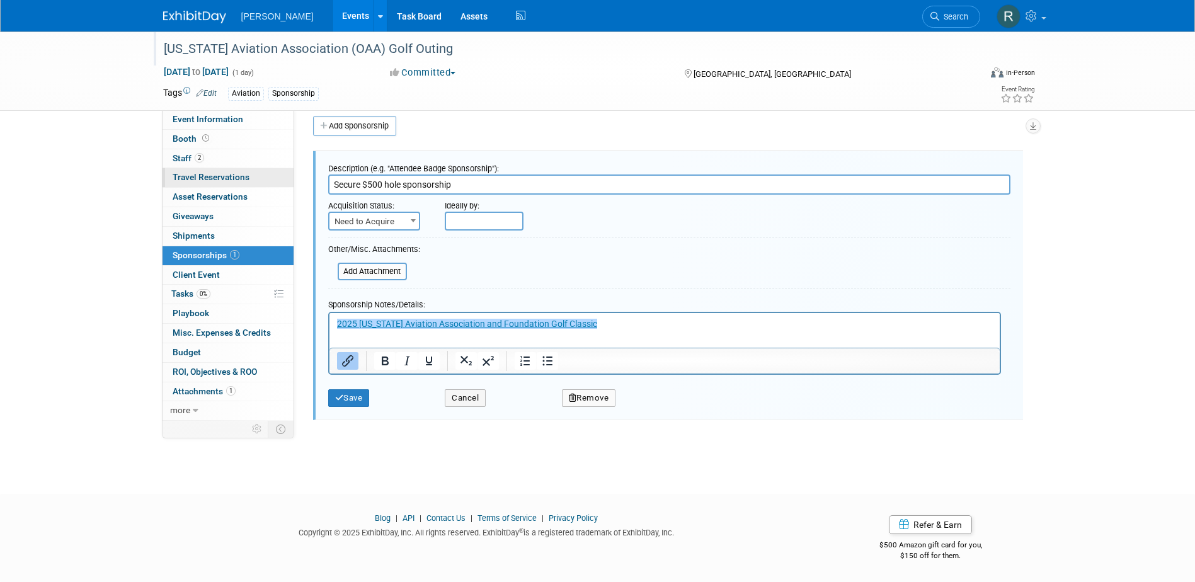
drag, startPoint x: 361, startPoint y: 183, endPoint x: 271, endPoint y: 183, distance: 90.0
click at [271, 183] on div "Event Information Event Info Booth Booth 2 Staff 2 Staff 0 Travel Reservations …" at bounding box center [598, 220] width 888 height 401
type input "p"
type input "Hole Sponsorship"
click at [387, 219] on span "Need to Acquire" at bounding box center [373, 222] width 89 height 18
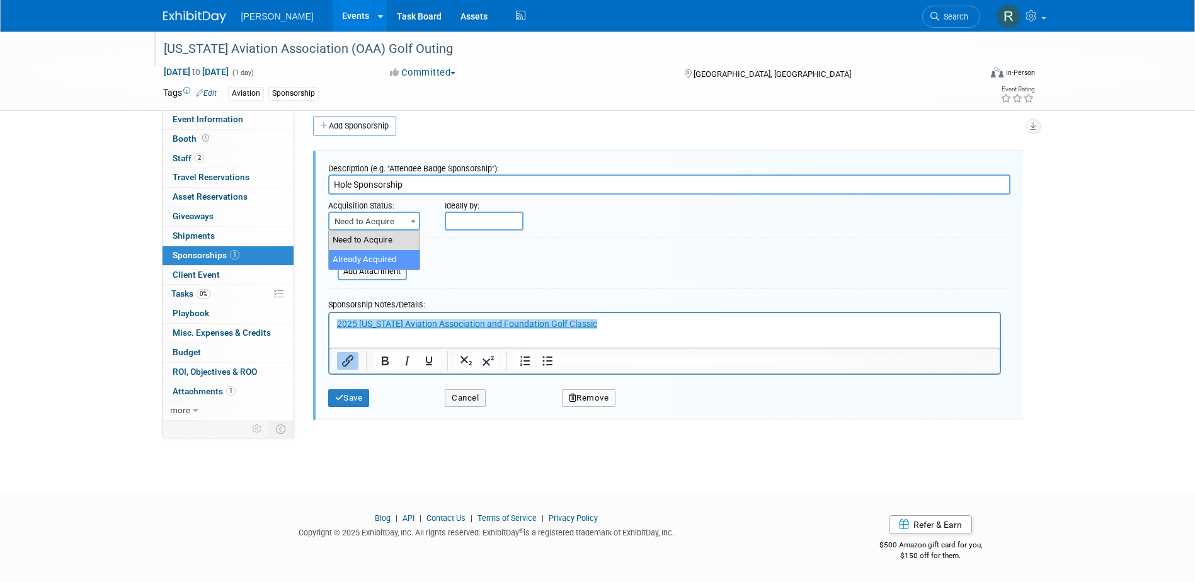
select select "2"
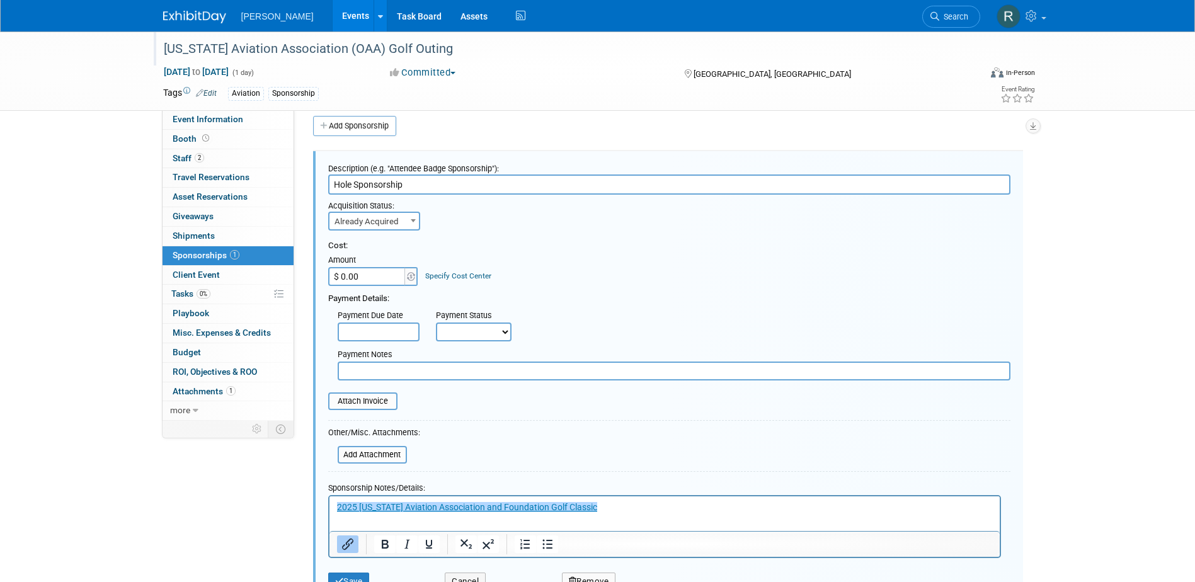
click at [392, 279] on input "$ 0.00" at bounding box center [367, 276] width 79 height 19
type input "$ 500.00"
click at [445, 273] on link "Specify Cost Center" at bounding box center [458, 275] width 66 height 9
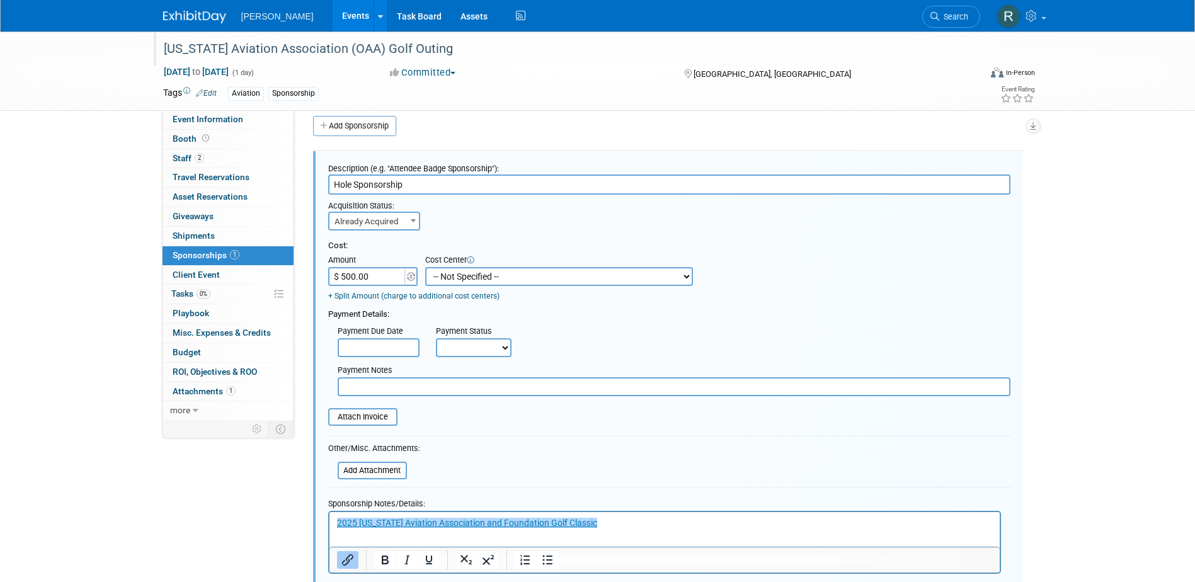
click at [450, 276] on select "-- Not Specified -- Advisory Services - Expenses_1001.502 Aerial Acquisition - …" at bounding box center [559, 276] width 268 height 19
select select "18966233"
click at [425, 267] on select "-- Not Specified -- Advisory Services - Expenses_1001.502 Aerial Acquisition - …" at bounding box center [559, 276] width 268 height 19
click at [372, 352] on input "text" at bounding box center [379, 347] width 82 height 19
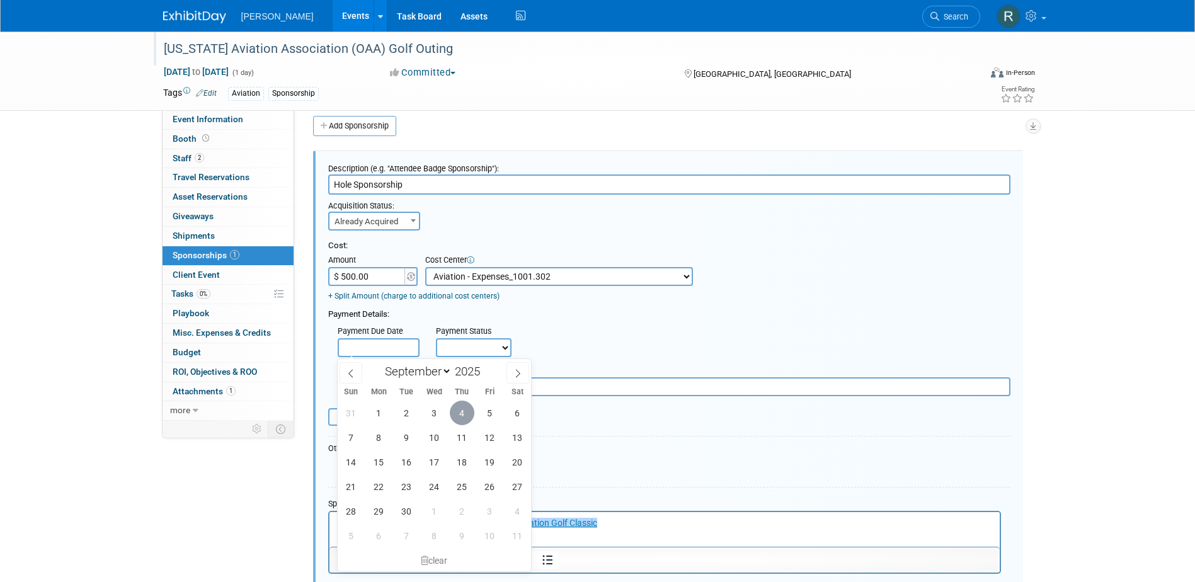
click at [465, 418] on span "4" at bounding box center [462, 412] width 25 height 25
type input "Sep 4, 2025"
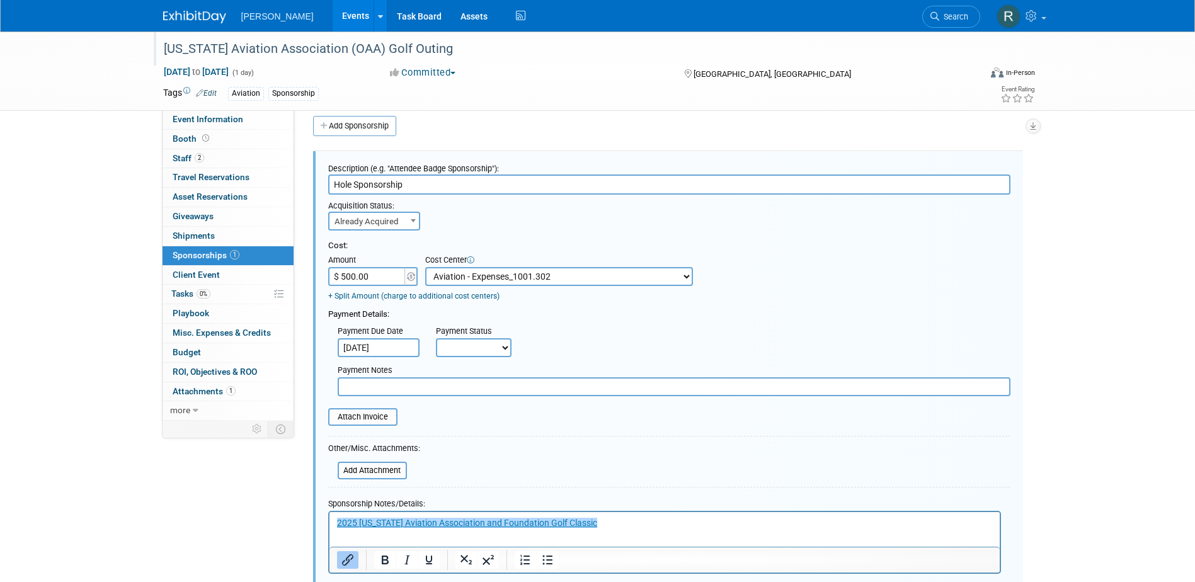
drag, startPoint x: 465, startPoint y: 349, endPoint x: 465, endPoint y: 359, distance: 9.4
click at [465, 350] on select "Not Paid Yet Partially Paid Paid in Full" at bounding box center [474, 347] width 76 height 19
select select "1"
click at [436, 339] on select "Not Paid Yet Partially Paid Paid in Full" at bounding box center [474, 347] width 76 height 19
click at [468, 387] on input "text" at bounding box center [674, 386] width 673 height 19
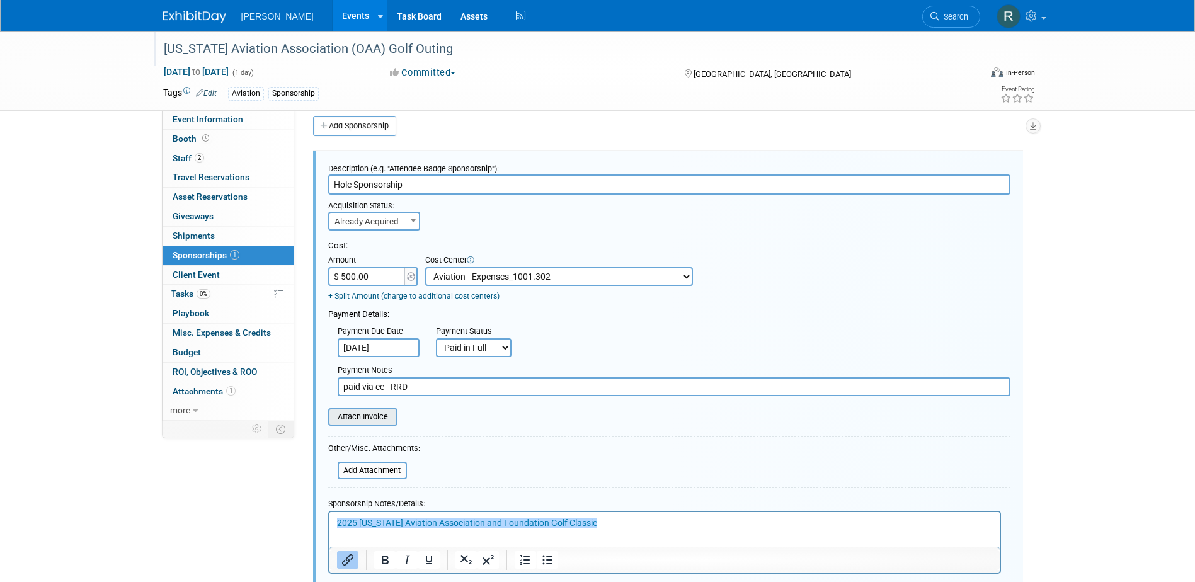
type input "paid via cc - RRD"
click at [373, 424] on input "file" at bounding box center [321, 416] width 150 height 15
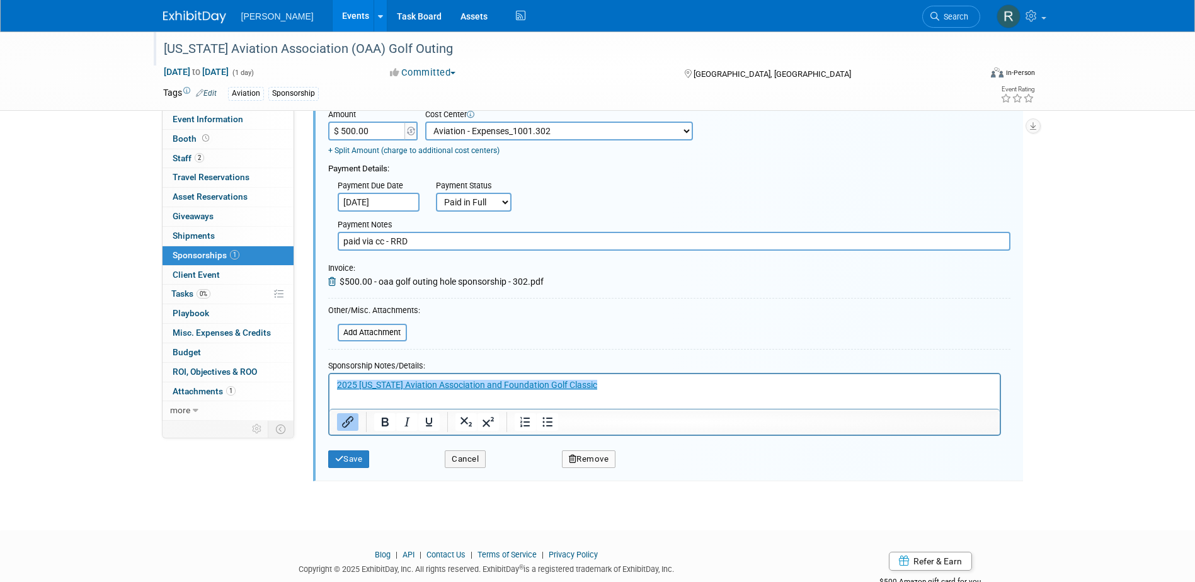
scroll to position [195, 0]
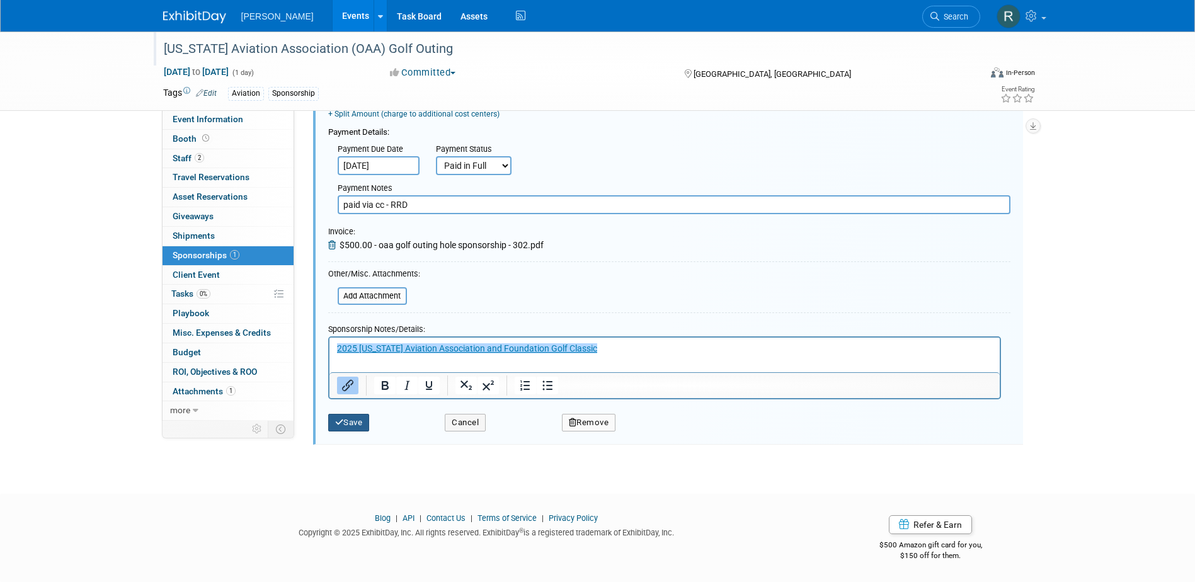
click at [358, 419] on button "Save" at bounding box center [349, 423] width 42 height 18
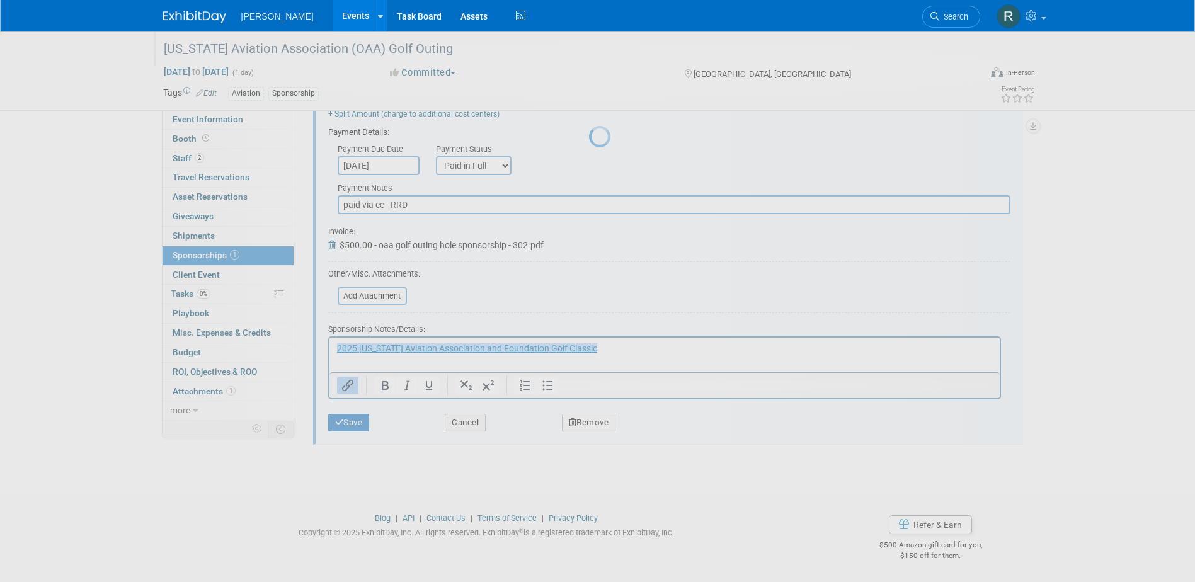
scroll to position [11, 0]
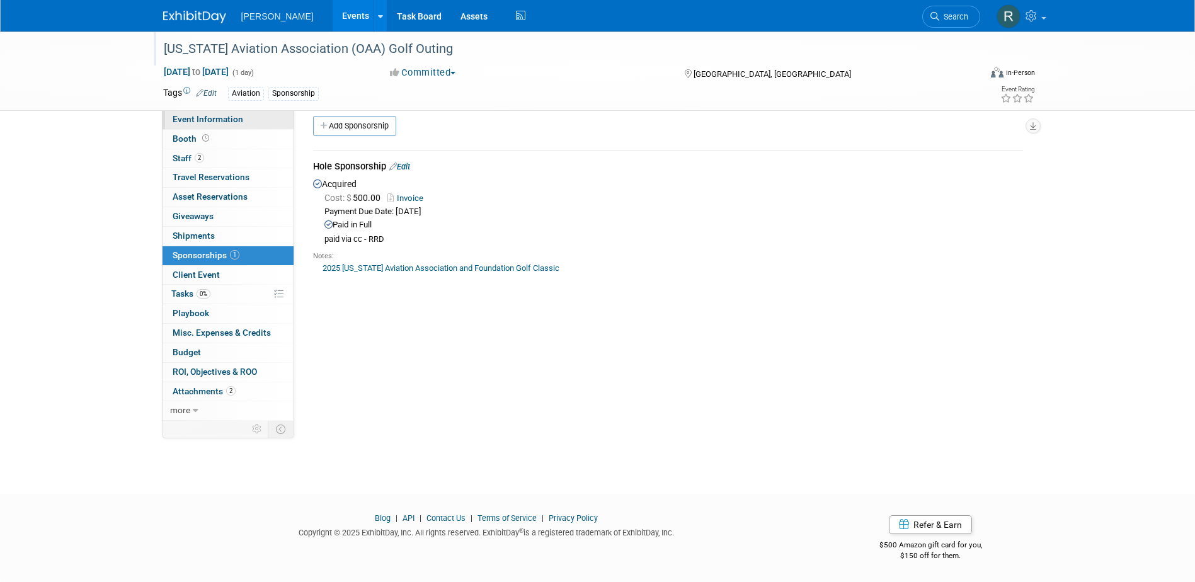
click at [242, 124] on link "Event Information" at bounding box center [227, 119] width 131 height 19
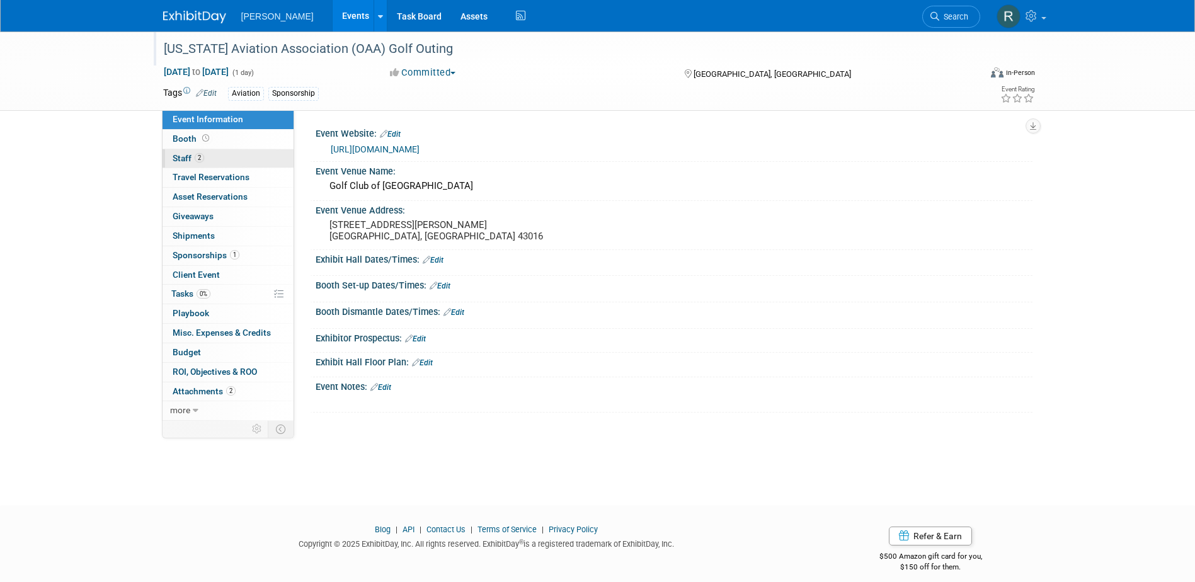
click at [231, 154] on link "2 Staff 2" at bounding box center [227, 158] width 131 height 19
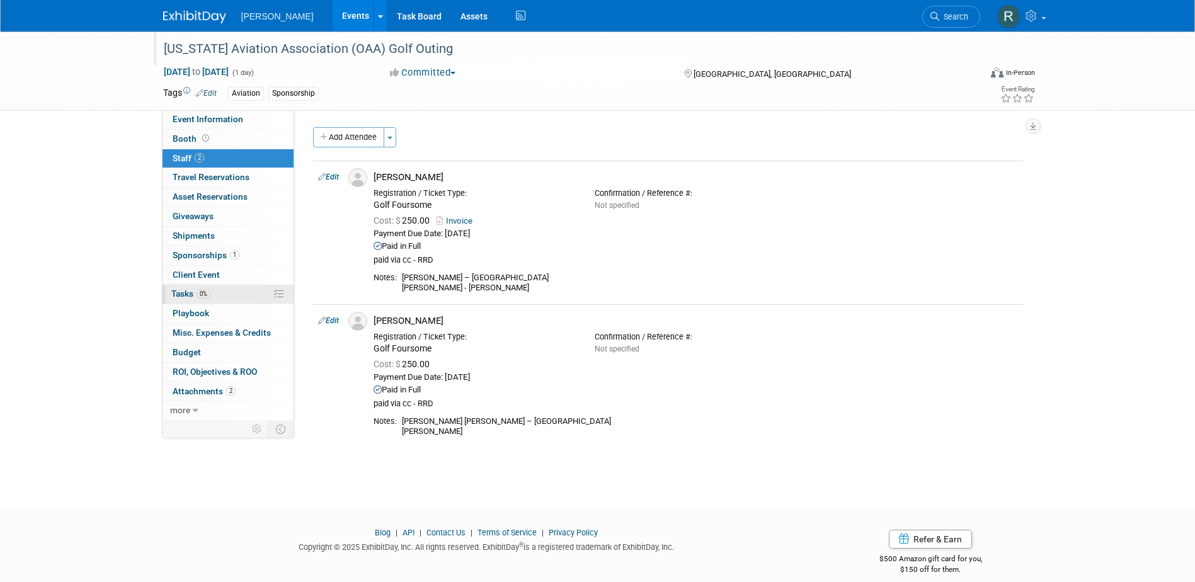
click at [181, 293] on span "Tasks 0%" at bounding box center [190, 293] width 39 height 10
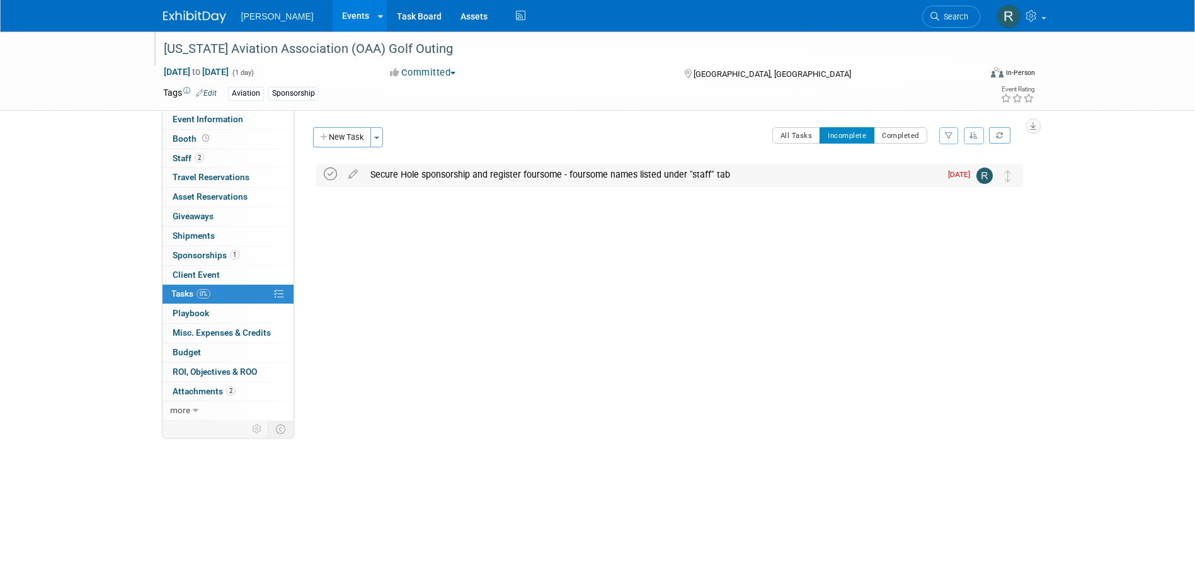
click at [330, 173] on icon at bounding box center [330, 174] width 13 height 13
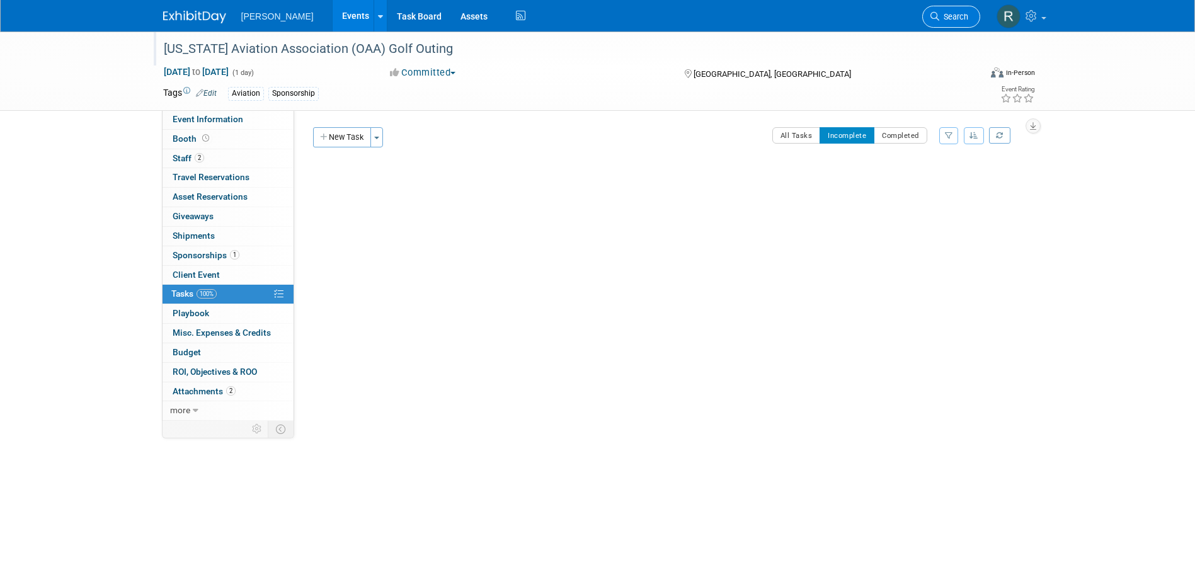
click at [934, 9] on link "Search" at bounding box center [951, 17] width 58 height 22
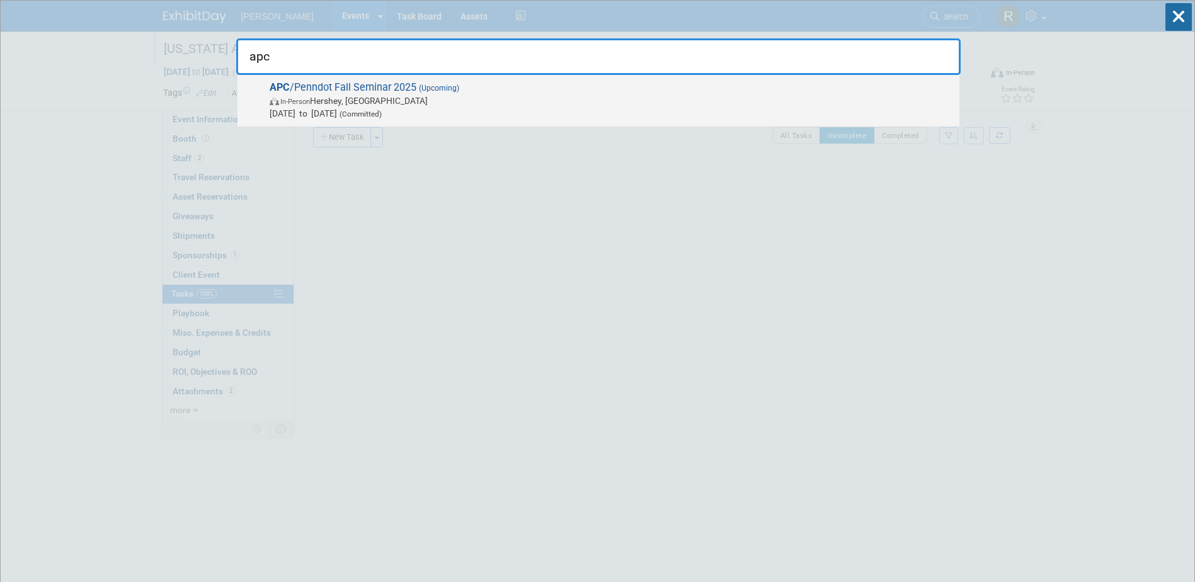
type input "apc"
click at [460, 91] on span "APC /Penndot Fall Seminar 2025 (Upcoming) In-Person Hershey, PA Nov 19, 2025 to…" at bounding box center [609, 100] width 687 height 38
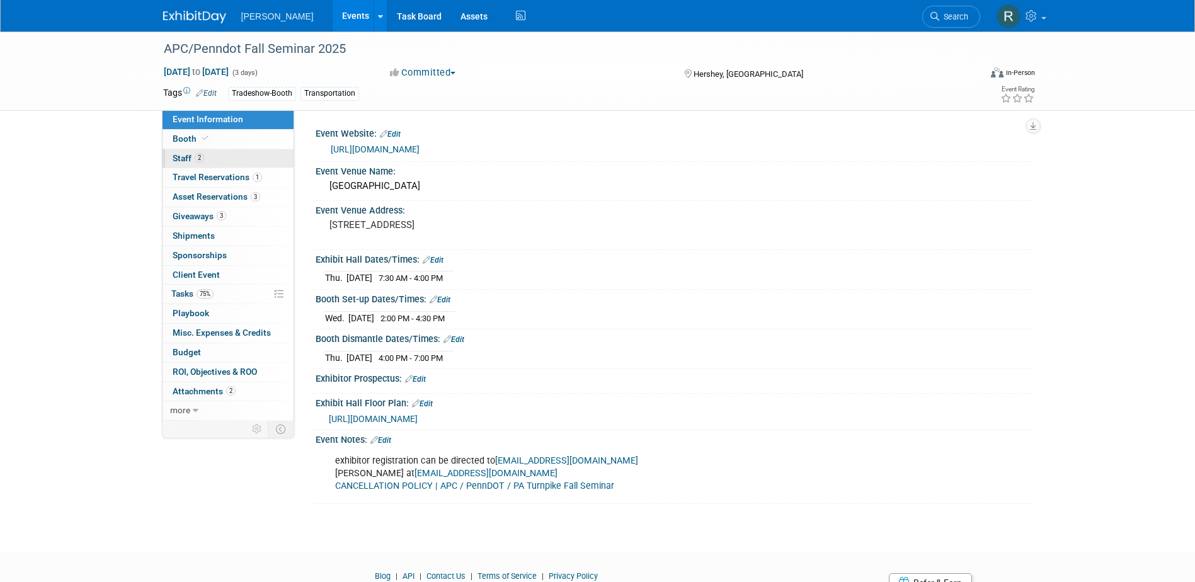
click at [212, 156] on link "2 Staff 2" at bounding box center [227, 158] width 131 height 19
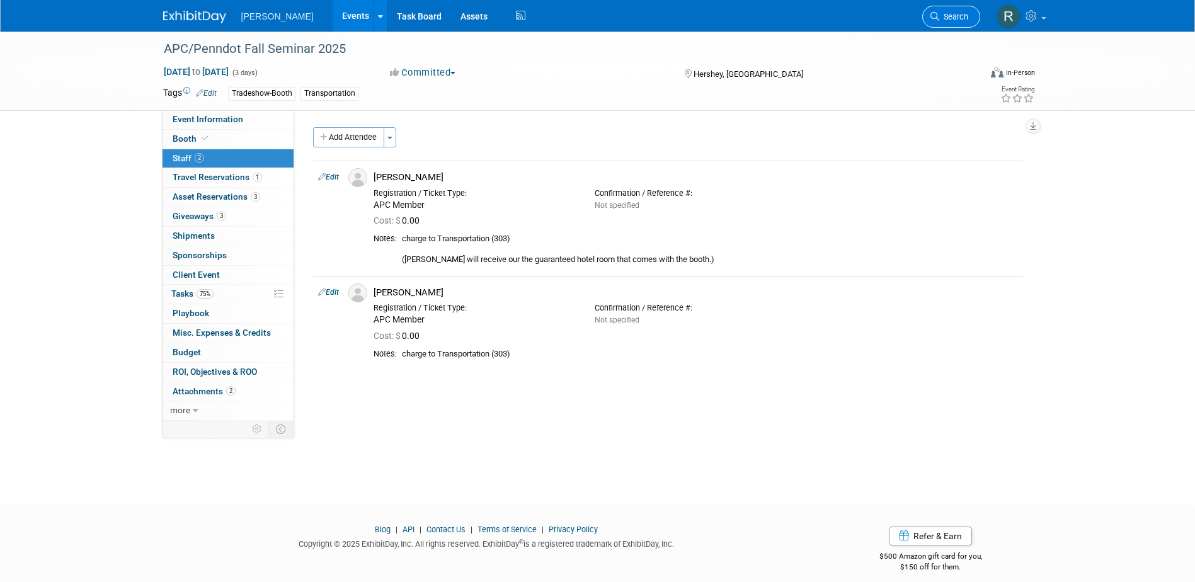
click at [939, 13] on span "Search" at bounding box center [953, 16] width 29 height 9
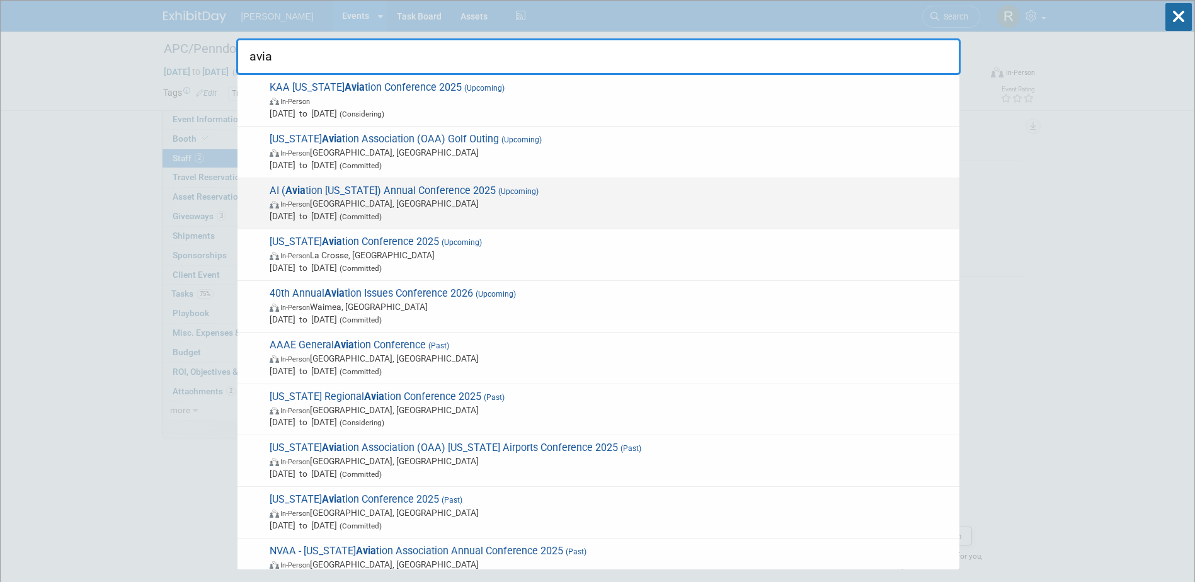
type input "avia"
click at [472, 203] on span "In-Person [GEOGRAPHIC_DATA], [GEOGRAPHIC_DATA]" at bounding box center [611, 203] width 683 height 13
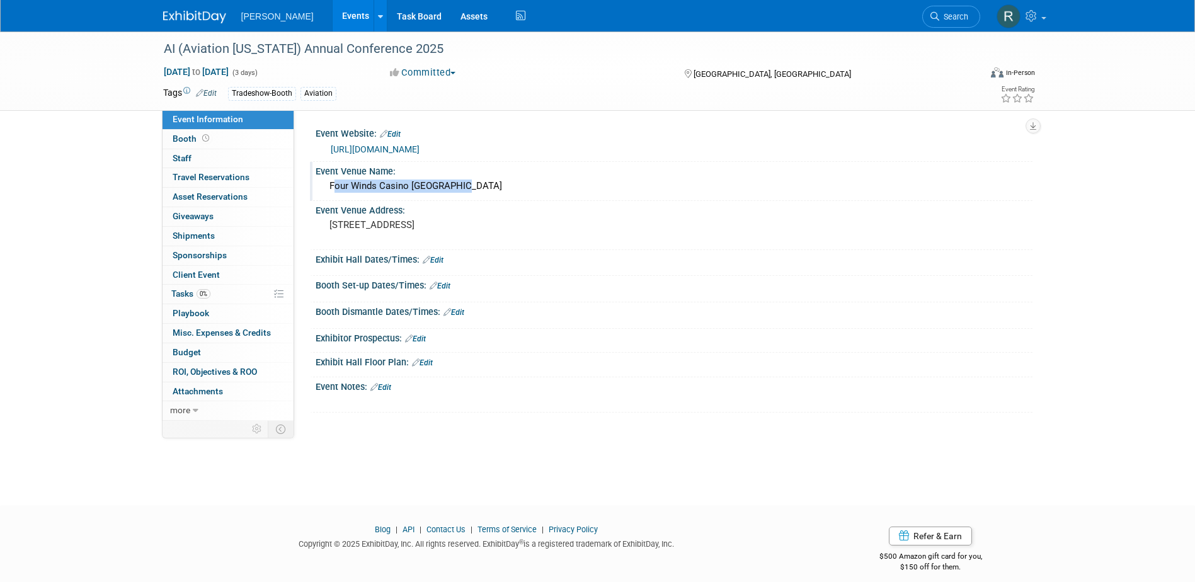
drag, startPoint x: 329, startPoint y: 185, endPoint x: 469, endPoint y: 188, distance: 140.5
click at [469, 188] on div "Four Winds Casino [GEOGRAPHIC_DATA]" at bounding box center [674, 186] width 698 height 20
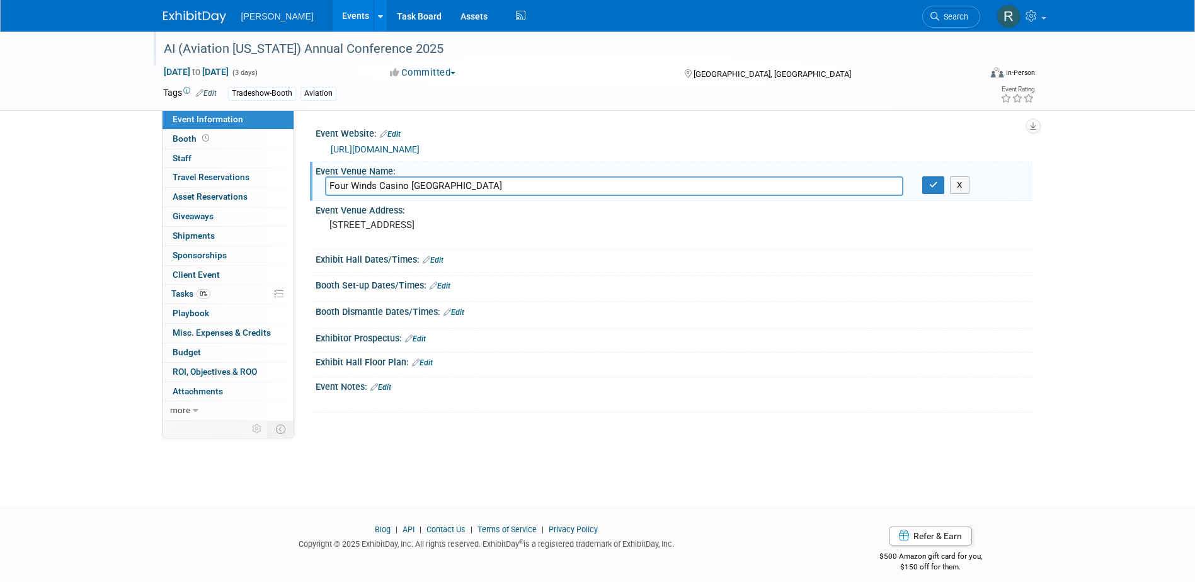
click at [192, 47] on div "AI (Aviation [US_STATE]) Annual Conference 2025" at bounding box center [560, 49] width 802 height 23
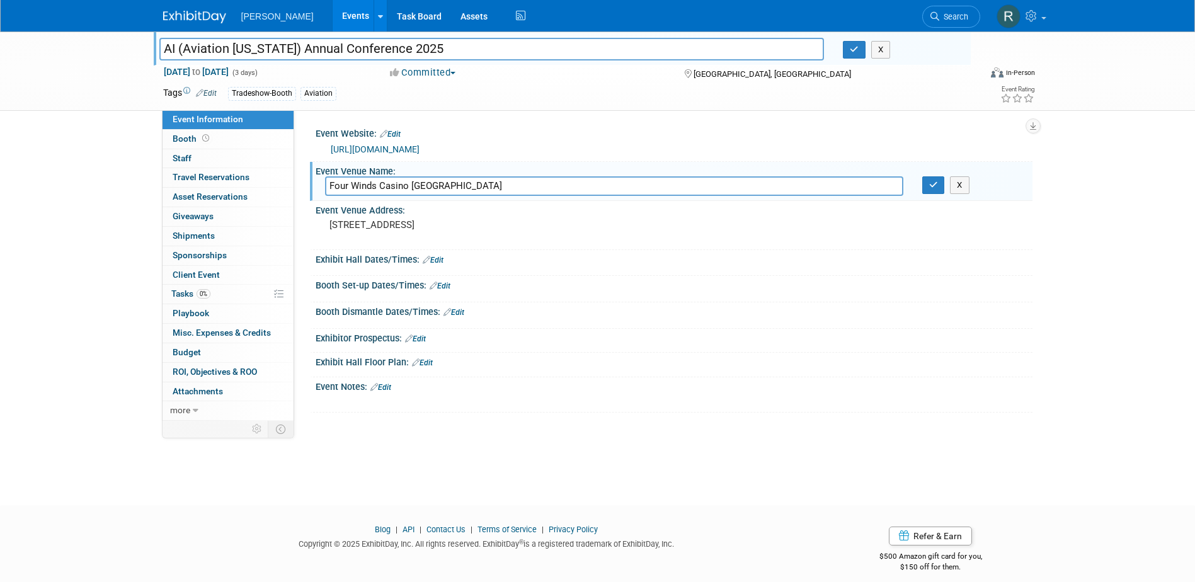
drag, startPoint x: 166, startPoint y: 48, endPoint x: 448, endPoint y: 60, distance: 281.7
click at [448, 60] on input "AI (Aviation [US_STATE]) Annual Conference 2025" at bounding box center [491, 49] width 665 height 22
